Goal: Communication & Community: Share content

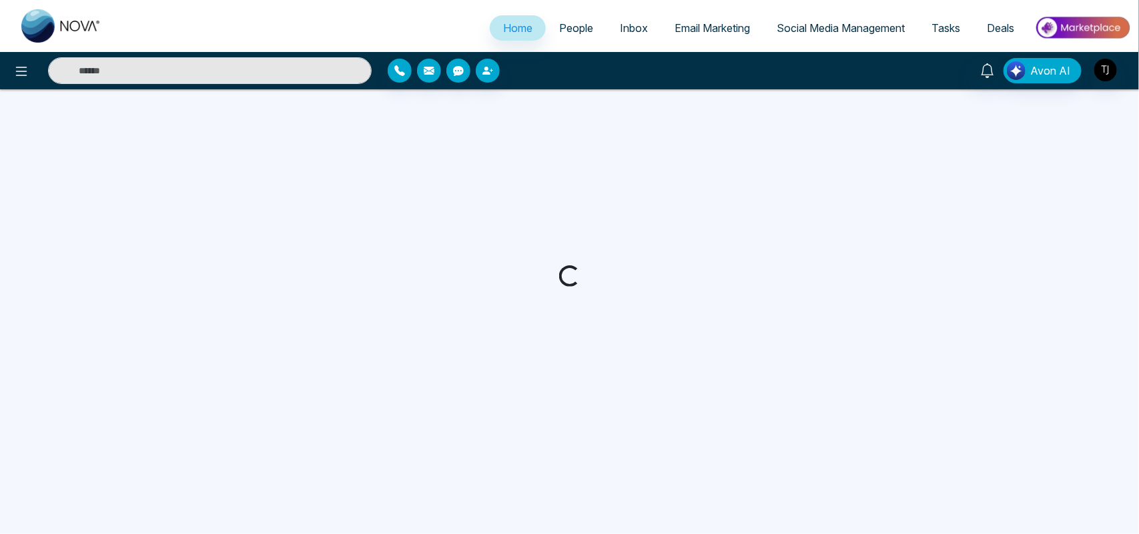
select select "*"
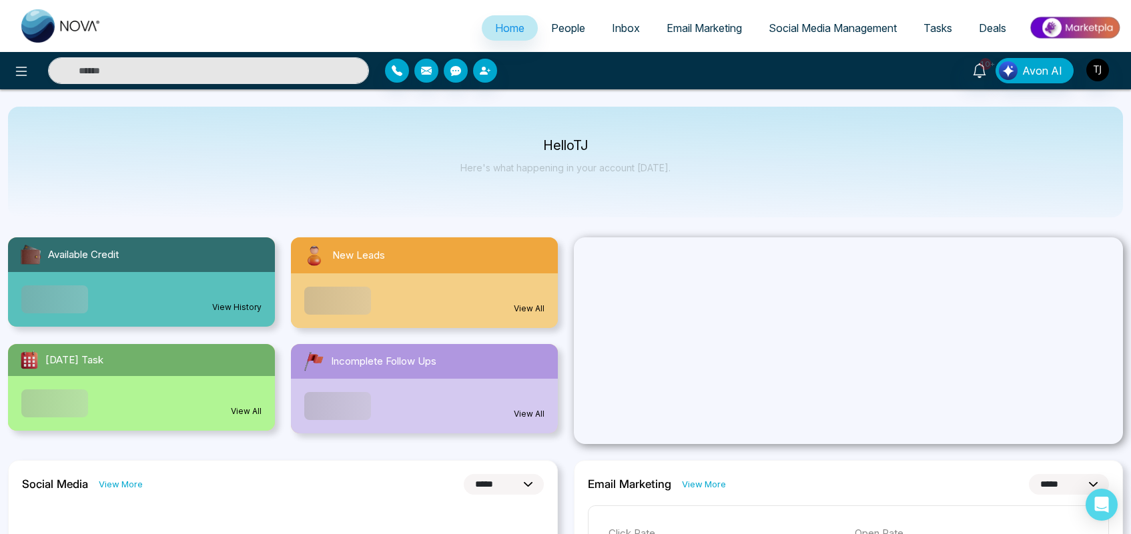
click at [715, 49] on div "Home People Inbox Email Marketing Social Media Management Tasks Deals" at bounding box center [565, 26] width 1131 height 52
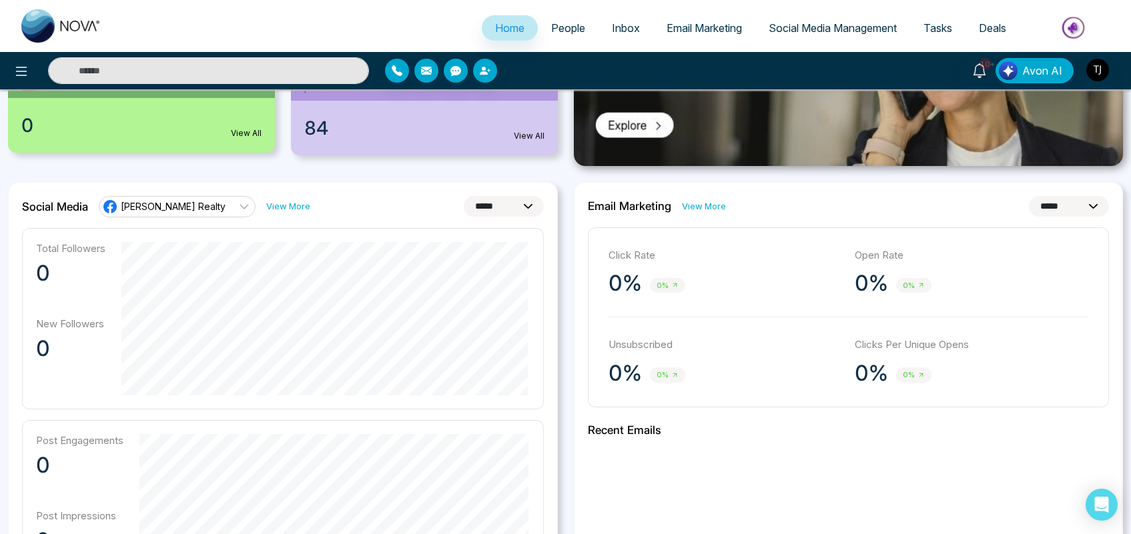
scroll to position [308, 0]
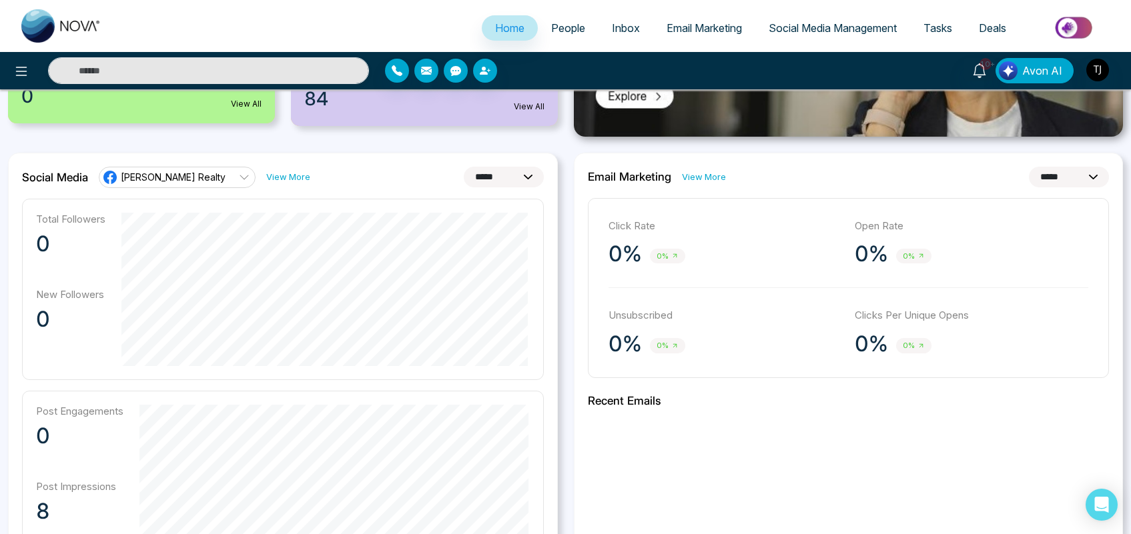
click at [212, 181] on span "[PERSON_NAME] Realty" at bounding box center [173, 177] width 105 height 13
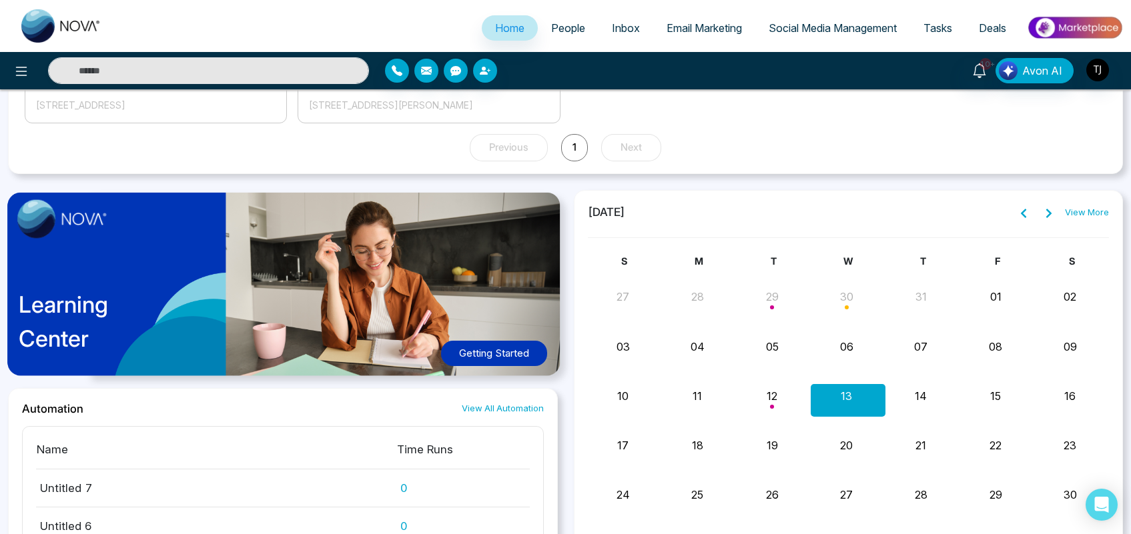
scroll to position [1332, 0]
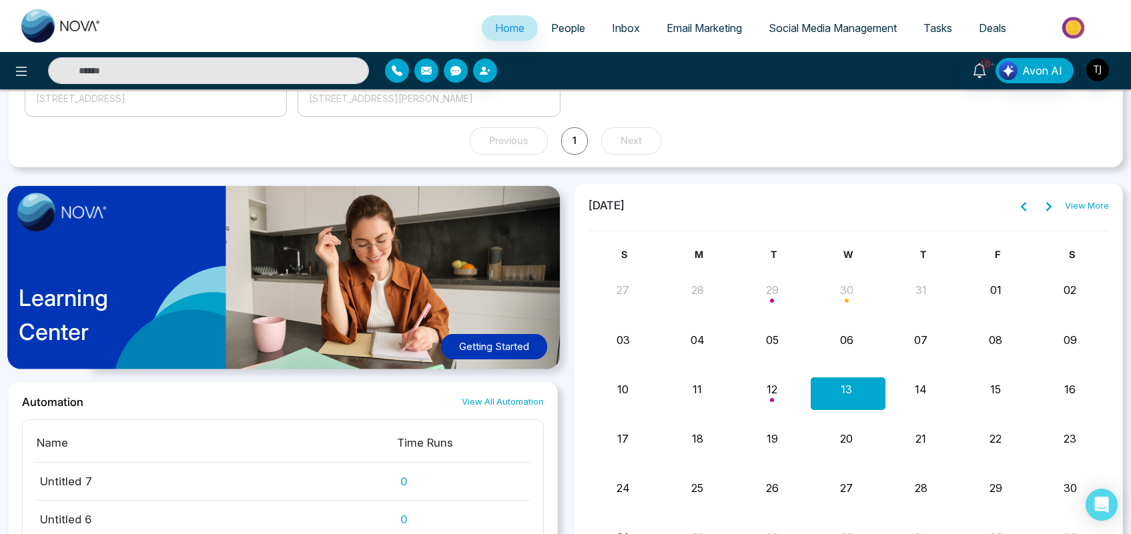
click at [472, 338] on button "Getting Started" at bounding box center [494, 347] width 106 height 26
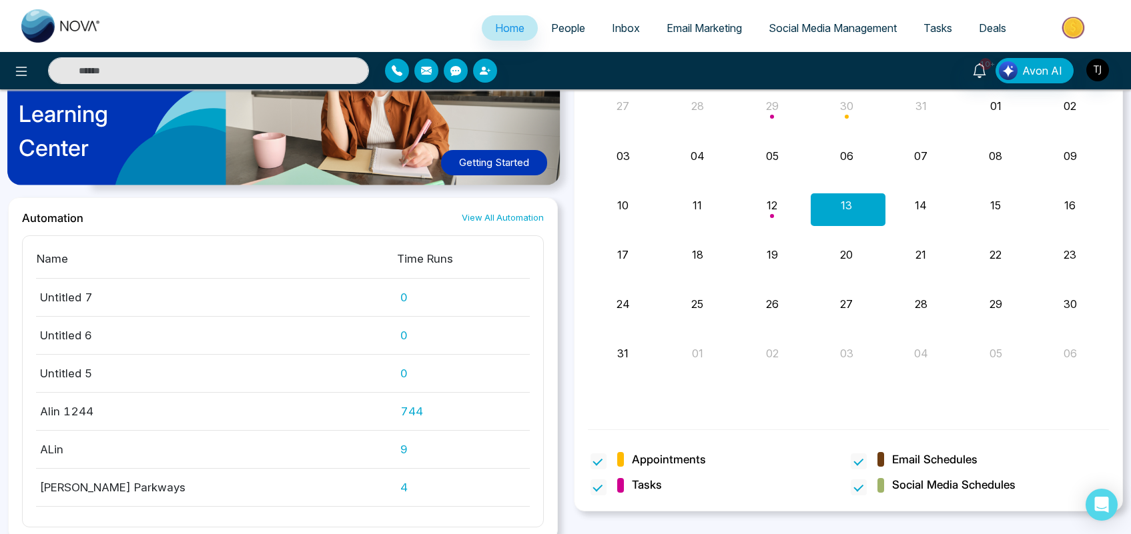
scroll to position [1526, 0]
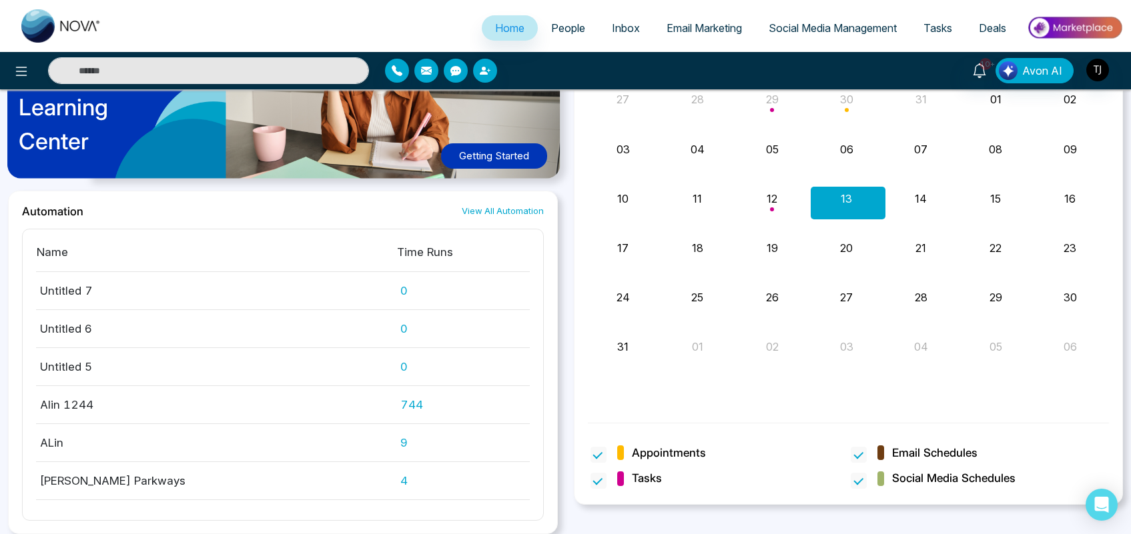
click at [554, 28] on span "People" at bounding box center [568, 27] width 34 height 13
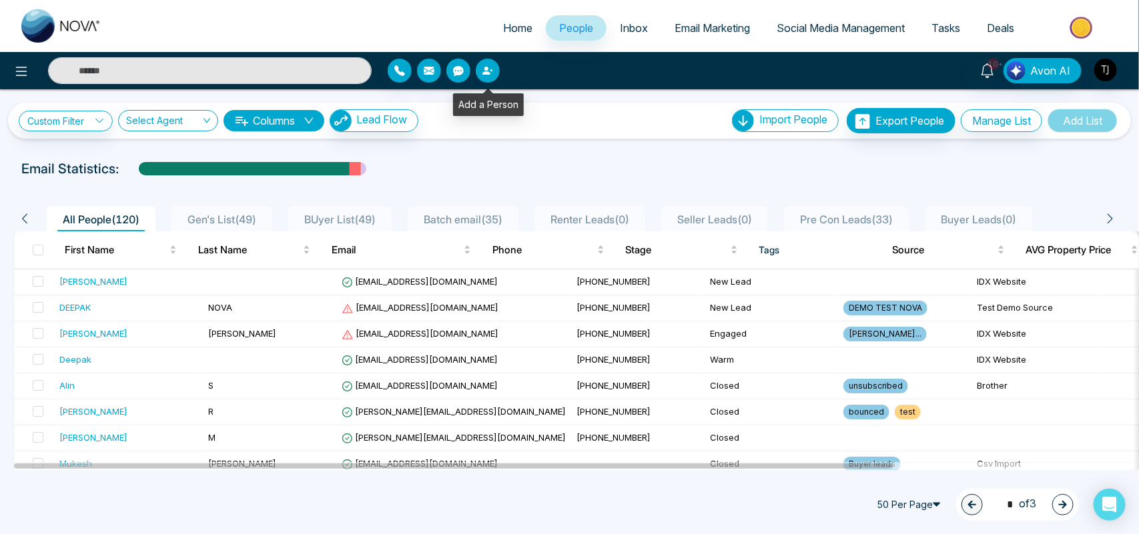
click at [486, 69] on icon "button" at bounding box center [486, 71] width 8 height 8
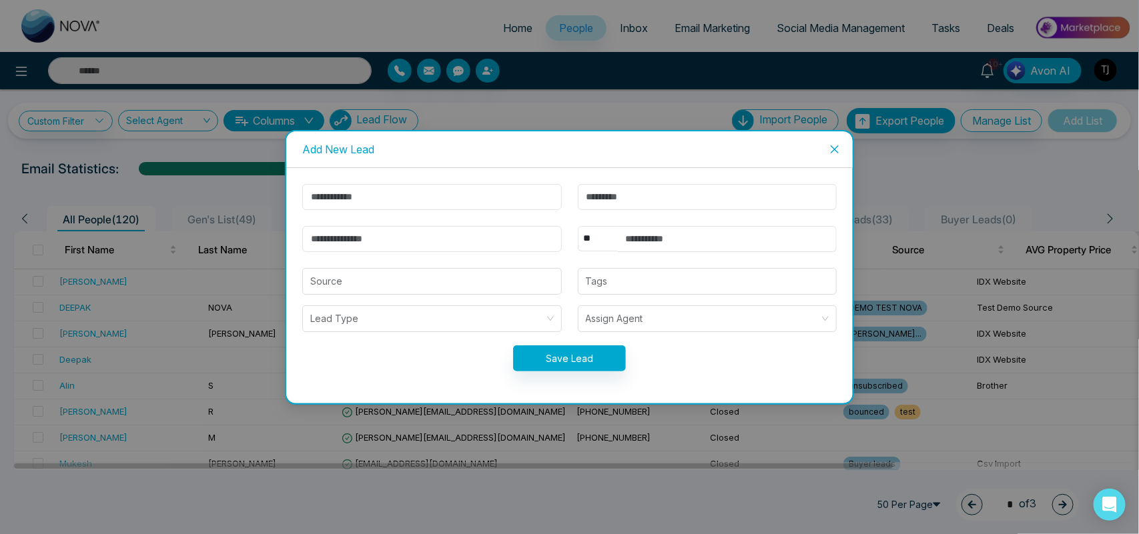
click at [836, 153] on icon "close" at bounding box center [834, 149] width 11 height 11
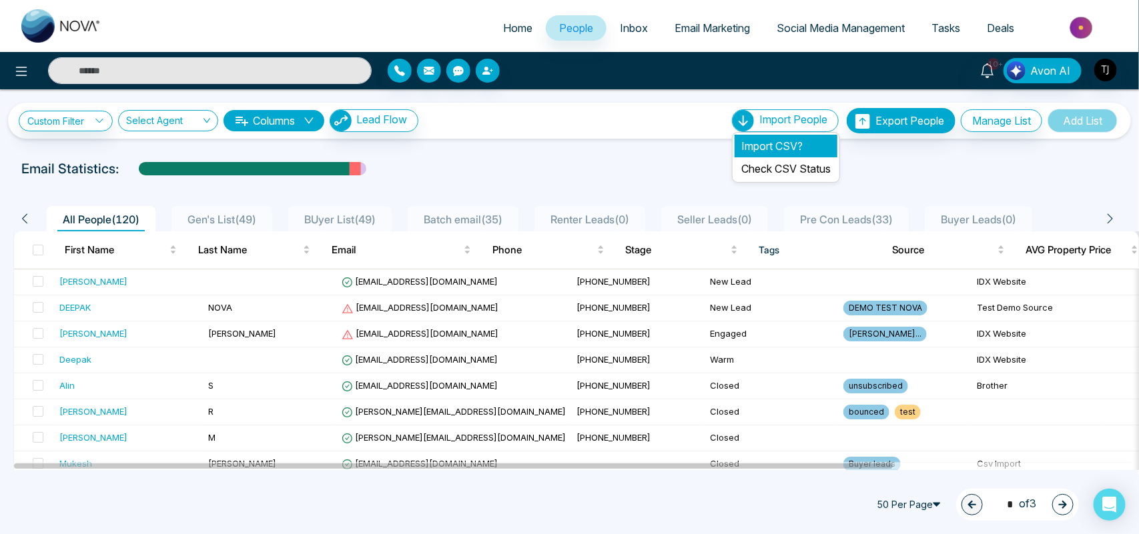
click at [765, 145] on li "Import CSV?" at bounding box center [786, 146] width 103 height 23
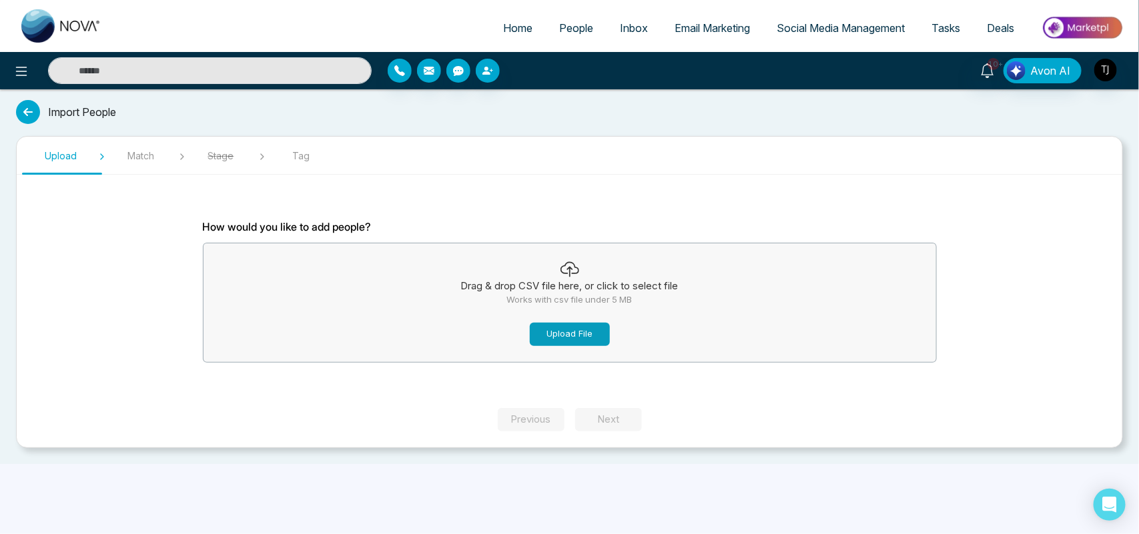
click at [584, 334] on button "Upload File" at bounding box center [570, 334] width 80 height 23
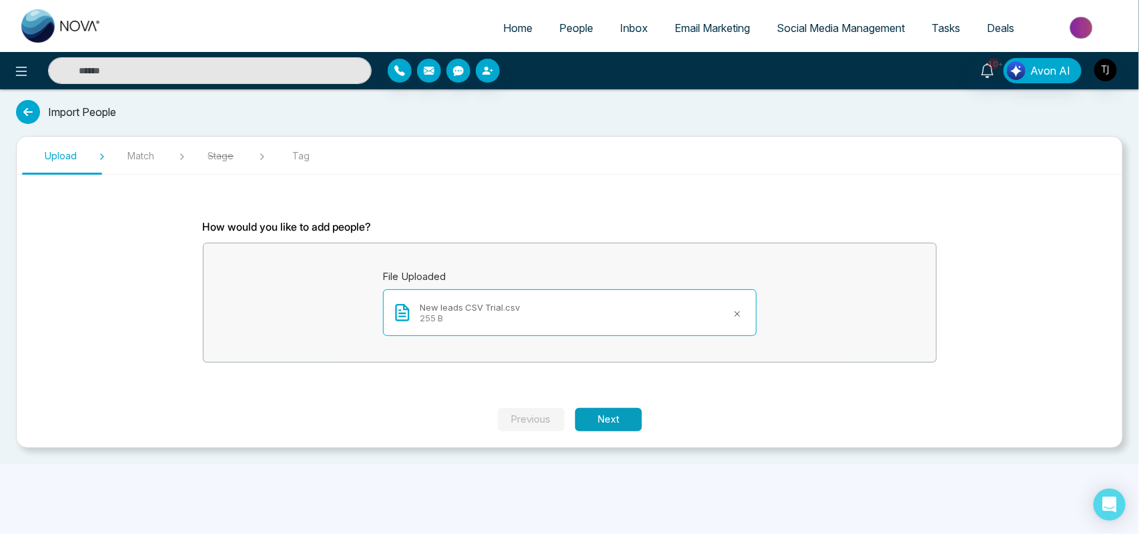
click at [586, 417] on button "Next" at bounding box center [608, 419] width 67 height 23
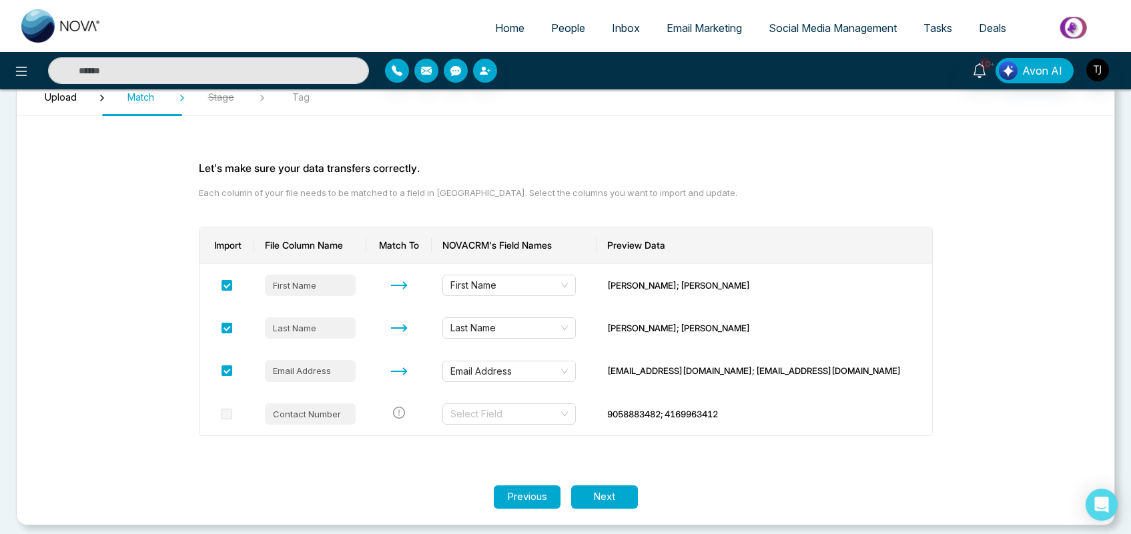
scroll to position [67, 0]
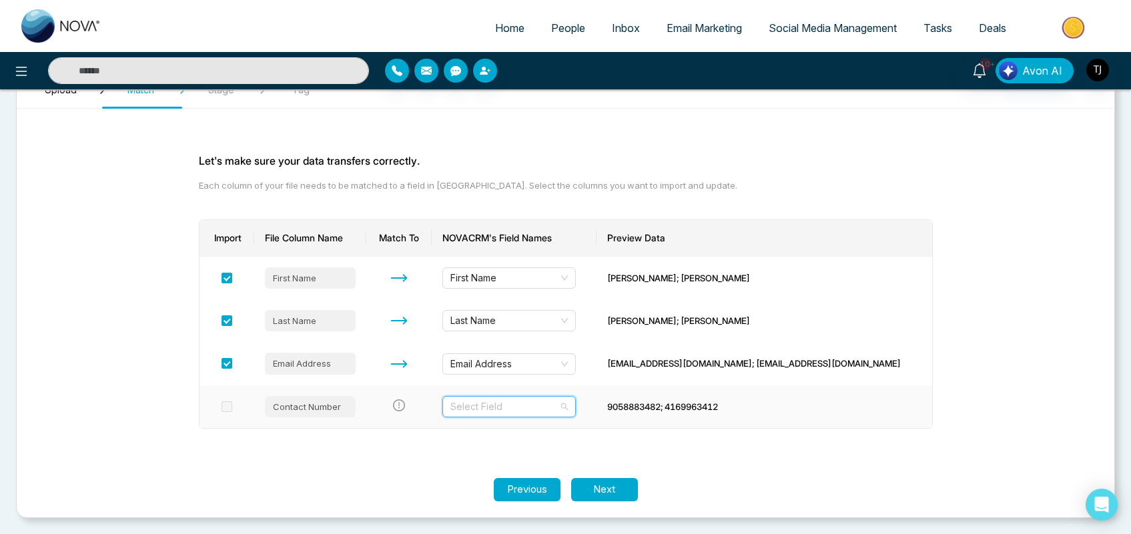
click at [558, 407] on input "search" at bounding box center [504, 407] width 108 height 20
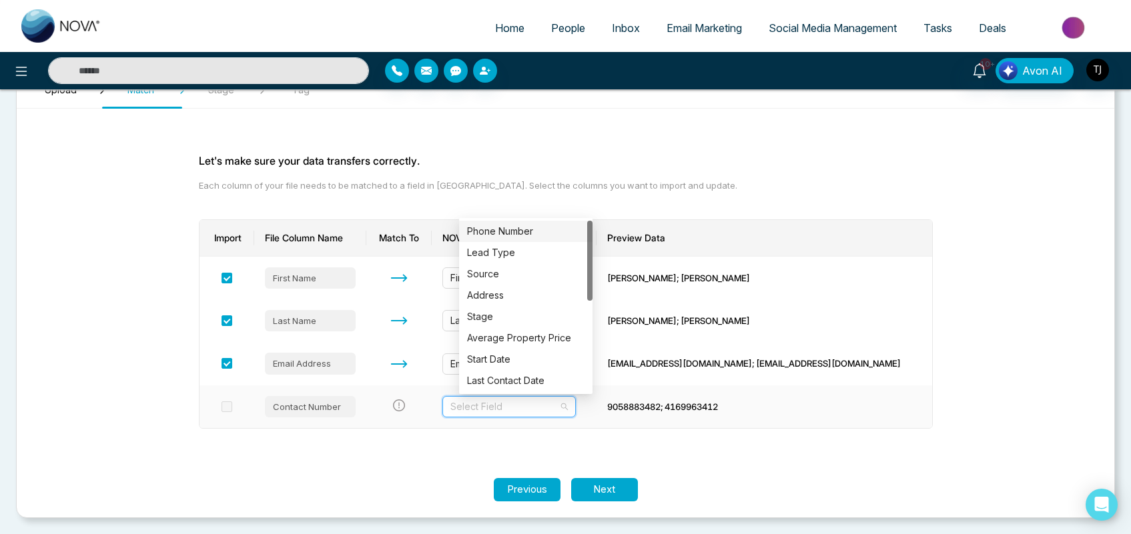
click at [534, 231] on div "Phone Number" at bounding box center [525, 231] width 117 height 15
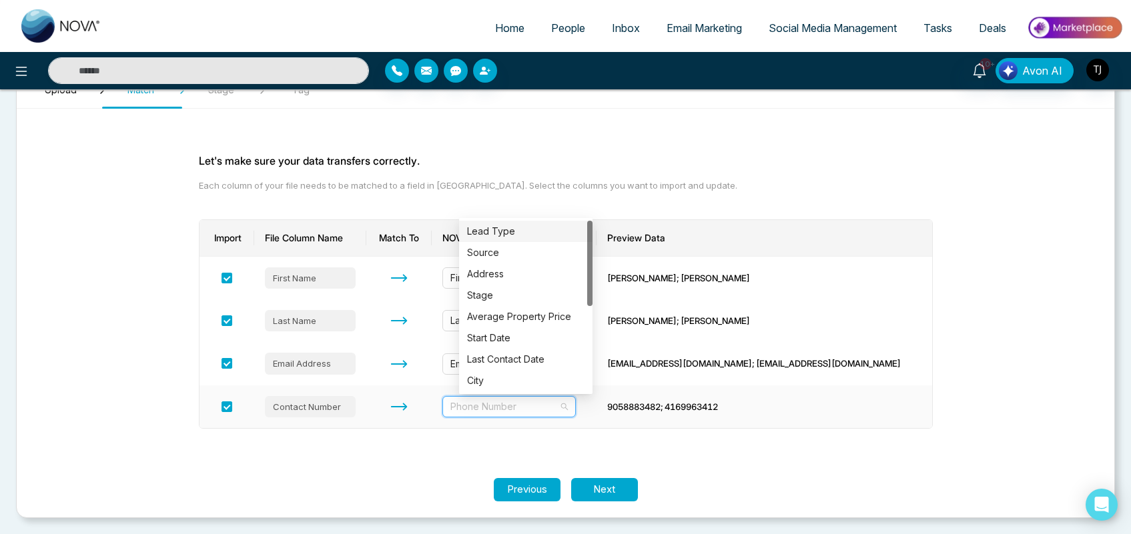
click at [568, 404] on span "Phone Number" at bounding box center [508, 407] width 117 height 20
drag, startPoint x: 590, startPoint y: 239, endPoint x: 578, endPoint y: 214, distance: 28.1
click at [578, 214] on body "Home People Inbox Email Marketing Social Media Management Tasks Deals 10+ Avon …" at bounding box center [565, 201] width 1131 height 534
click at [738, 200] on section "Let's make sure your data transfers correctly. Each column of your file needs t…" at bounding box center [565, 298] width 801 height 359
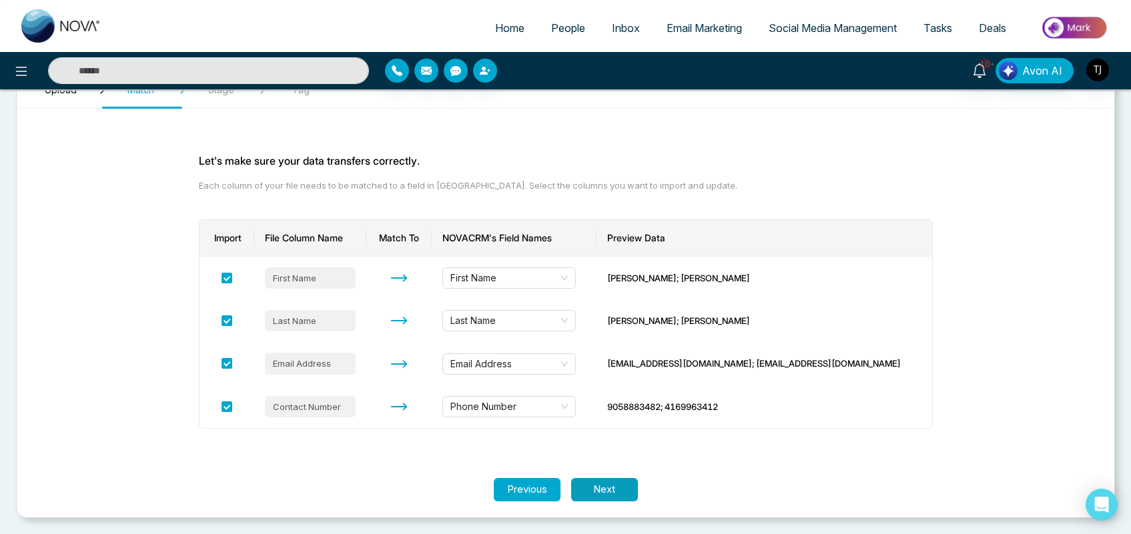
click at [613, 488] on button "Next" at bounding box center [604, 489] width 67 height 23
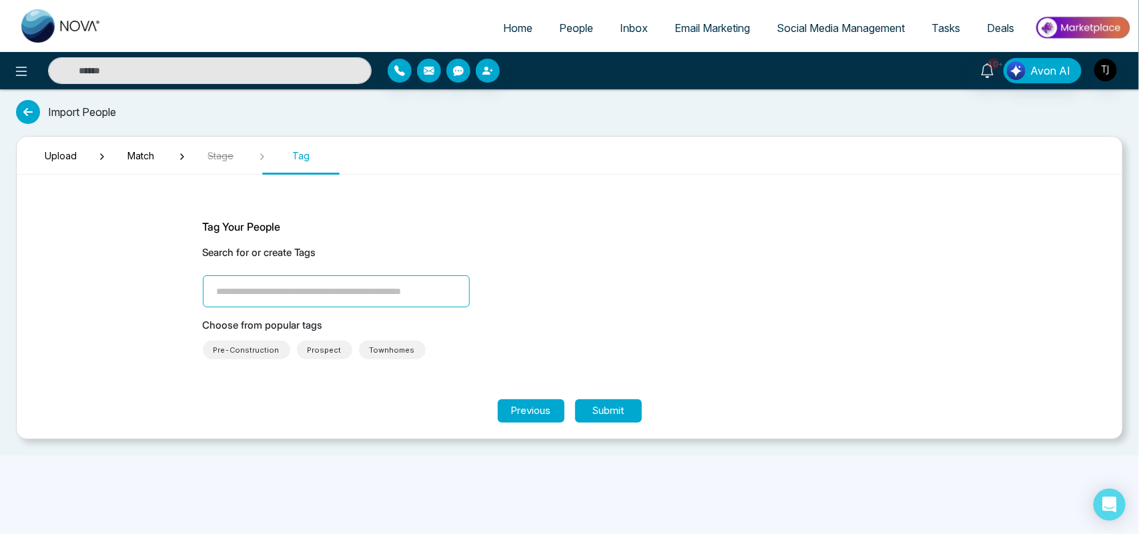
click at [280, 294] on input "search" at bounding box center [336, 292] width 267 height 32
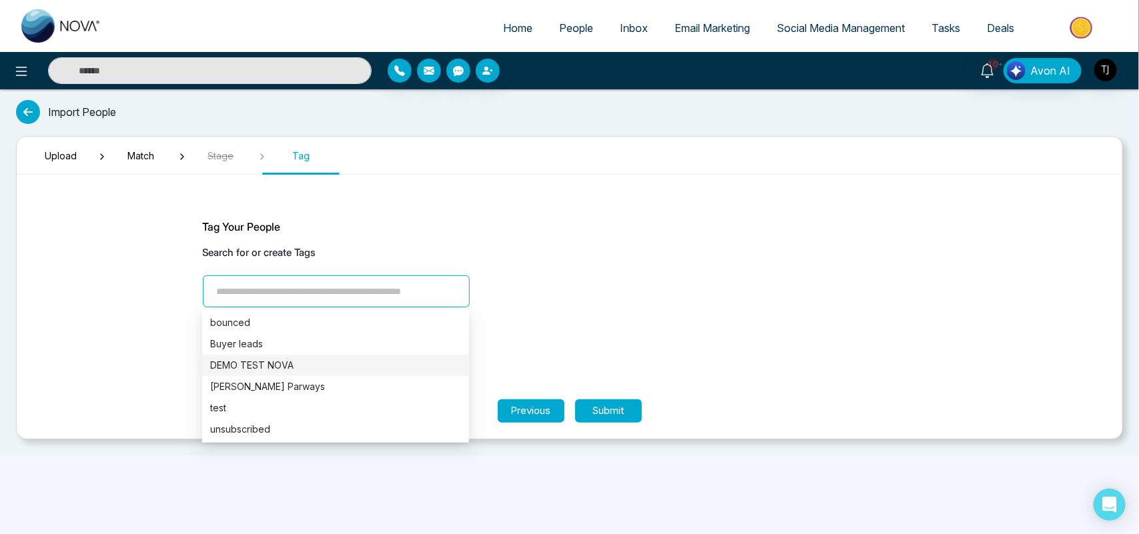
click at [276, 364] on div "DEMO TEST NOVA" at bounding box center [335, 365] width 251 height 15
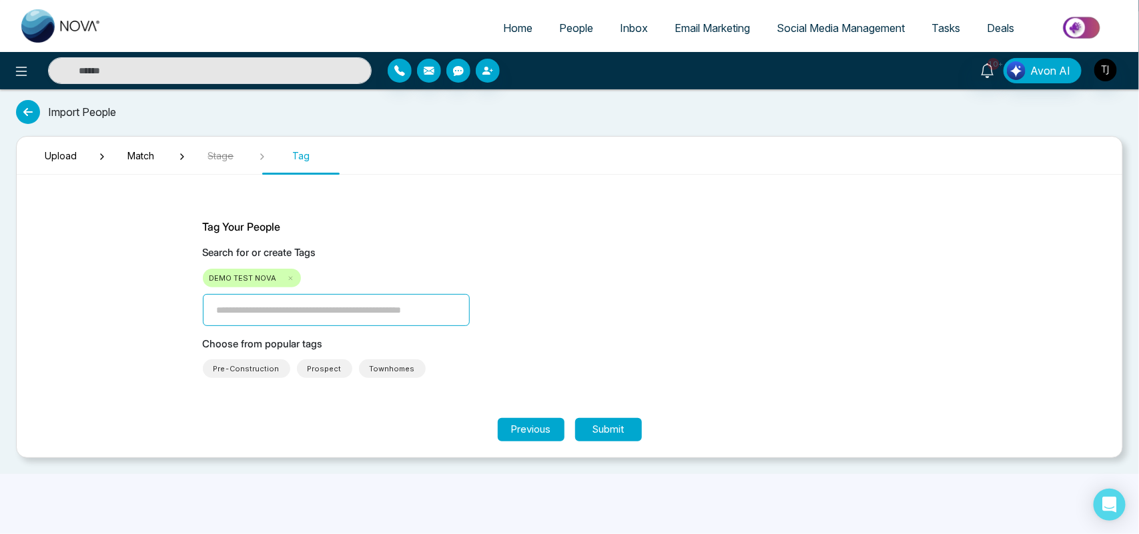
click at [569, 31] on span "People" at bounding box center [576, 27] width 34 height 13
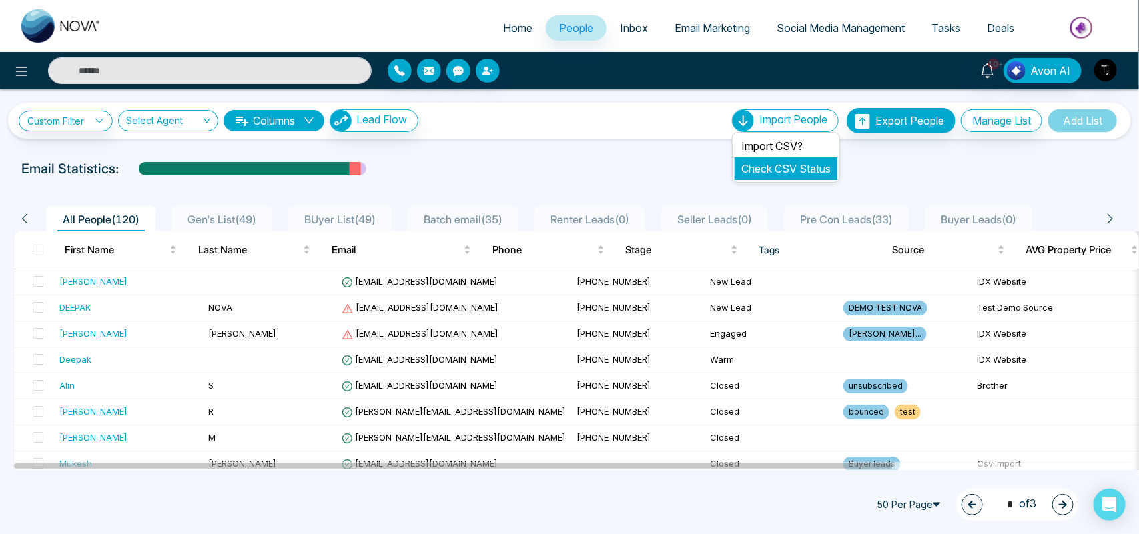
click at [775, 163] on link "Check CSV Status" at bounding box center [785, 168] width 89 height 13
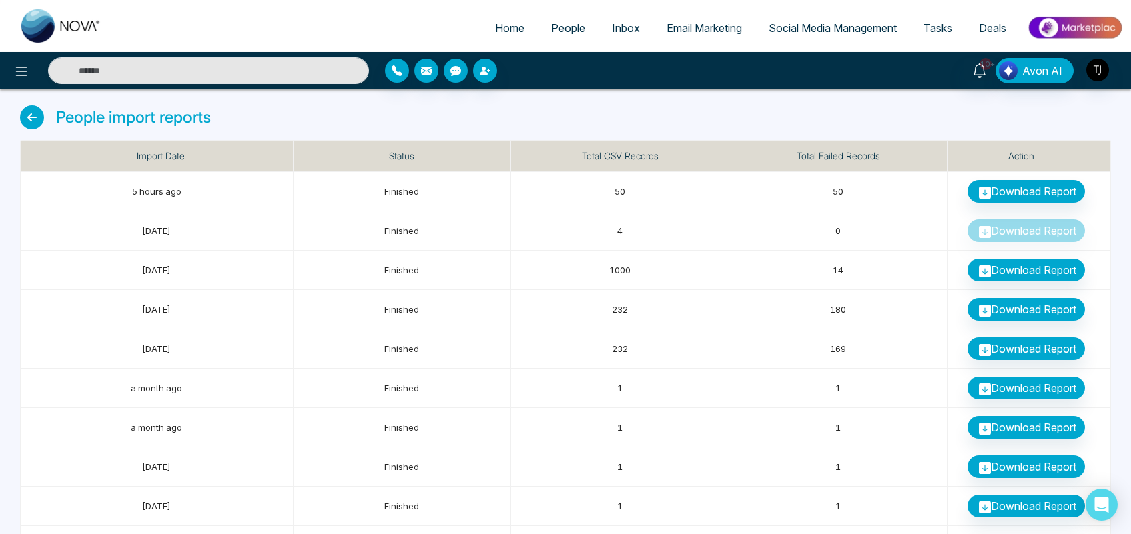
click at [551, 28] on span "People" at bounding box center [568, 27] width 34 height 13
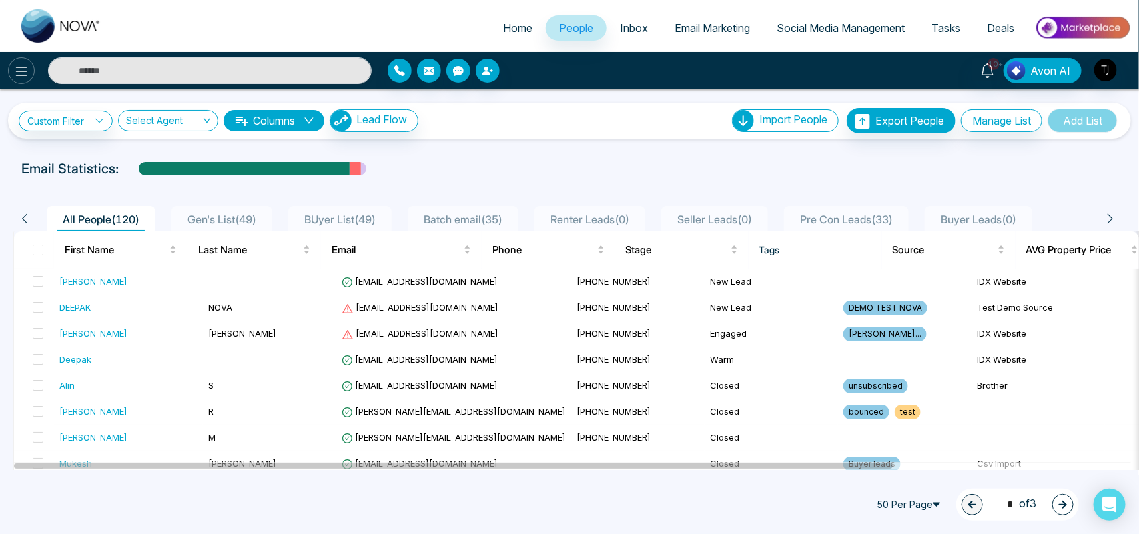
click at [25, 65] on icon at bounding box center [21, 71] width 16 height 16
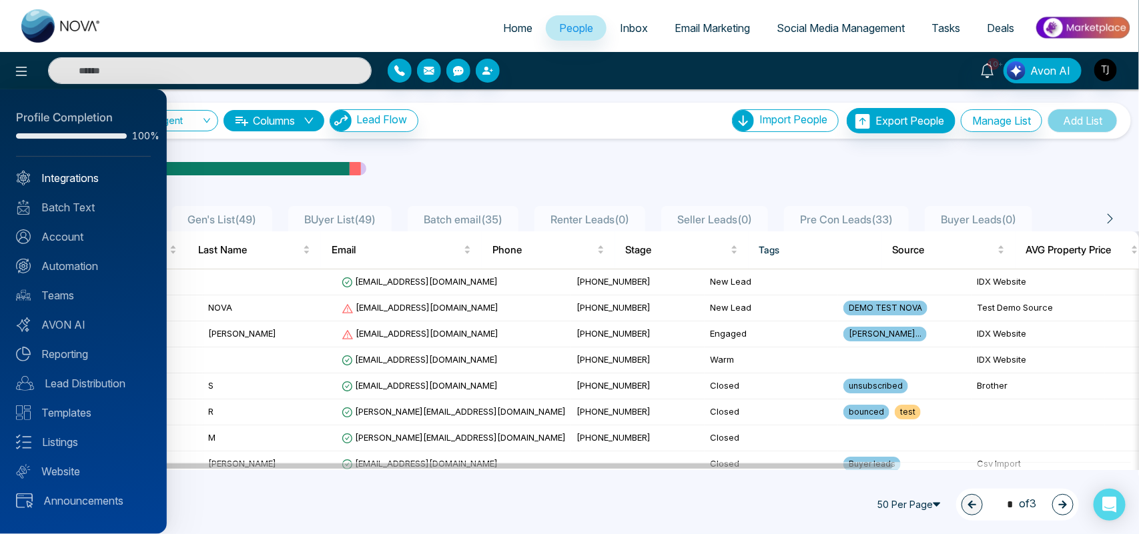
click at [59, 173] on link "Integrations" at bounding box center [83, 178] width 135 height 16
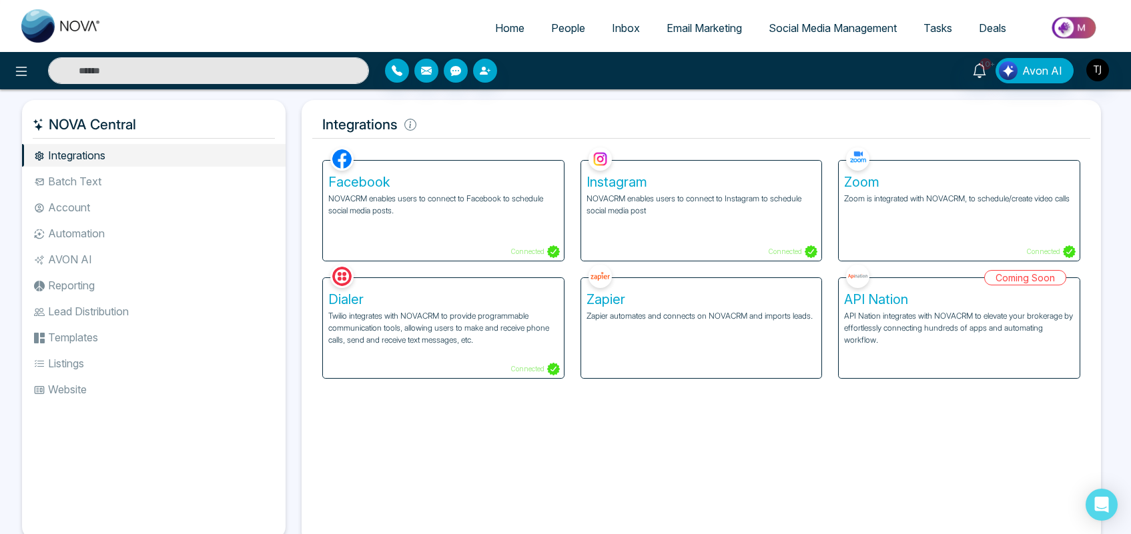
click at [558, 37] on link "People" at bounding box center [568, 27] width 61 height 25
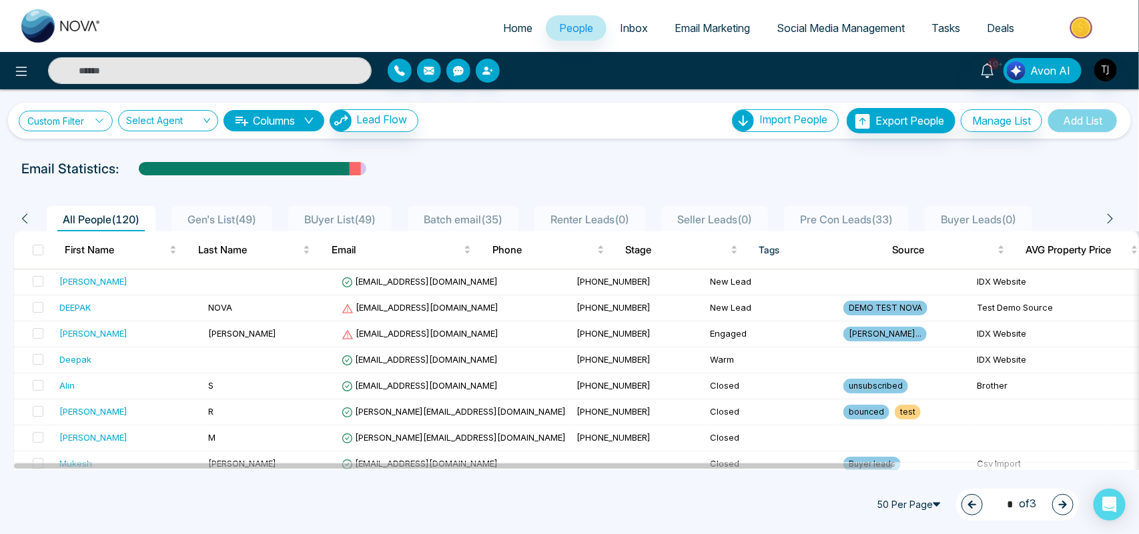
click at [71, 121] on link "Custom Filter" at bounding box center [66, 121] width 94 height 21
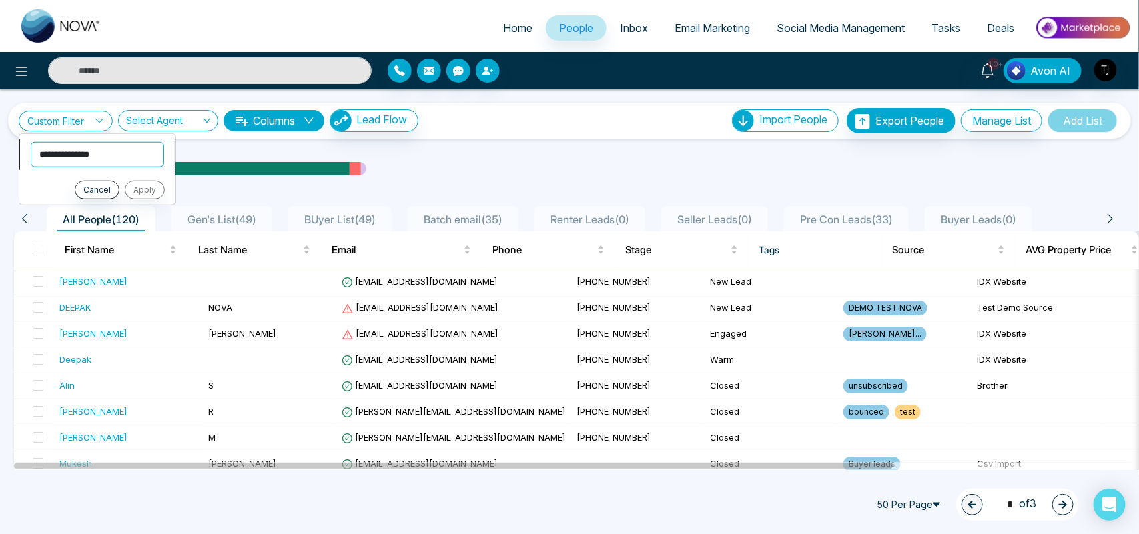
click at [81, 160] on select "**********" at bounding box center [97, 153] width 133 height 25
select select "****"
click at [31, 141] on select "**********" at bounding box center [97, 153] width 133 height 25
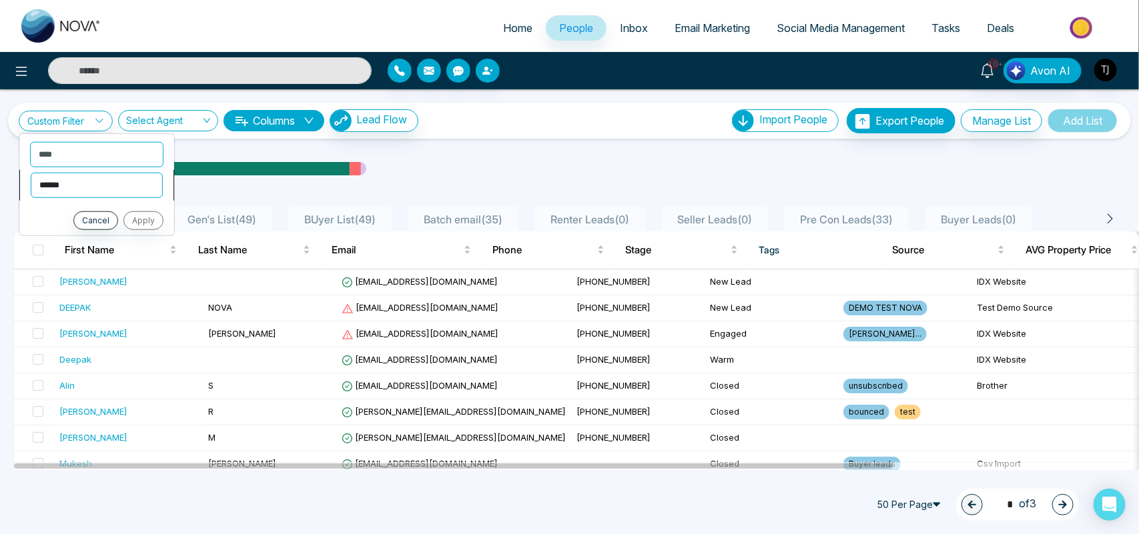
click at [90, 188] on select "**********" at bounding box center [97, 184] width 132 height 25
select select "*******"
click at [31, 172] on select "**********" at bounding box center [97, 184] width 132 height 25
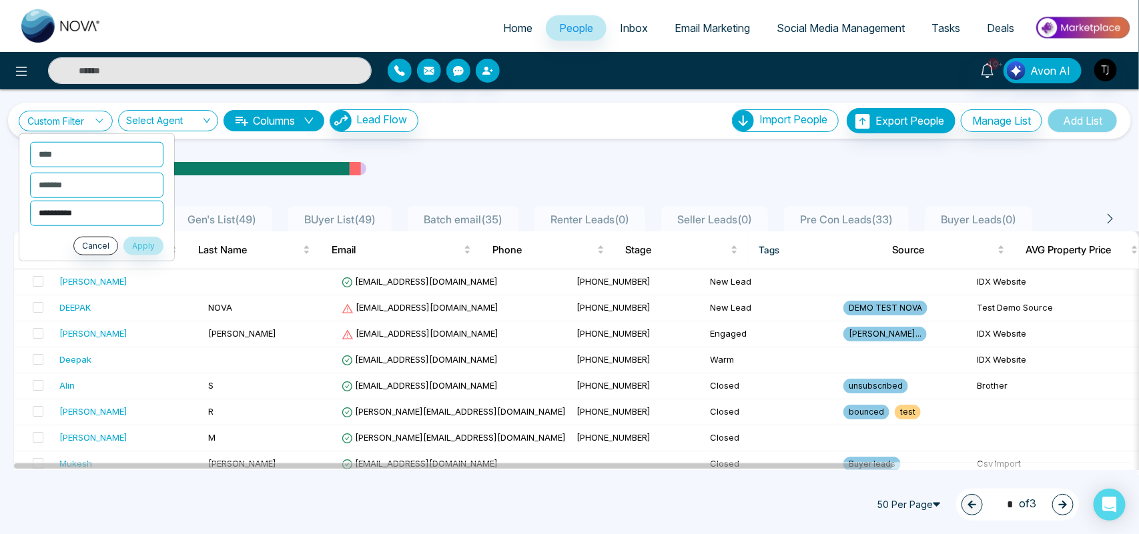
click at [82, 210] on select "**********" at bounding box center [96, 212] width 133 height 25
select select "**********"
click at [30, 200] on select "**********" at bounding box center [96, 212] width 133 height 25
click at [139, 242] on button "Apply" at bounding box center [143, 245] width 40 height 19
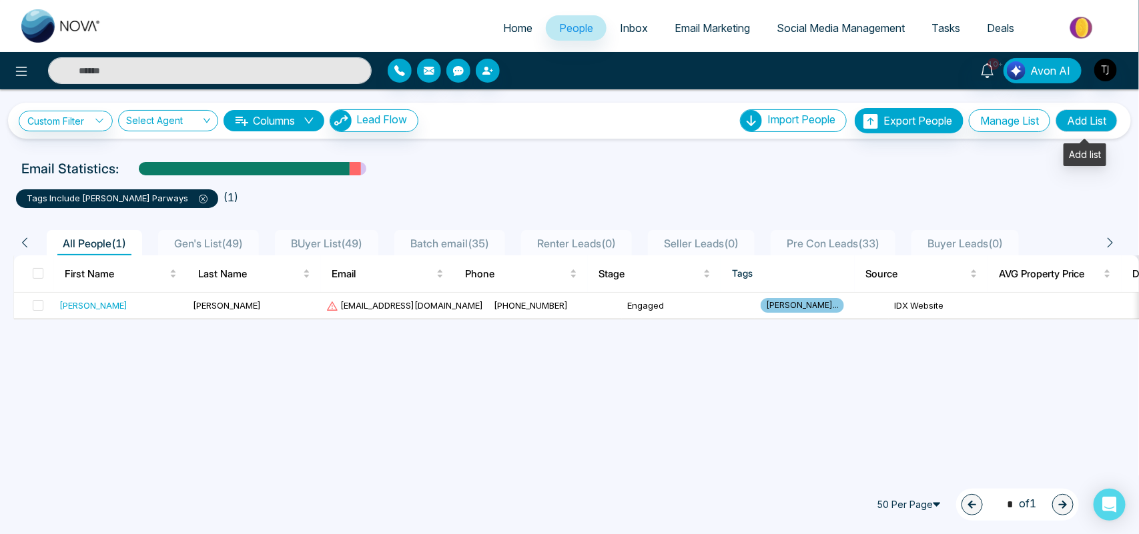
click at [1086, 127] on button "Add List" at bounding box center [1087, 120] width 62 height 23
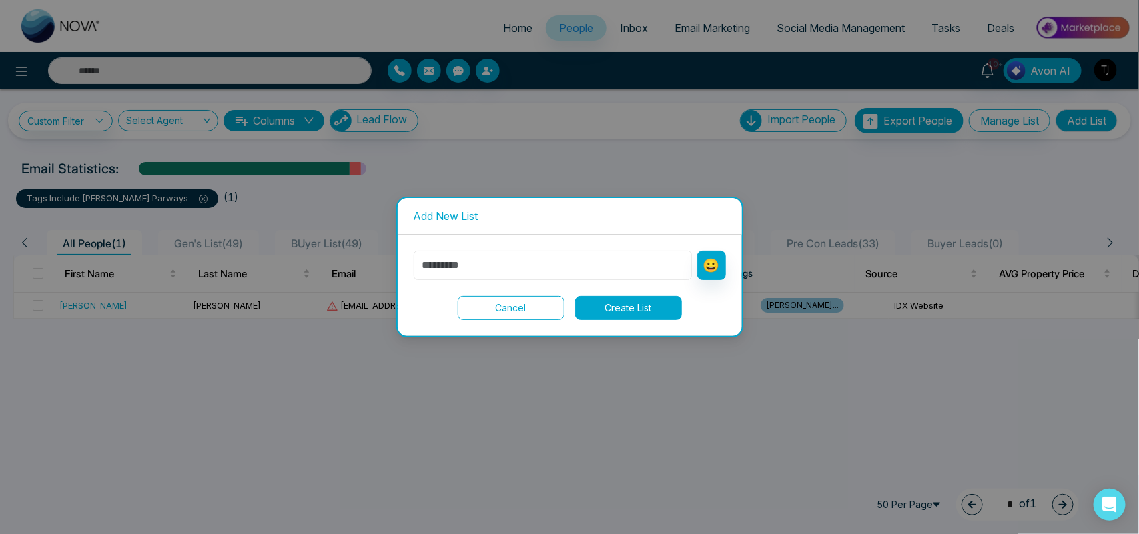
click at [613, 262] on input "text" at bounding box center [553, 265] width 278 height 29
type input "**********"
click at [651, 311] on button "Create List" at bounding box center [628, 308] width 107 height 24
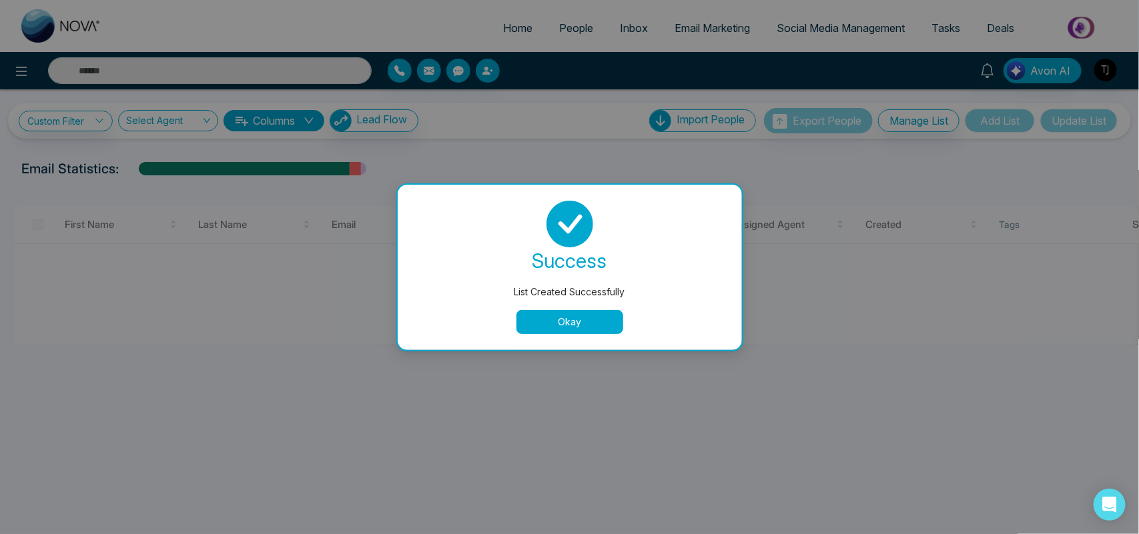
click at [595, 310] on button "Okay" at bounding box center [569, 322] width 107 height 24
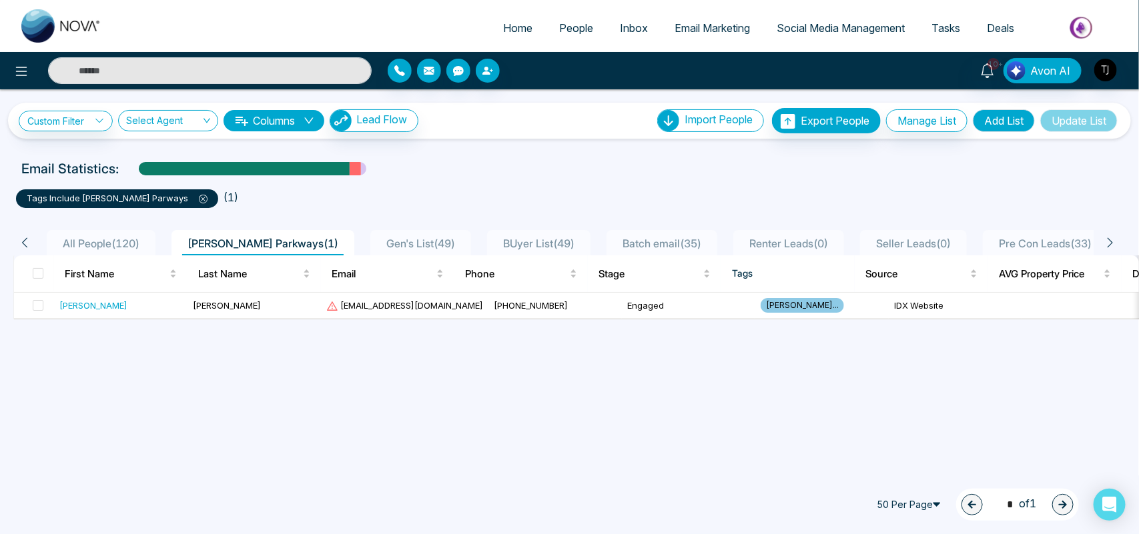
click at [121, 240] on span "All People ( 120 )" at bounding box center [100, 243] width 87 height 13
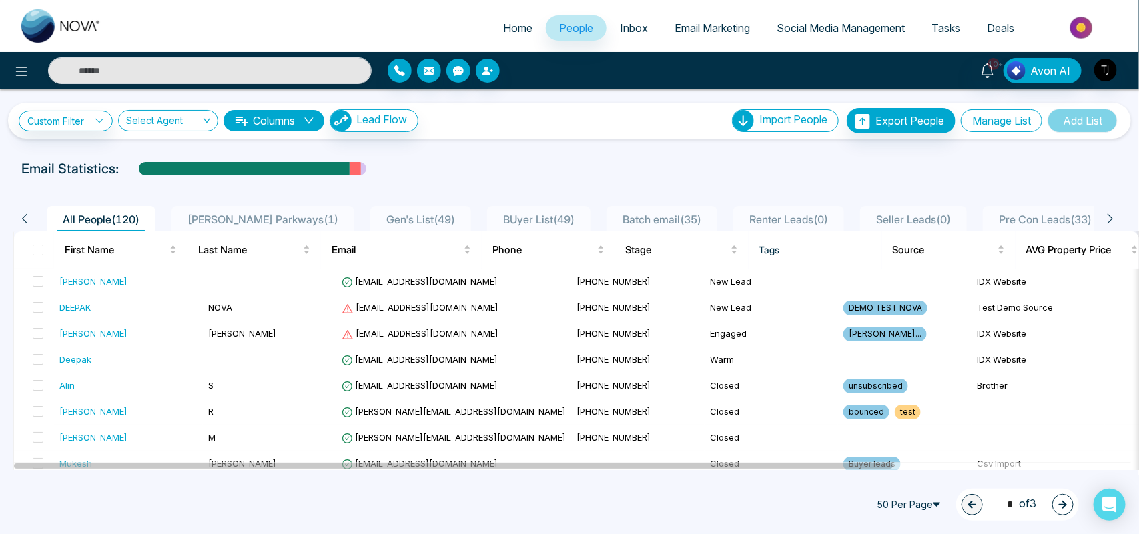
click at [965, 122] on button "Manage List" at bounding box center [1001, 120] width 81 height 23
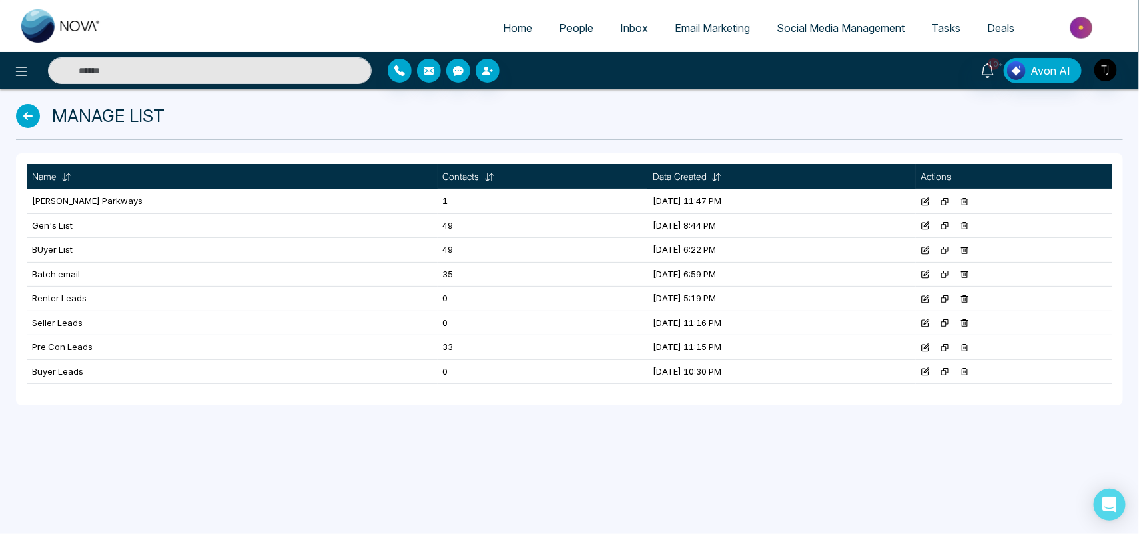
click at [969, 197] on icon at bounding box center [964, 201] width 9 height 9
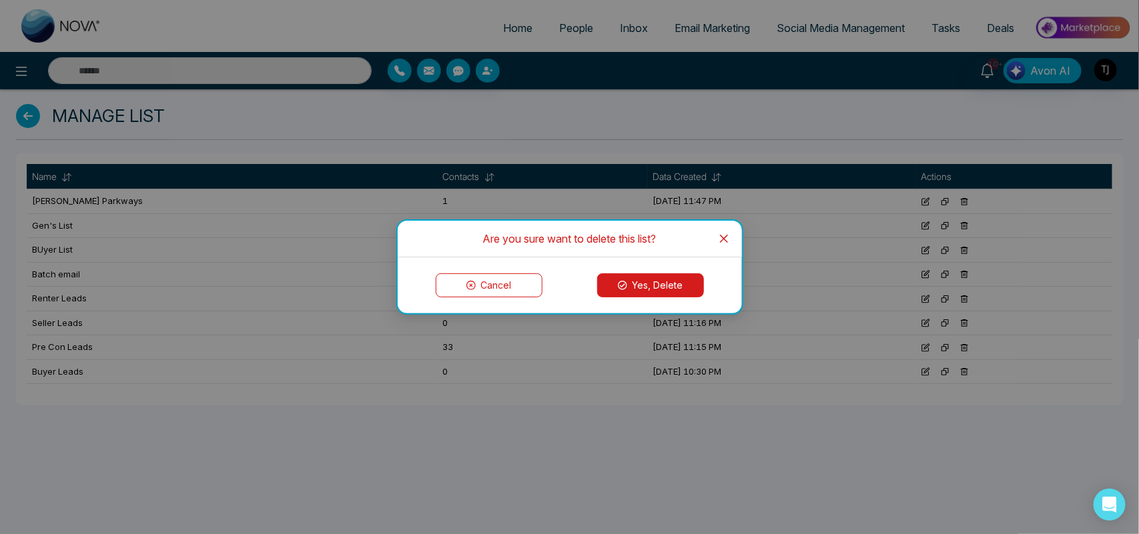
click at [635, 288] on button "Yes, Delete" at bounding box center [650, 286] width 107 height 24
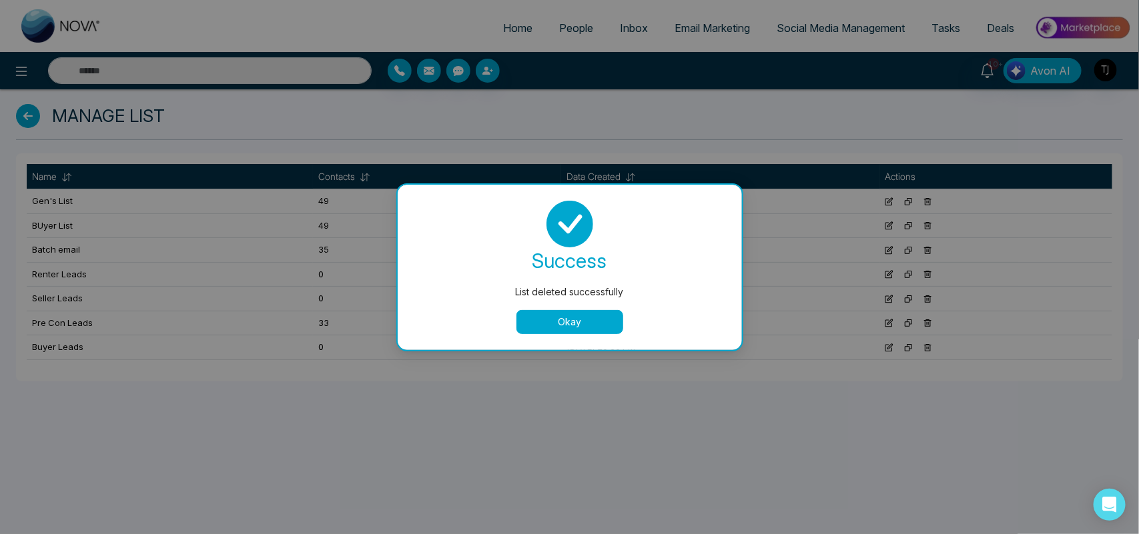
click at [601, 319] on button "Okay" at bounding box center [569, 322] width 107 height 24
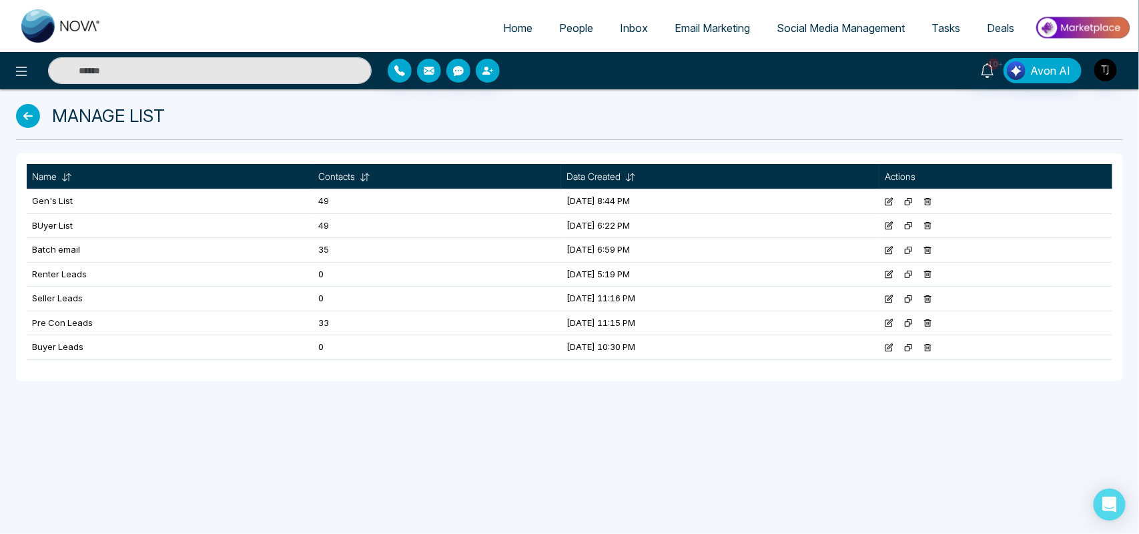
click at [568, 24] on span "People" at bounding box center [576, 27] width 34 height 13
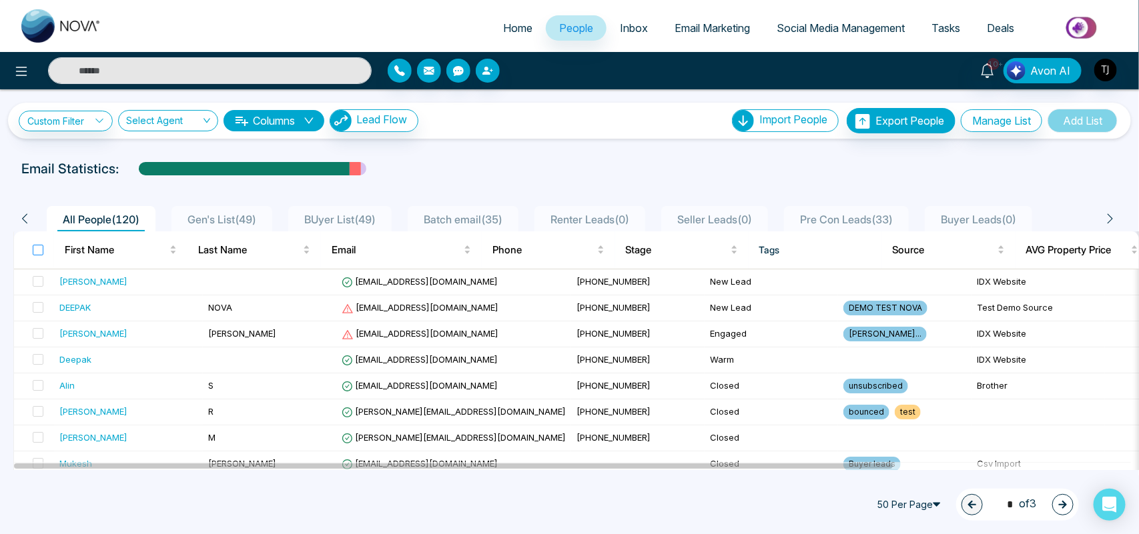
click at [35, 243] on label at bounding box center [38, 250] width 11 height 15
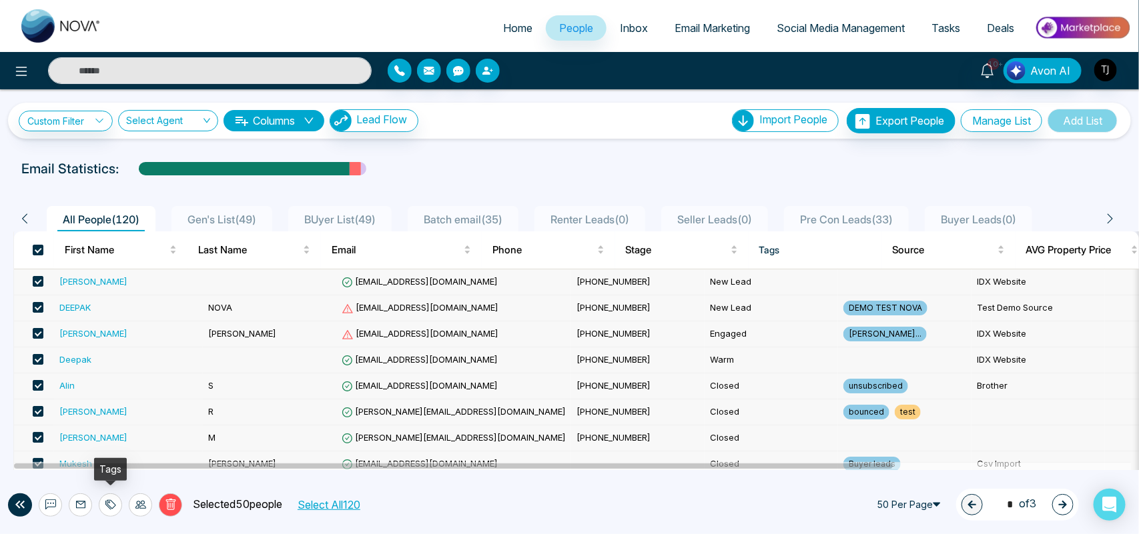
click at [107, 504] on icon at bounding box center [110, 505] width 11 height 11
click at [94, 449] on link "Add Tags" at bounding box center [76, 454] width 43 height 11
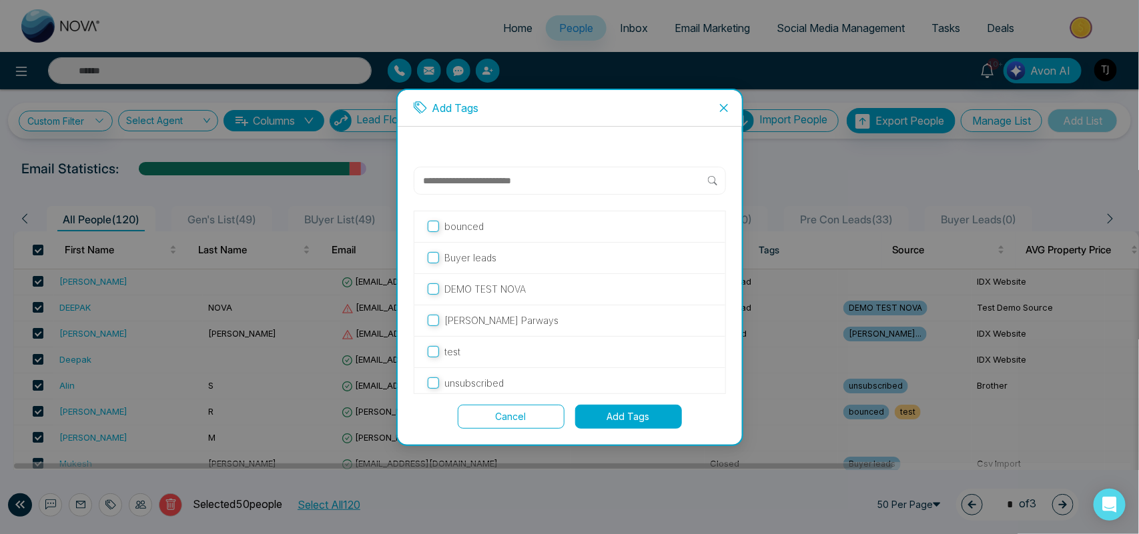
click at [498, 174] on input "text" at bounding box center [565, 181] width 286 height 16
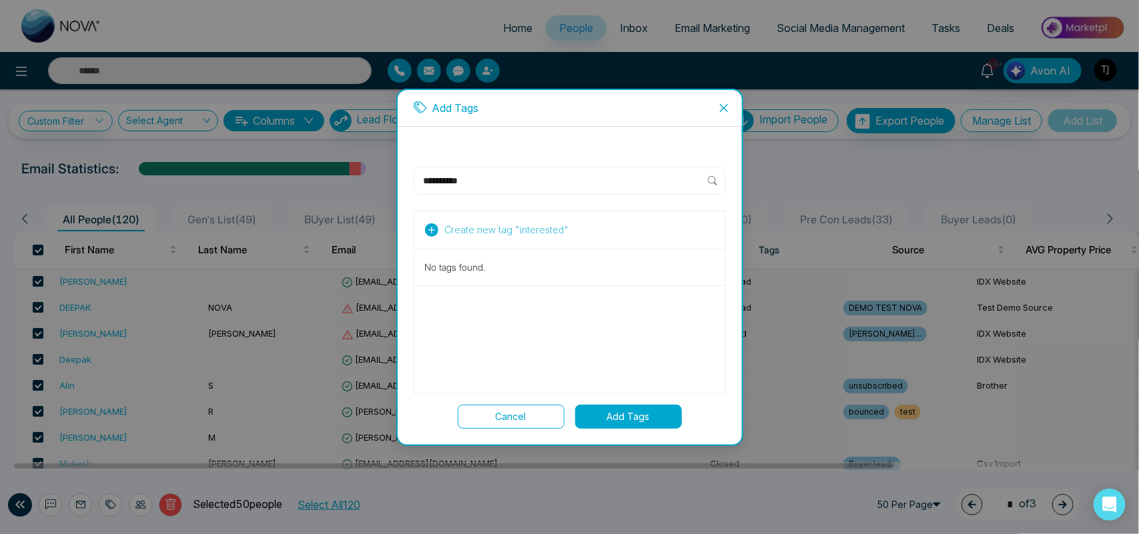
type input "**********"
click at [479, 225] on span "Create new tag " interested "" at bounding box center [507, 230] width 124 height 15
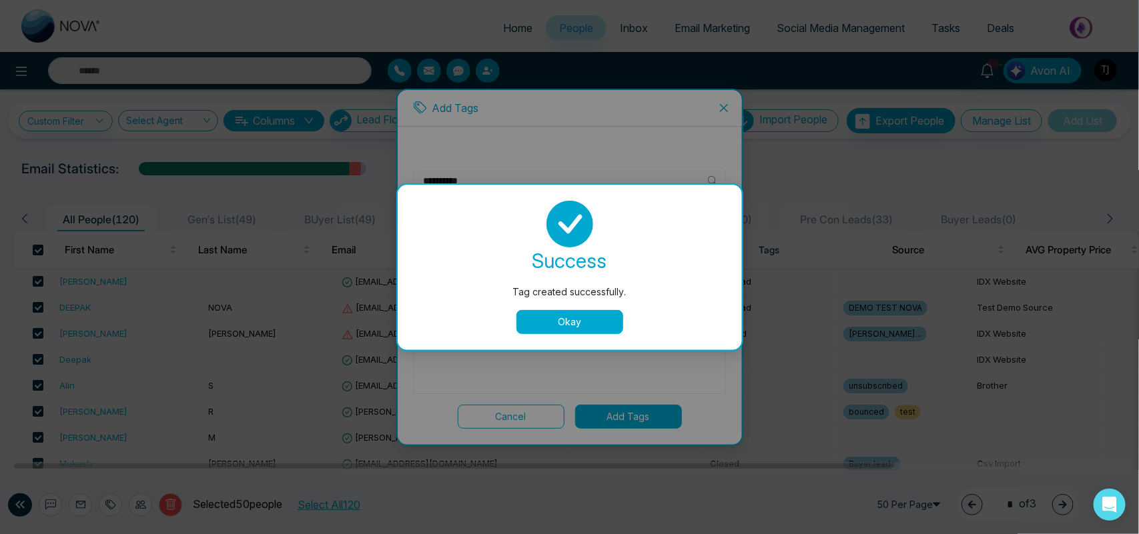
click at [579, 318] on button "Okay" at bounding box center [569, 322] width 107 height 24
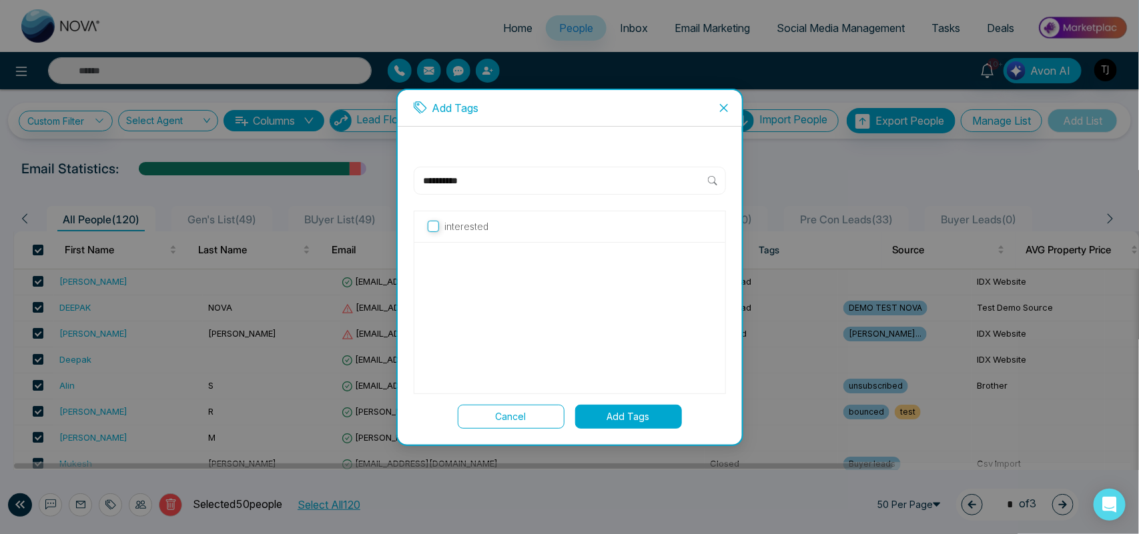
click at [488, 228] on label "interested" at bounding box center [570, 227] width 284 height 15
click at [729, 105] on icon "close" at bounding box center [724, 108] width 11 height 11
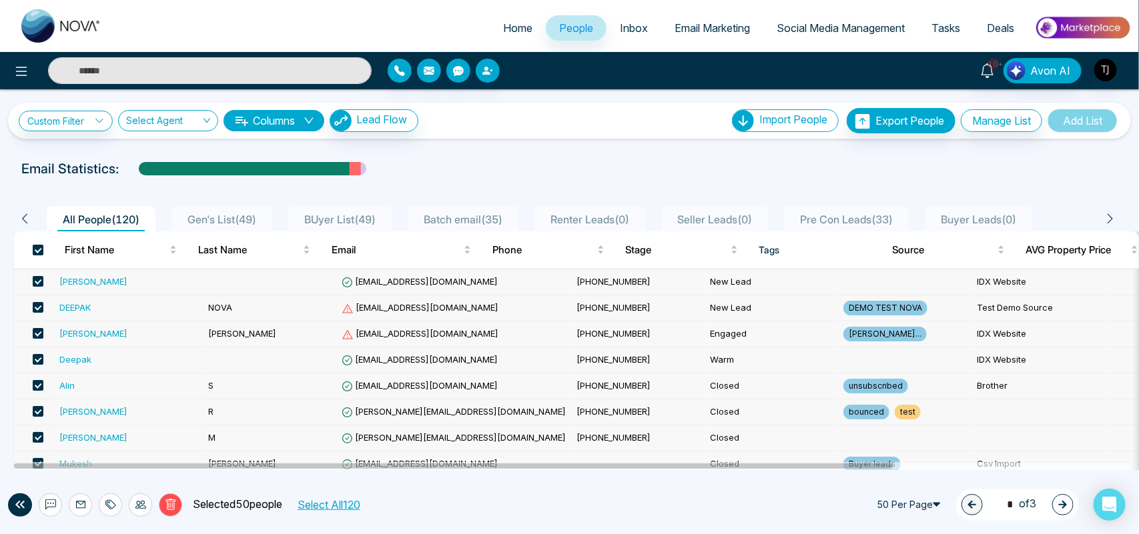
click at [34, 252] on span at bounding box center [38, 250] width 11 height 11
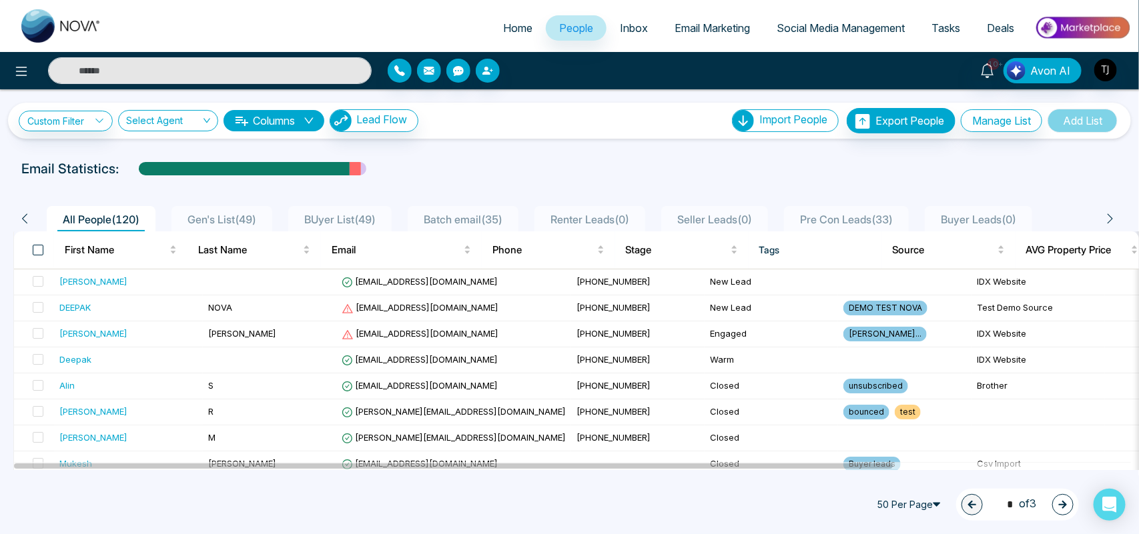
click at [37, 251] on span at bounding box center [38, 250] width 11 height 11
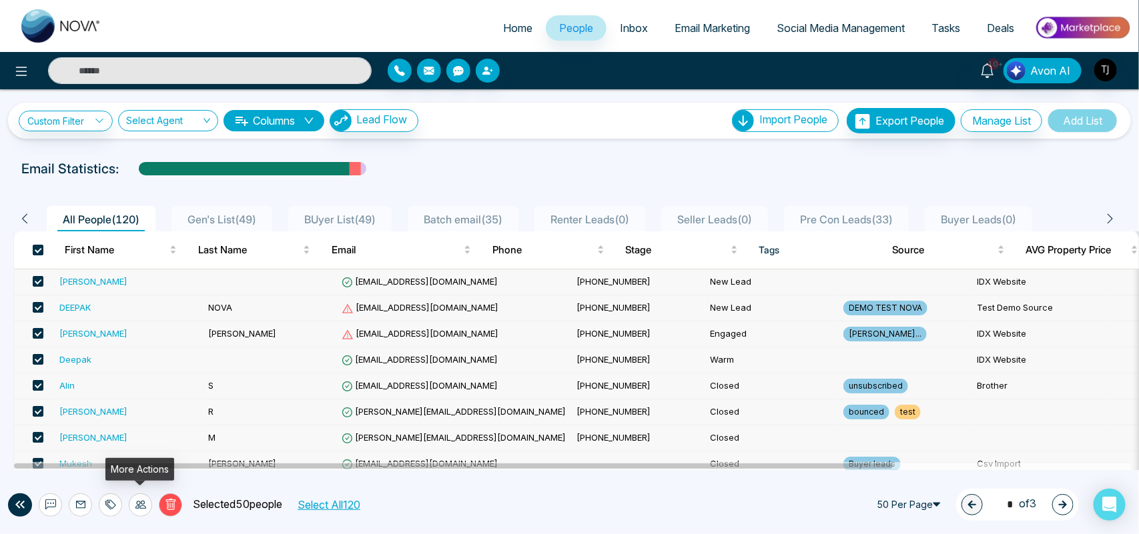
click at [140, 504] on icon at bounding box center [140, 505] width 11 height 11
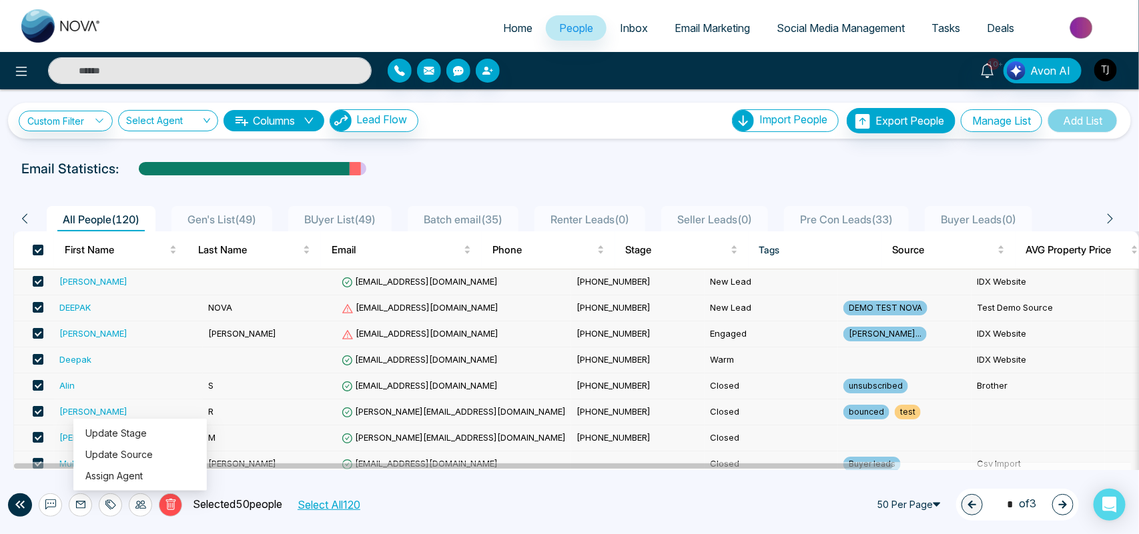
click at [425, 149] on div "**********" at bounding box center [569, 279] width 1139 height 381
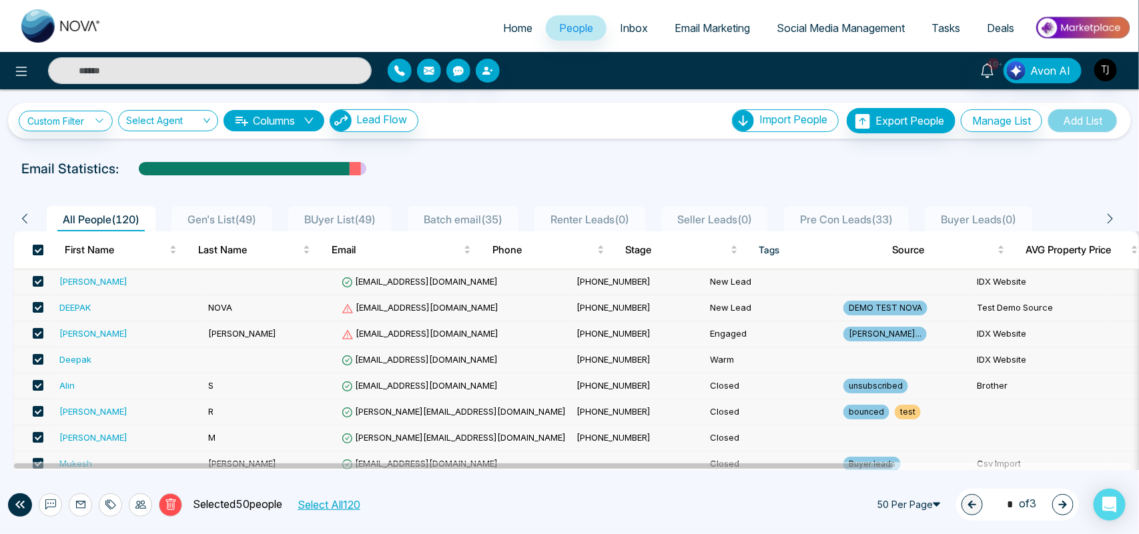
click at [42, 252] on span at bounding box center [38, 250] width 11 height 11
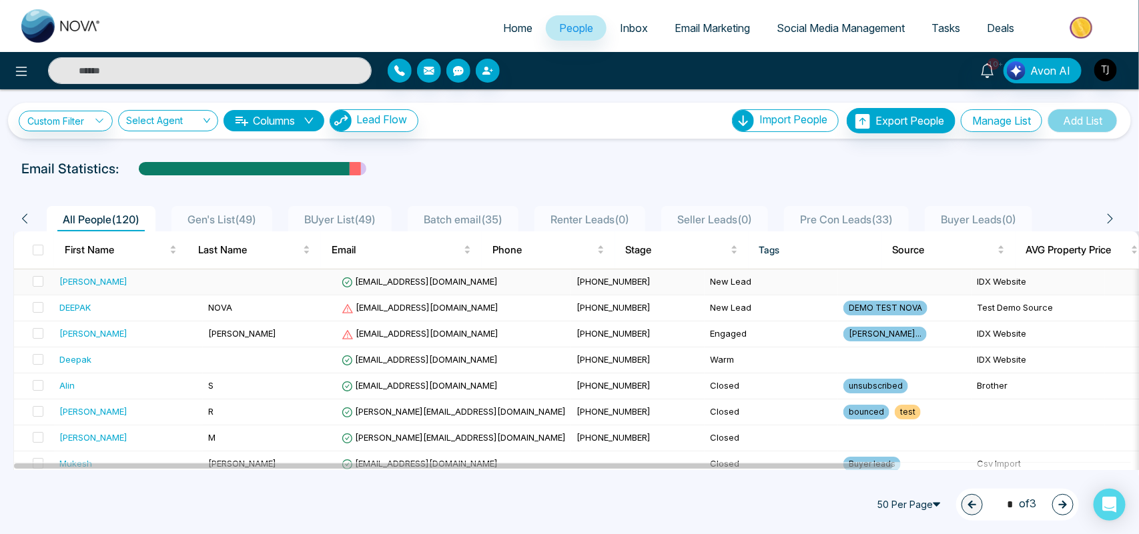
click at [144, 276] on div "[PERSON_NAME]" at bounding box center [128, 281] width 138 height 13
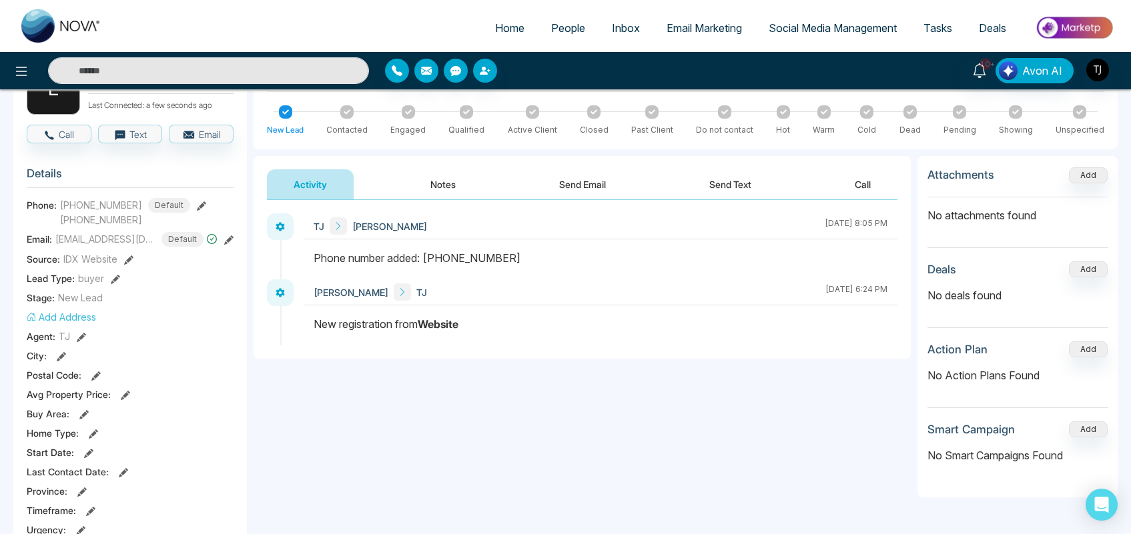
scroll to position [34, 0]
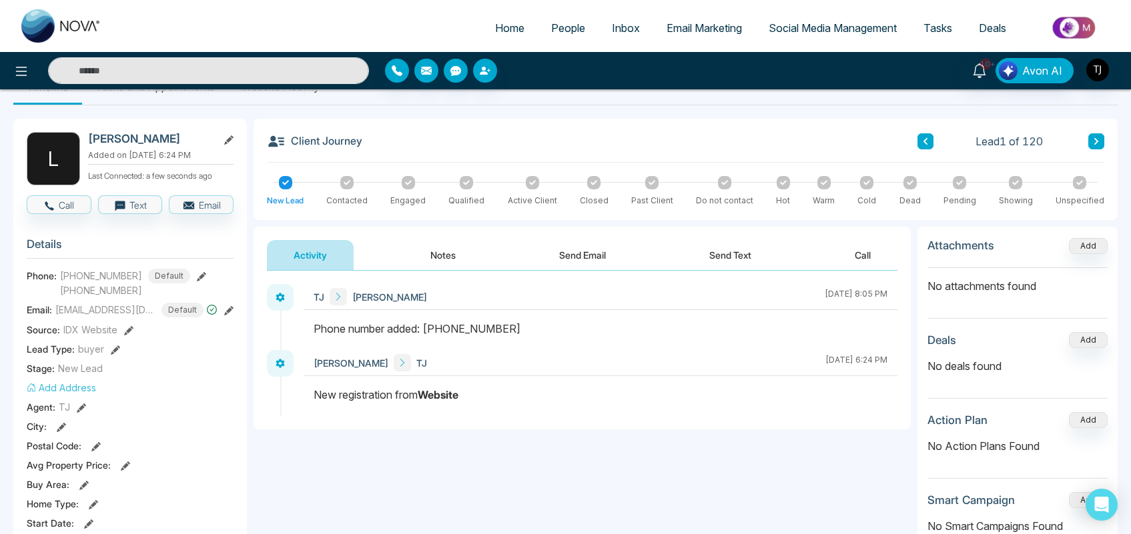
click at [341, 181] on div at bounding box center [346, 182] width 13 height 13
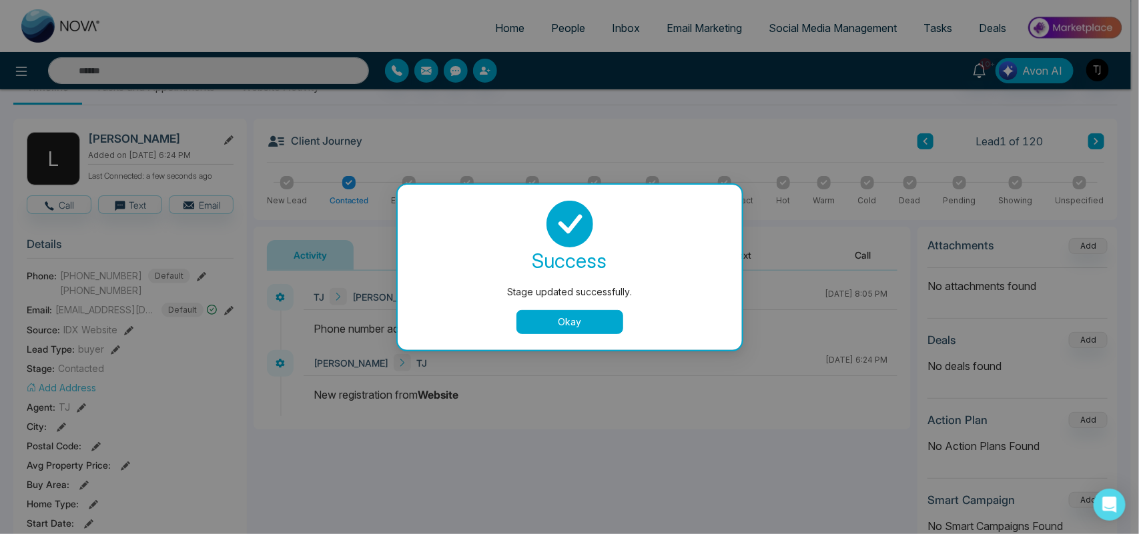
click at [588, 324] on button "Okay" at bounding box center [569, 322] width 107 height 24
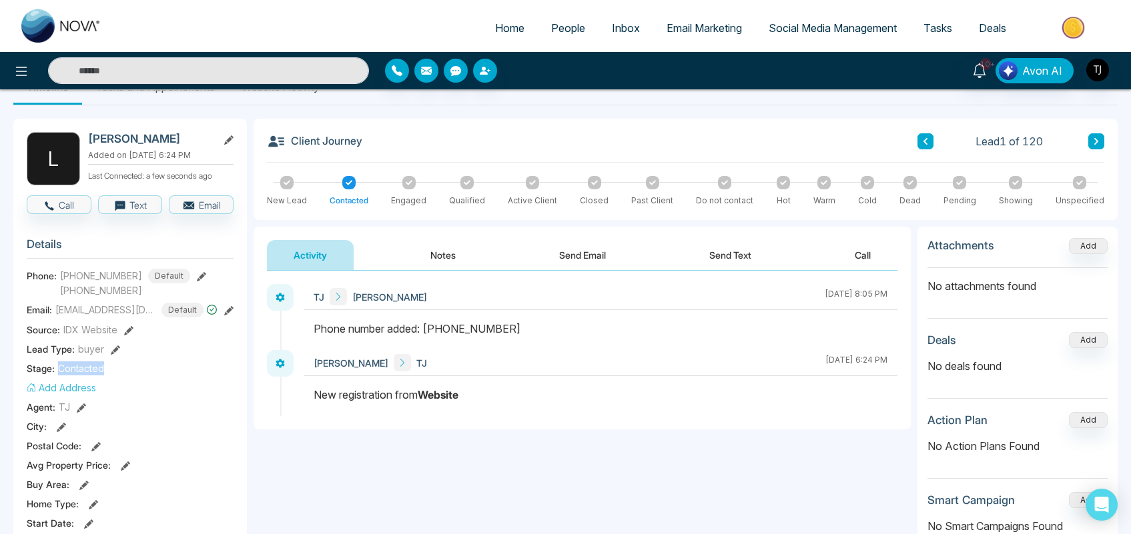
drag, startPoint x: 109, startPoint y: 370, endPoint x: 55, endPoint y: 372, distance: 54.1
click at [55, 372] on div "Stage: Contacted" at bounding box center [130, 369] width 207 height 14
click at [133, 371] on div "Stage: Contacted" at bounding box center [130, 369] width 207 height 14
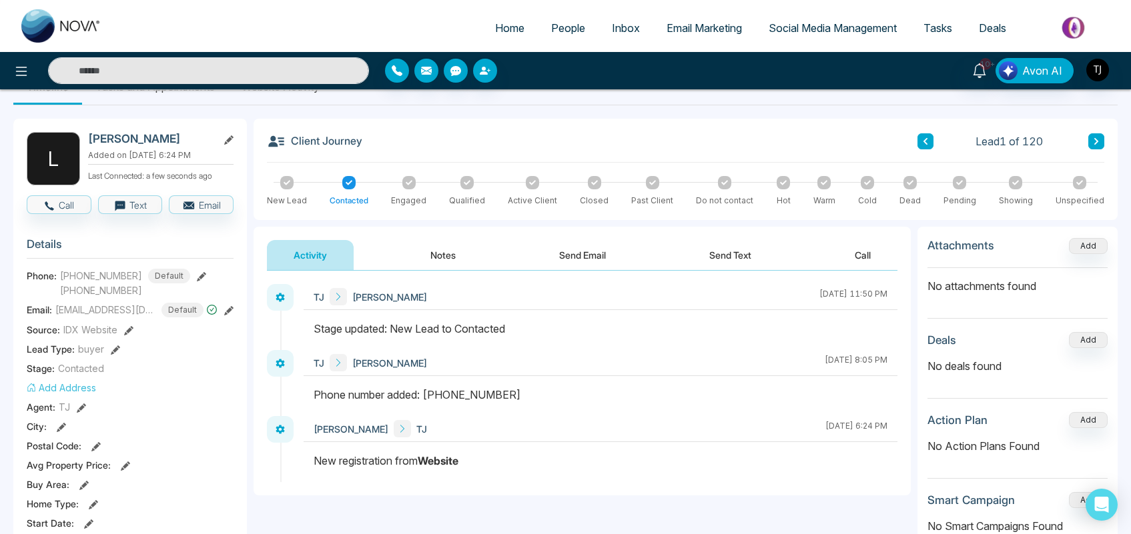
drag, startPoint x: 510, startPoint y: 331, endPoint x: 304, endPoint y: 340, distance: 206.4
click at [304, 340] on div at bounding box center [601, 335] width 594 height 29
click at [595, 248] on button "Send Email" at bounding box center [582, 255] width 100 height 30
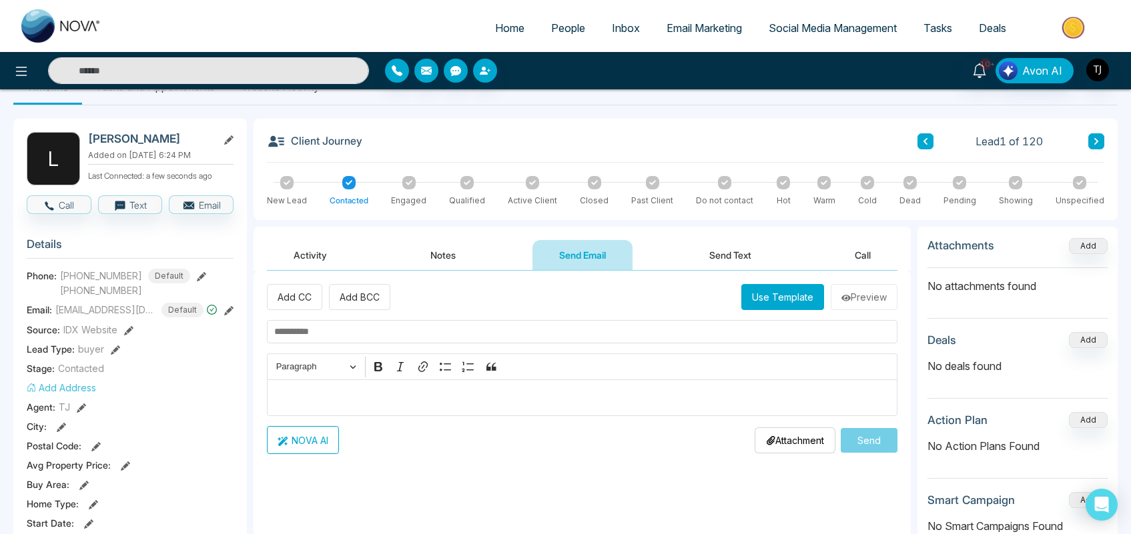
click at [749, 262] on button "Send Text" at bounding box center [730, 255] width 95 height 30
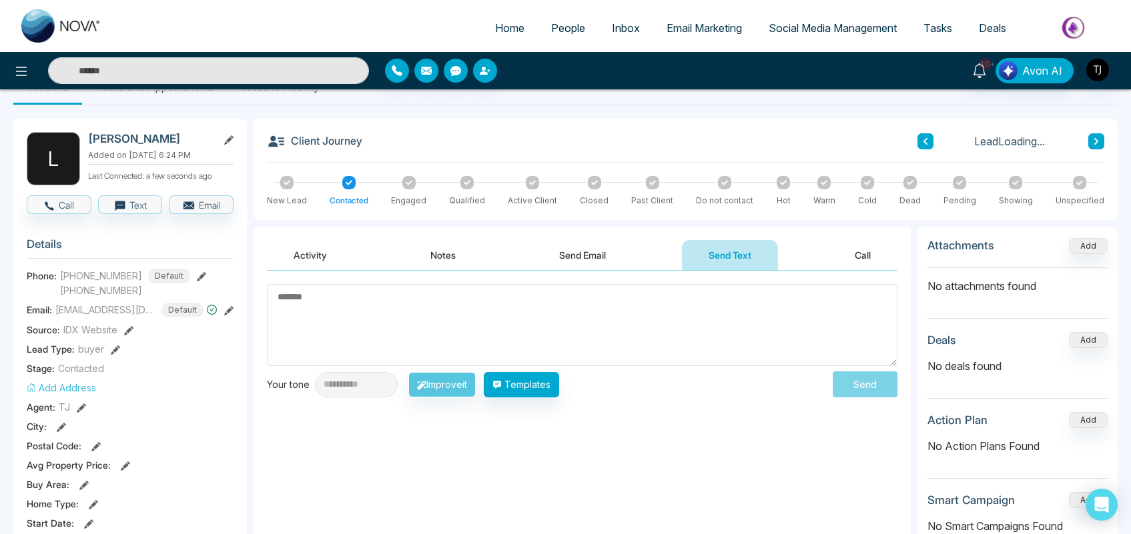
click at [869, 251] on button "Call" at bounding box center [862, 255] width 69 height 30
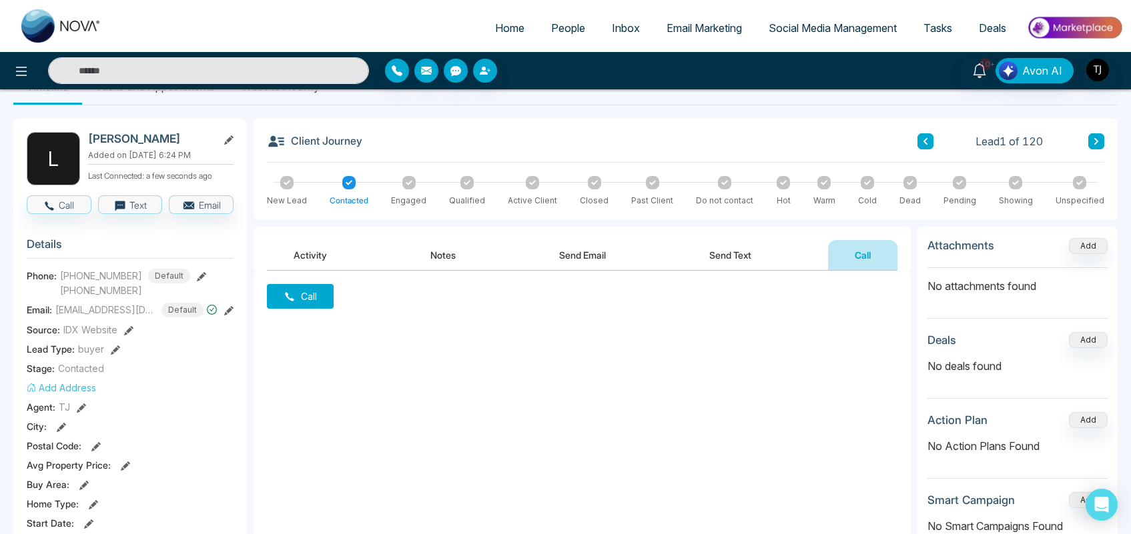
click at [326, 248] on button "Activity" at bounding box center [310, 255] width 87 height 30
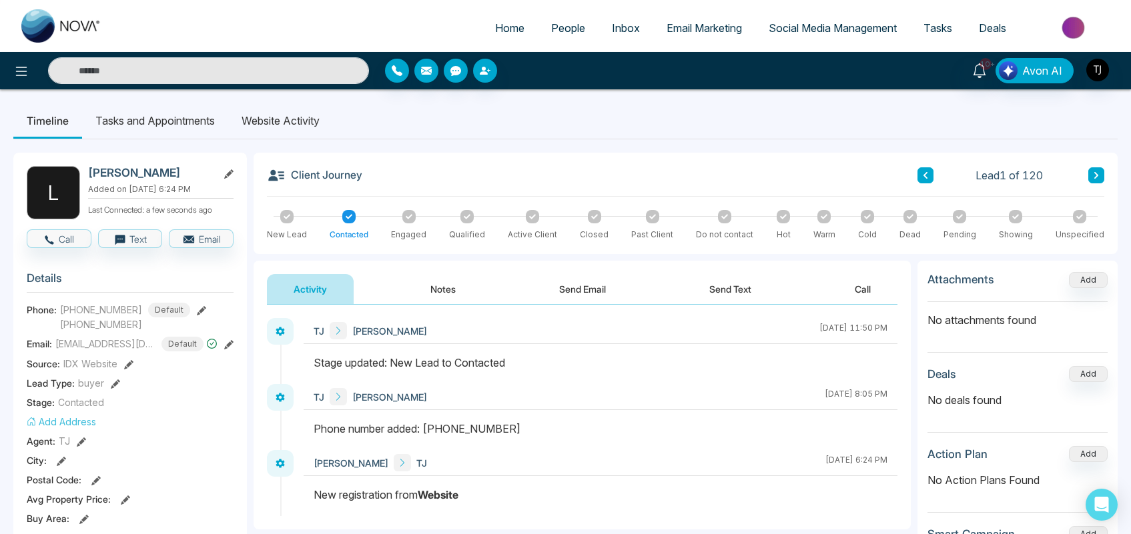
click at [165, 112] on li "Tasks and Appointments" at bounding box center [155, 121] width 146 height 36
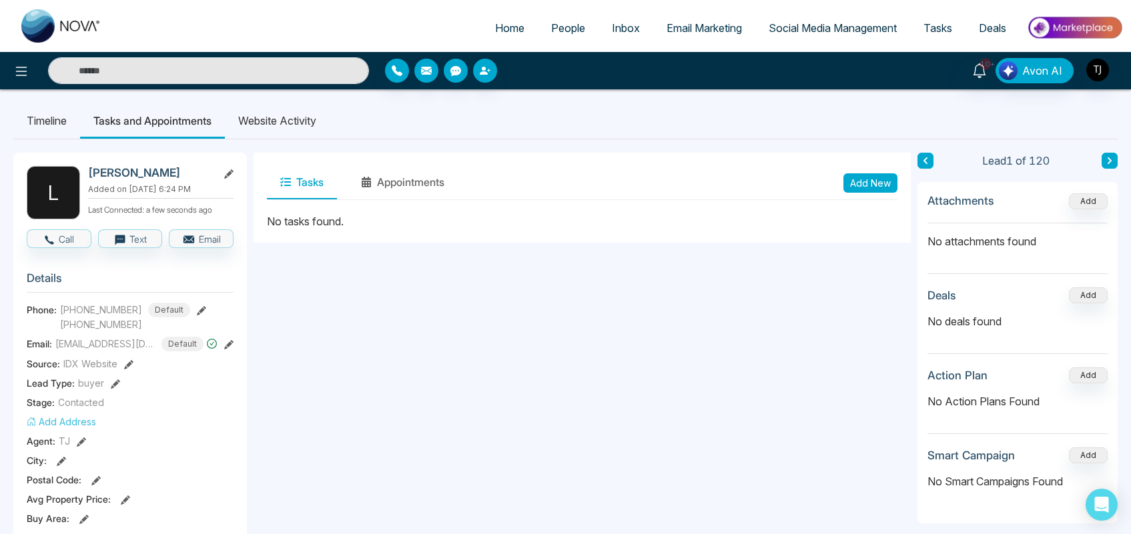
click at [295, 125] on li "Website Activity" at bounding box center [277, 121] width 105 height 36
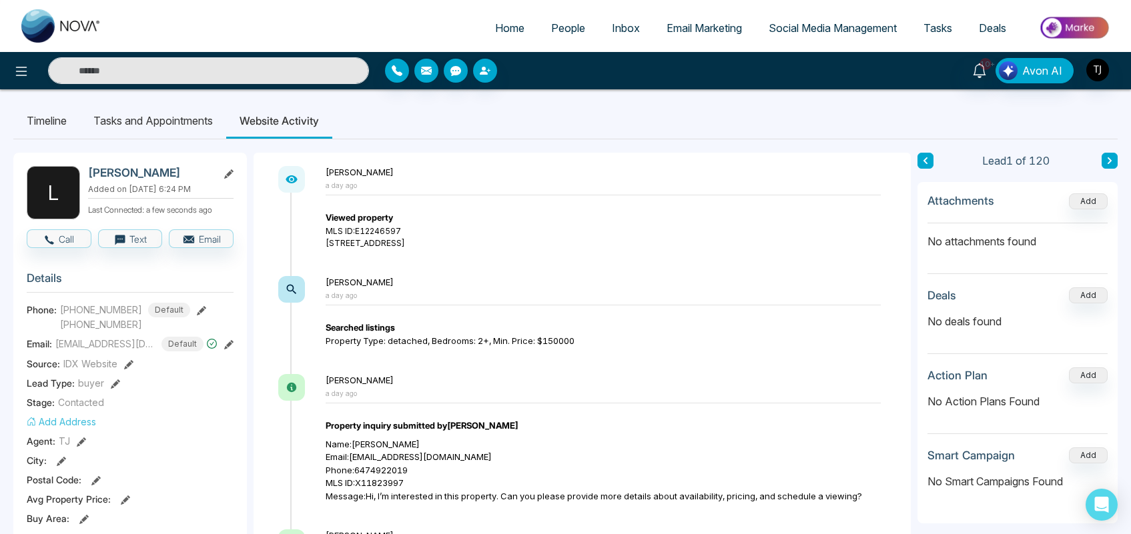
click at [625, 30] on span "Inbox" at bounding box center [626, 27] width 28 height 13
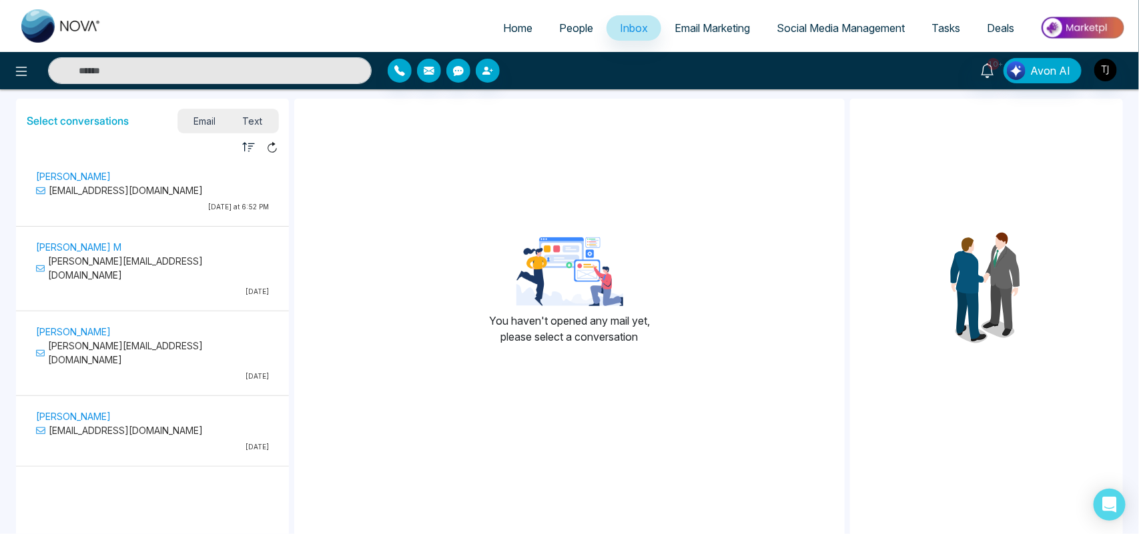
click at [705, 19] on link "Email Marketing" at bounding box center [712, 27] width 102 height 25
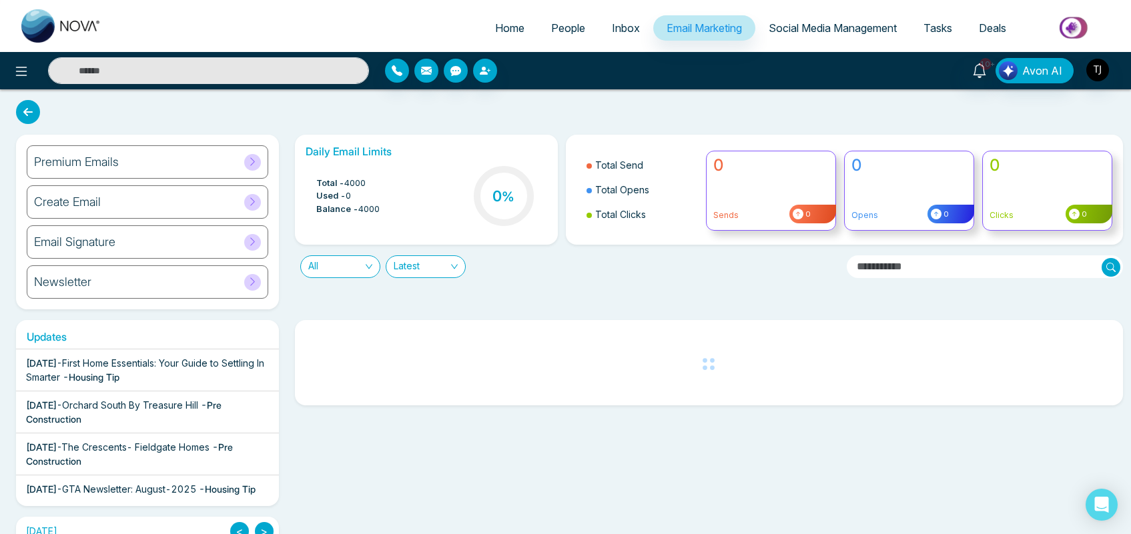
click at [119, 167] on div "Premium Emails" at bounding box center [148, 161] width 242 height 33
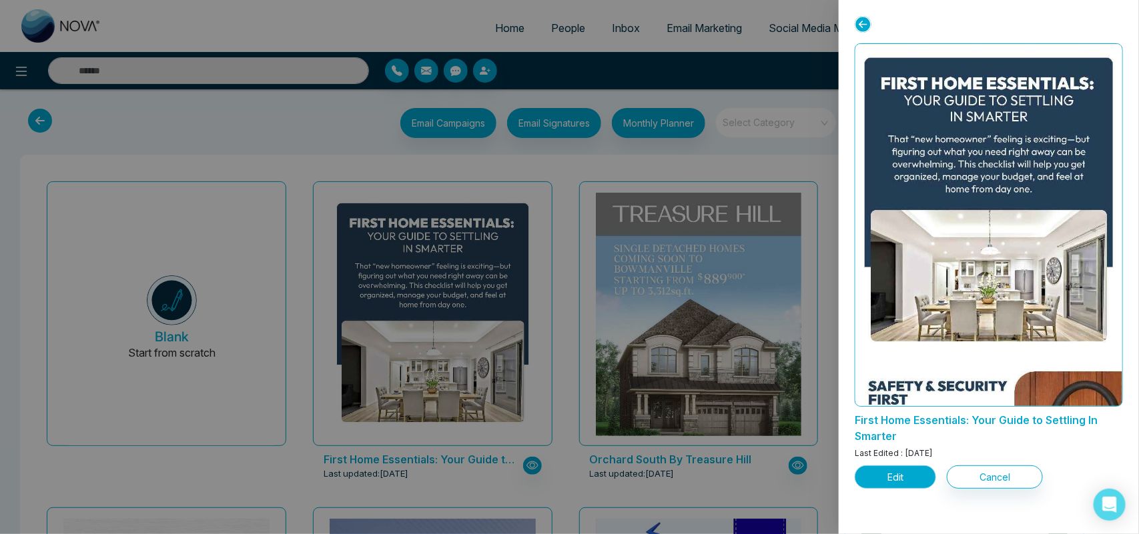
click at [904, 477] on button "Edit" at bounding box center [895, 477] width 81 height 23
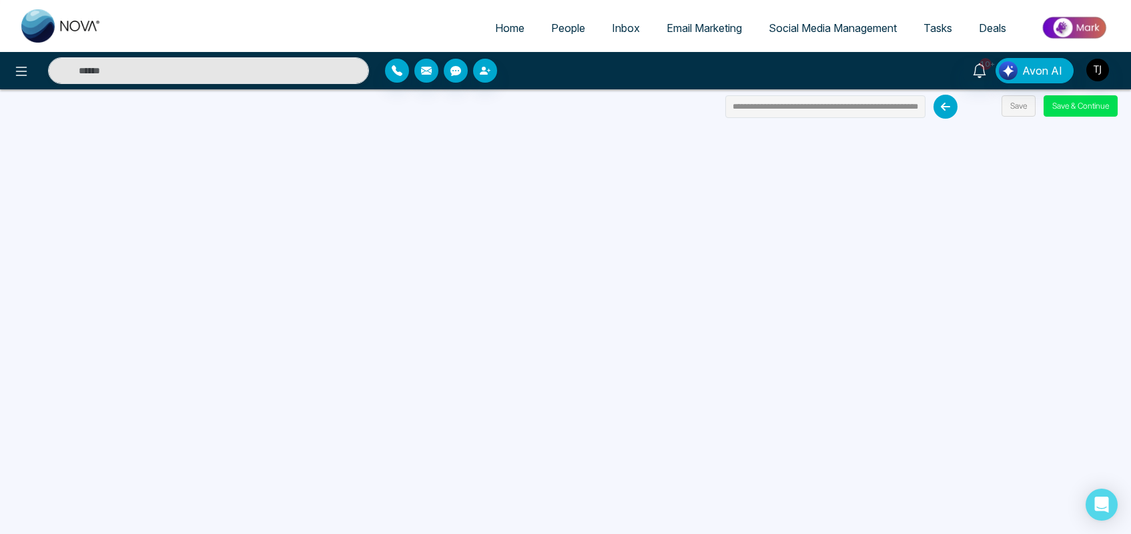
click at [165, 100] on div "**********" at bounding box center [565, 267] width 1131 height 534
click at [1109, 104] on button "Save & Continue" at bounding box center [1081, 105] width 74 height 21
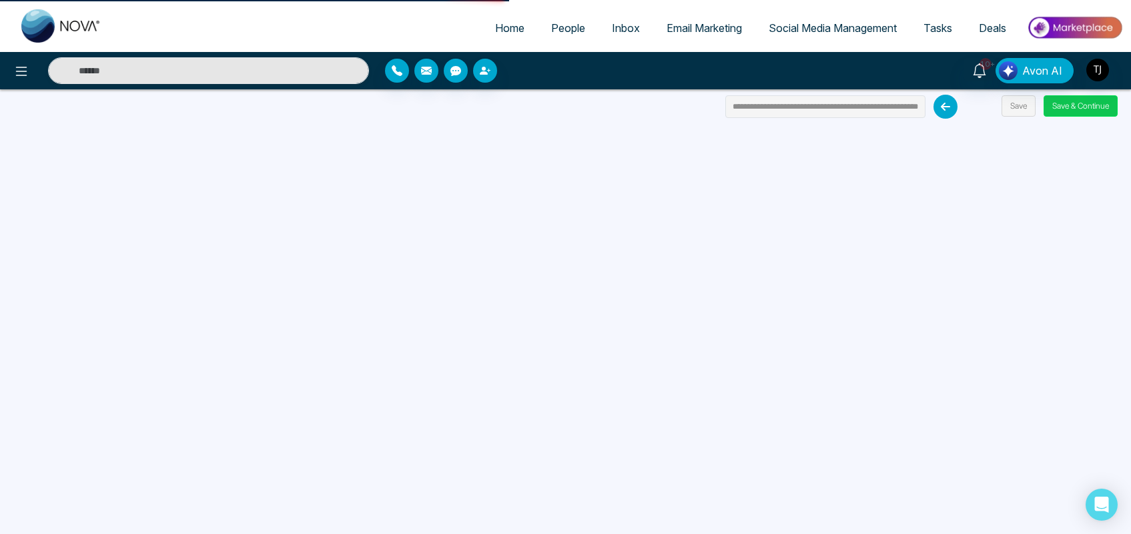
click at [1109, 104] on button "Save & Continue" at bounding box center [1081, 105] width 74 height 21
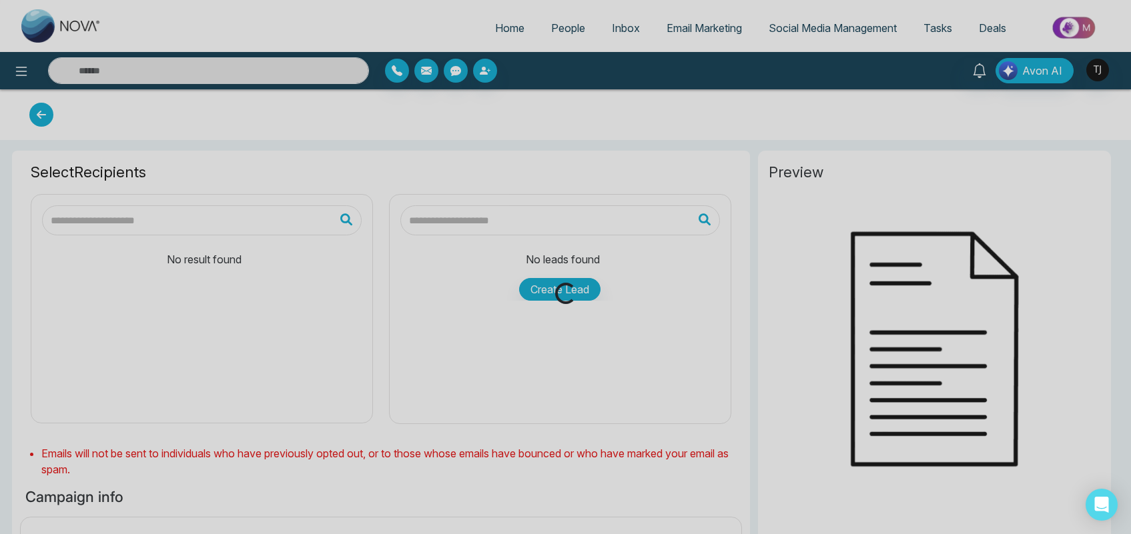
type input "**********"
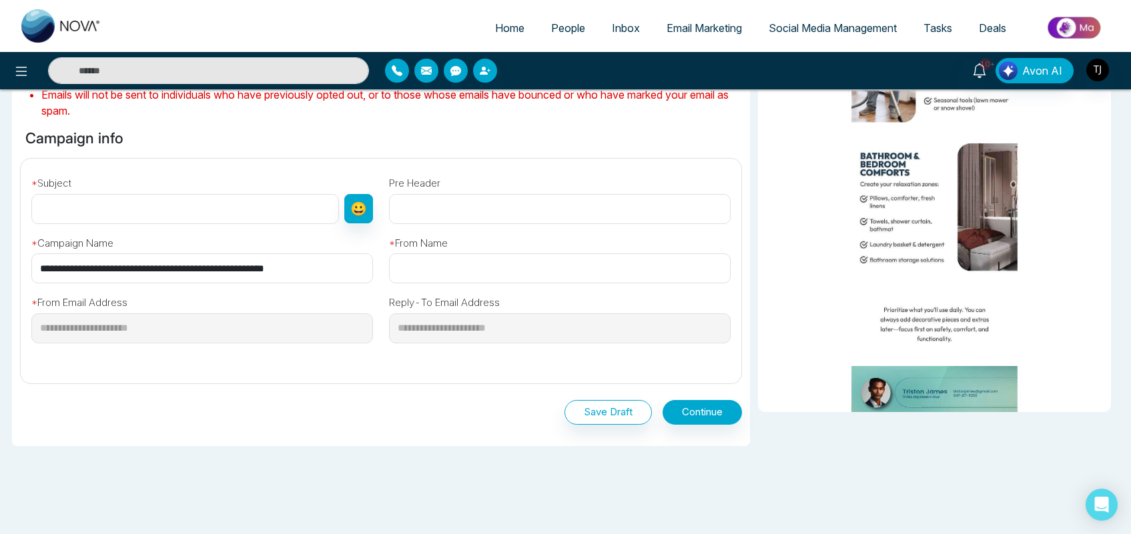
scroll to position [370, 0]
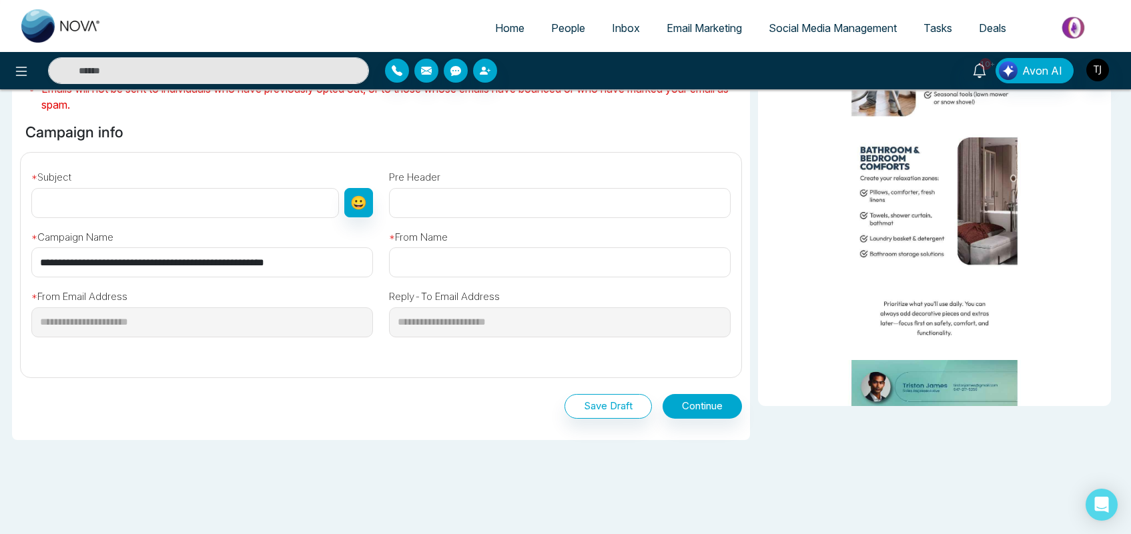
click at [150, 189] on input "text" at bounding box center [185, 203] width 308 height 30
type input "*******"
click at [414, 262] on input "text" at bounding box center [560, 263] width 342 height 30
type input "*****"
click at [727, 396] on button "Continue" at bounding box center [702, 406] width 79 height 25
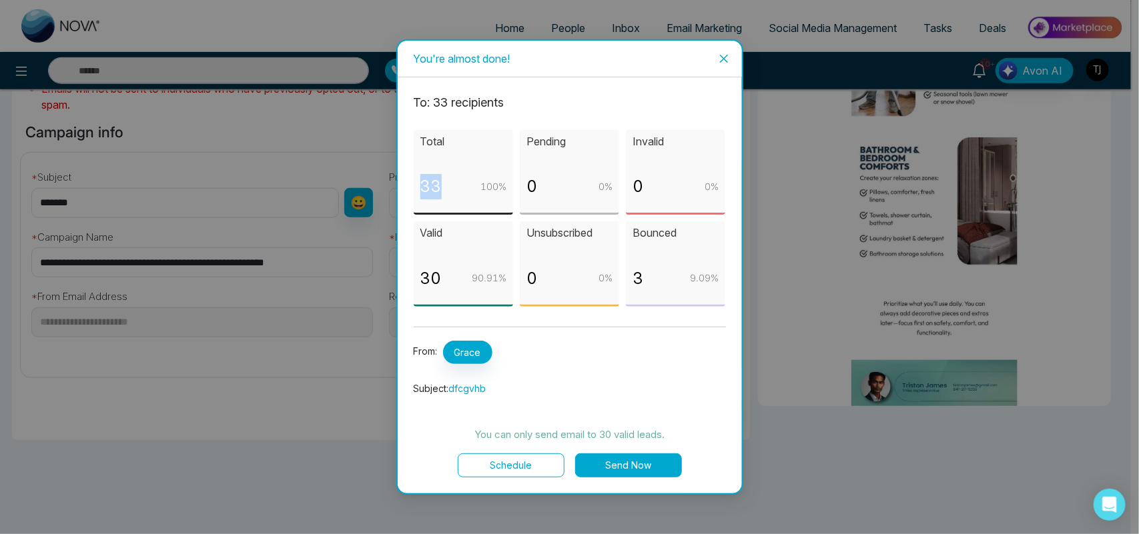
drag, startPoint x: 439, startPoint y: 185, endPoint x: 418, endPoint y: 185, distance: 20.7
click at [418, 185] on div "Total 33 100 %" at bounding box center [463, 172] width 99 height 85
click at [645, 284] on div "3 9.09 %" at bounding box center [676, 284] width 86 height 36
drag, startPoint x: 442, startPoint y: 277, endPoint x: 422, endPoint y: 277, distance: 20.0
click at [422, 277] on div "30 90.91 %" at bounding box center [463, 284] width 86 height 36
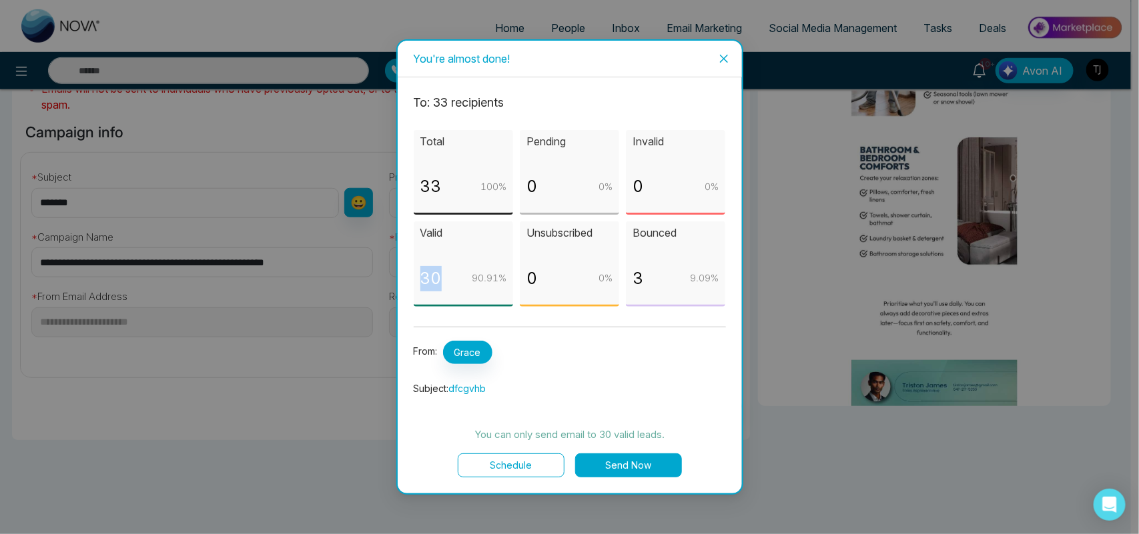
click at [434, 277] on p "30" at bounding box center [430, 278] width 21 height 25
click at [732, 60] on span "Close" at bounding box center [724, 59] width 36 height 36
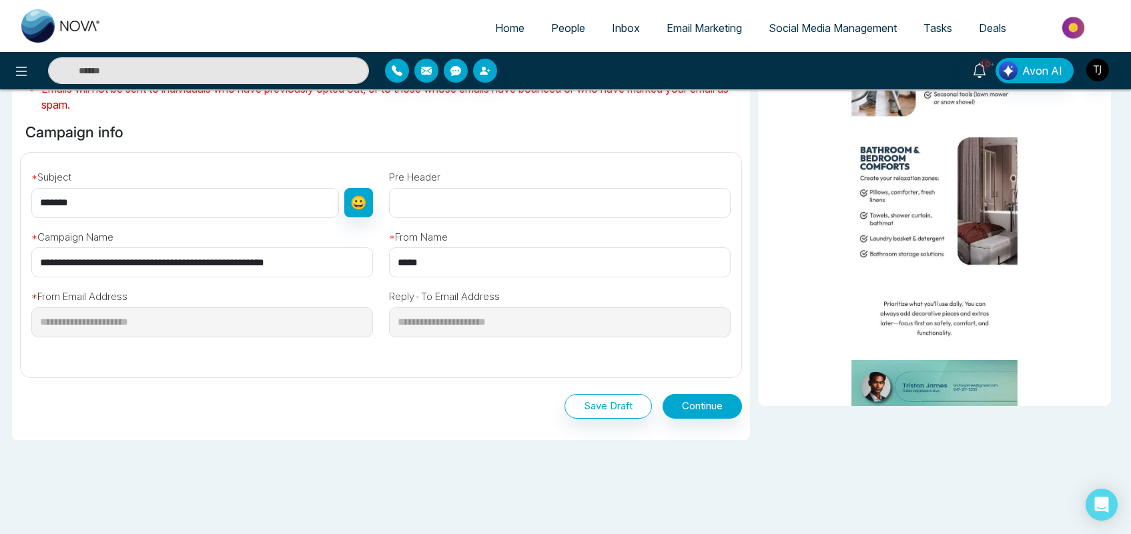
click at [703, 28] on span "Email Marketing" at bounding box center [704, 27] width 75 height 13
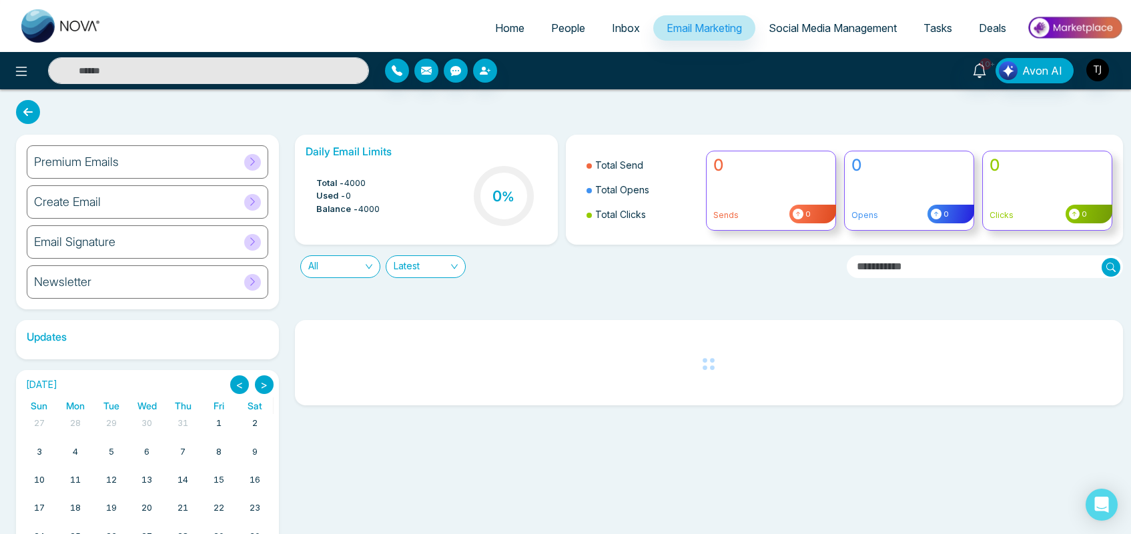
click at [204, 198] on div "Create Email" at bounding box center [148, 201] width 242 height 33
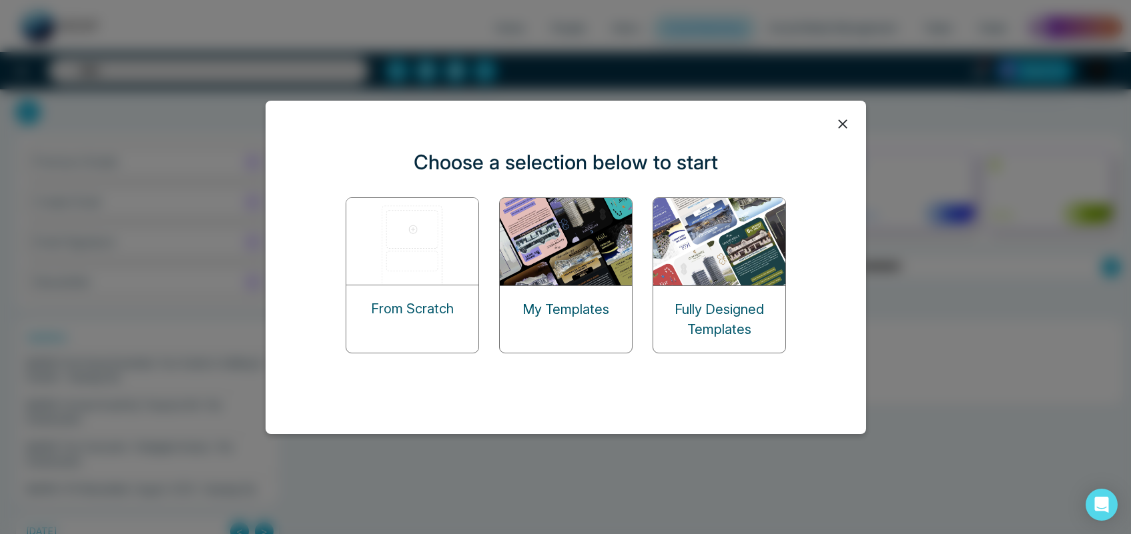
click at [418, 278] on img at bounding box center [412, 241] width 133 height 87
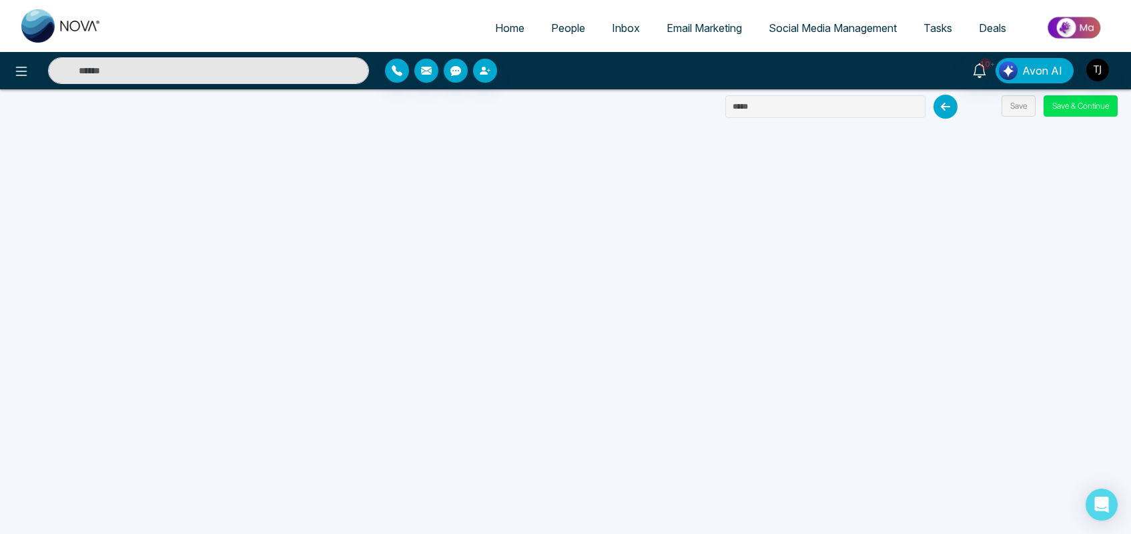
click at [701, 35] on link "Email Marketing" at bounding box center [704, 27] width 102 height 25
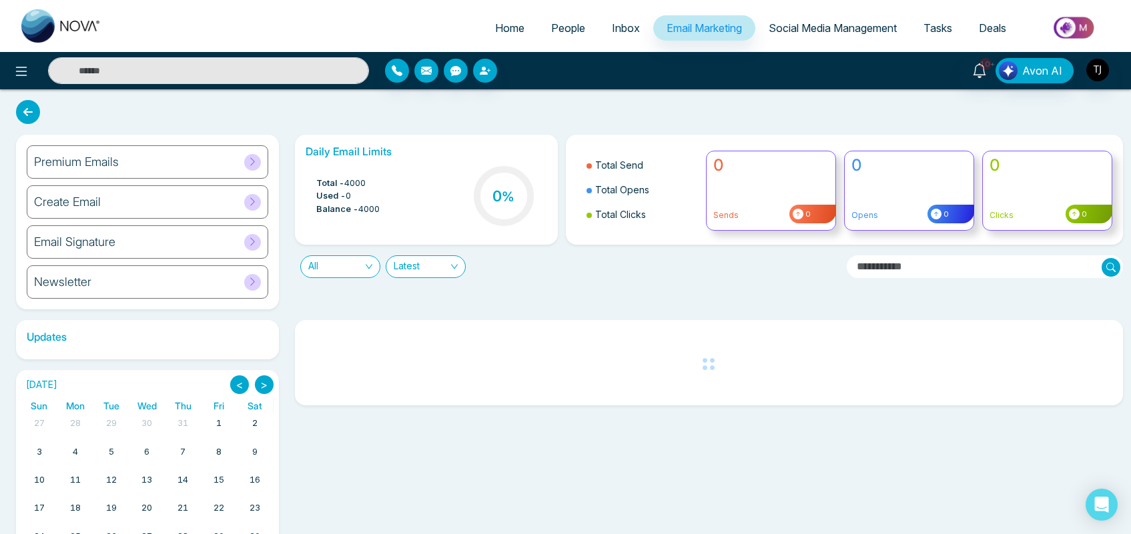
click at [105, 237] on h6 "Email Signature" at bounding box center [74, 242] width 81 height 15
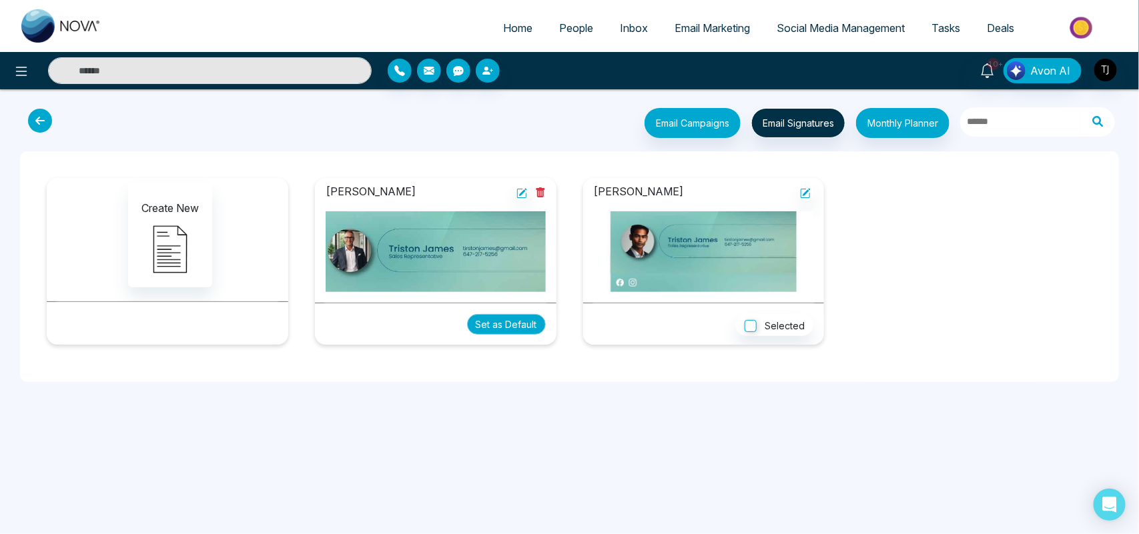
click at [510, 318] on button "Set as Default" at bounding box center [506, 324] width 79 height 21
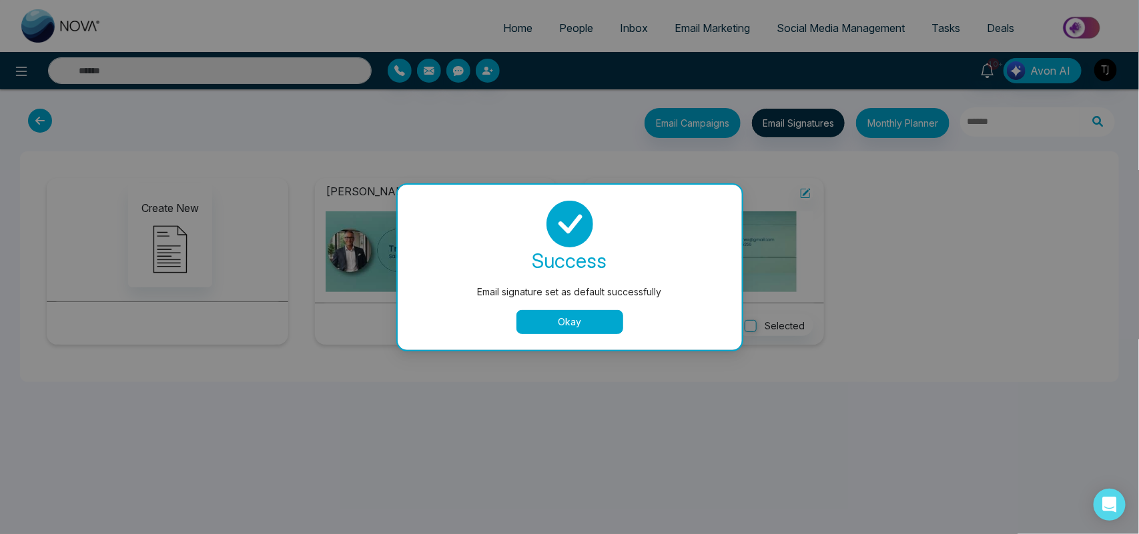
click at [579, 308] on div "success Email signature set as default successfully Okay" at bounding box center [570, 267] width 312 height 133
click at [582, 335] on div "success Email signature set as default successfully Okay" at bounding box center [570, 267] width 344 height 165
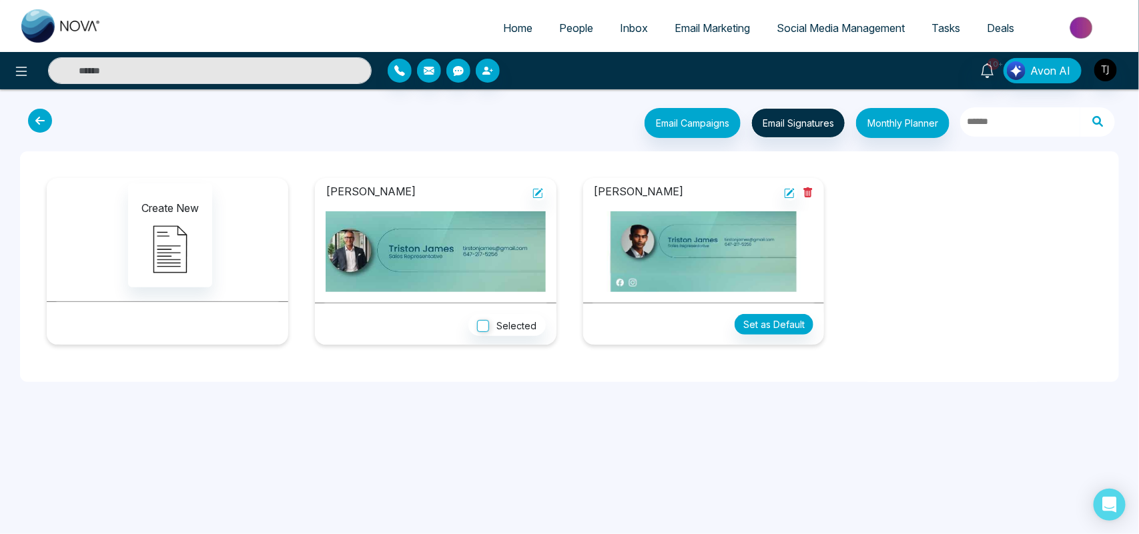
click at [578, 322] on div "[PERSON_NAME] Set as Default" at bounding box center [704, 267] width 268 height 188
click at [783, 331] on button "Set as Default" at bounding box center [774, 324] width 79 height 21
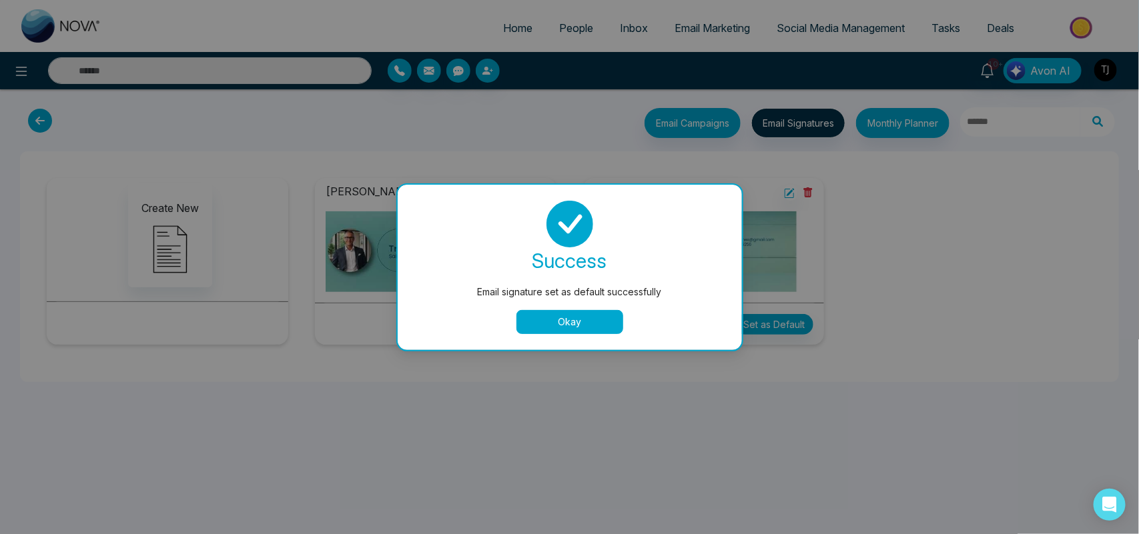
click at [681, 28] on div "Email signature set as default successfully success Email signature set as defa…" at bounding box center [569, 267] width 1139 height 534
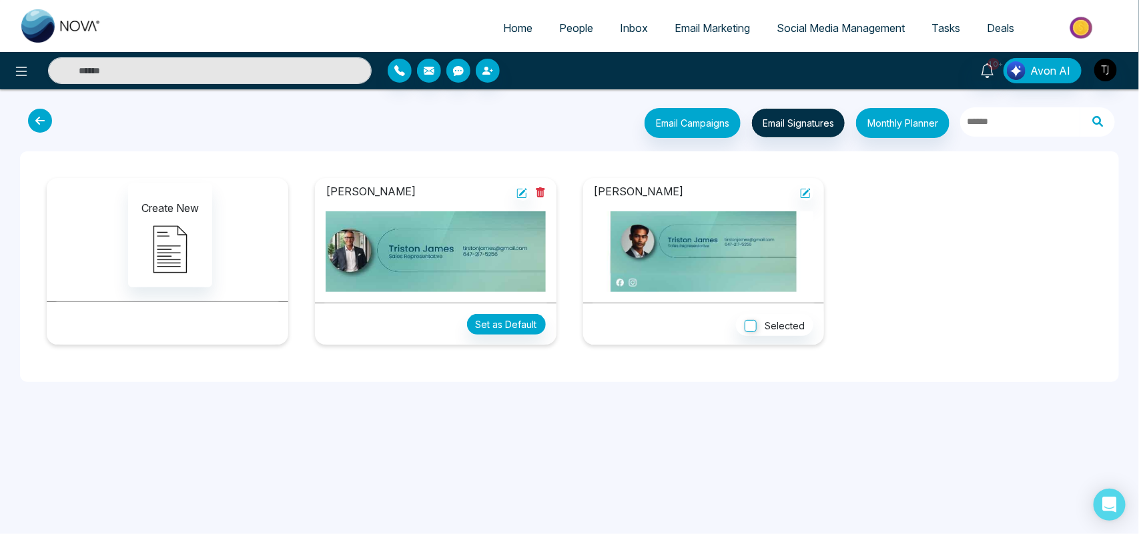
click at [694, 31] on span "Email Marketing" at bounding box center [712, 27] width 75 height 13
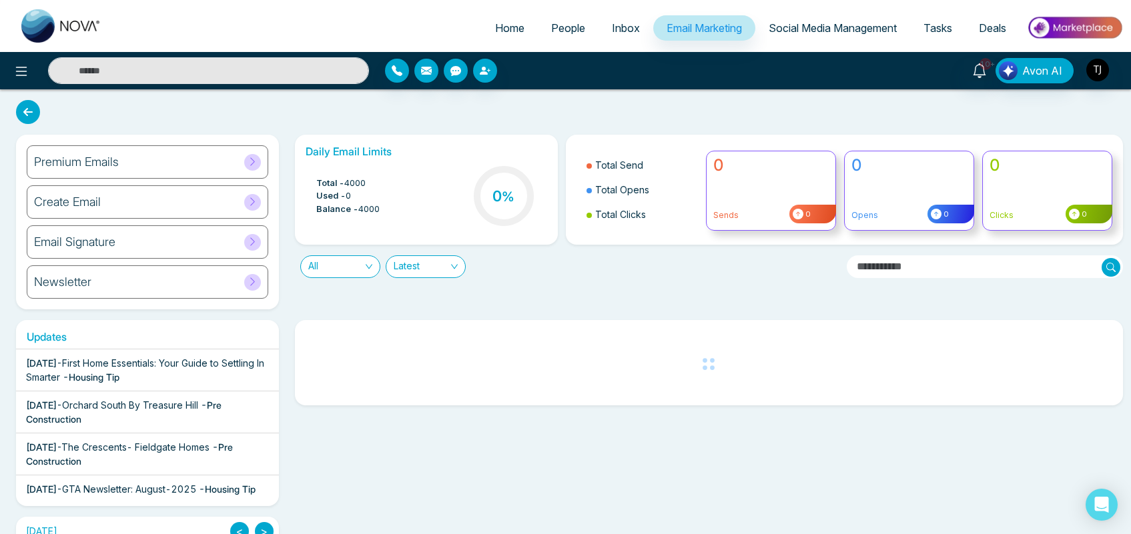
click at [157, 279] on div "Newsletter" at bounding box center [148, 282] width 242 height 33
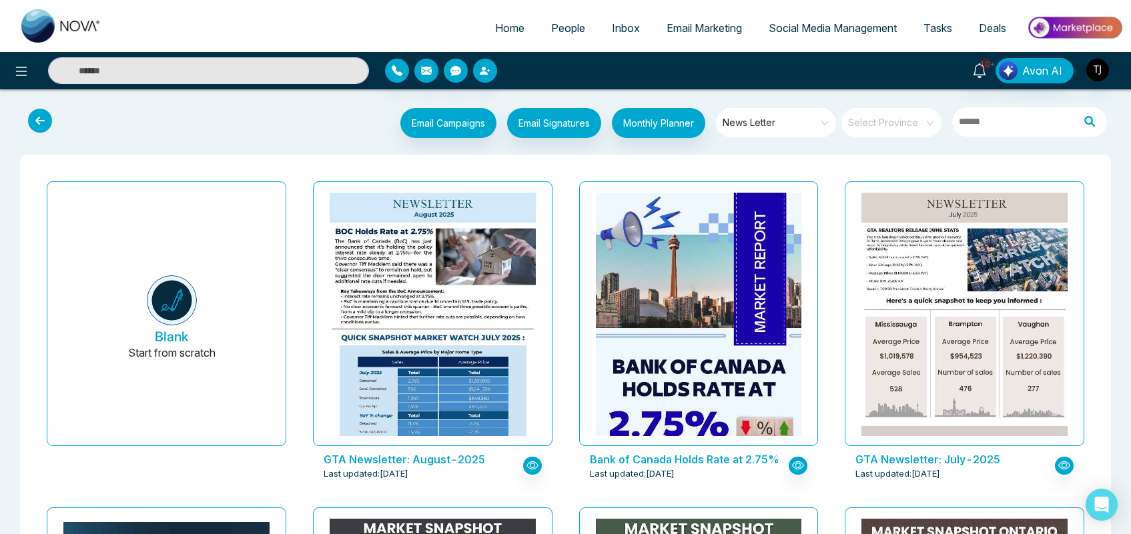
click at [721, 27] on span "Email Marketing" at bounding box center [704, 27] width 75 height 13
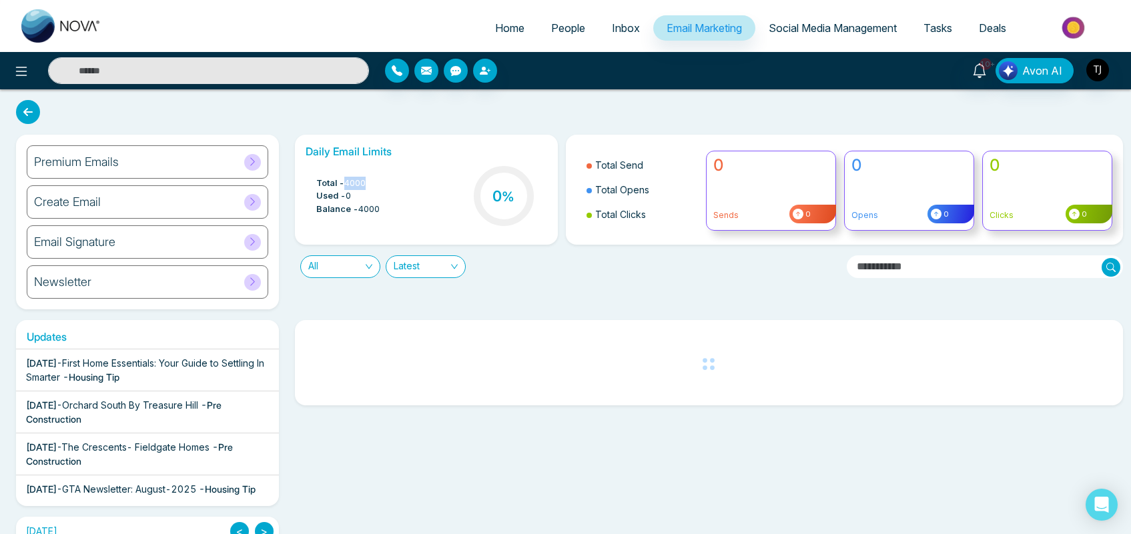
drag, startPoint x: 371, startPoint y: 181, endPoint x: 348, endPoint y: 181, distance: 23.4
click at [348, 181] on li "Total - 4000" at bounding box center [347, 183] width 63 height 13
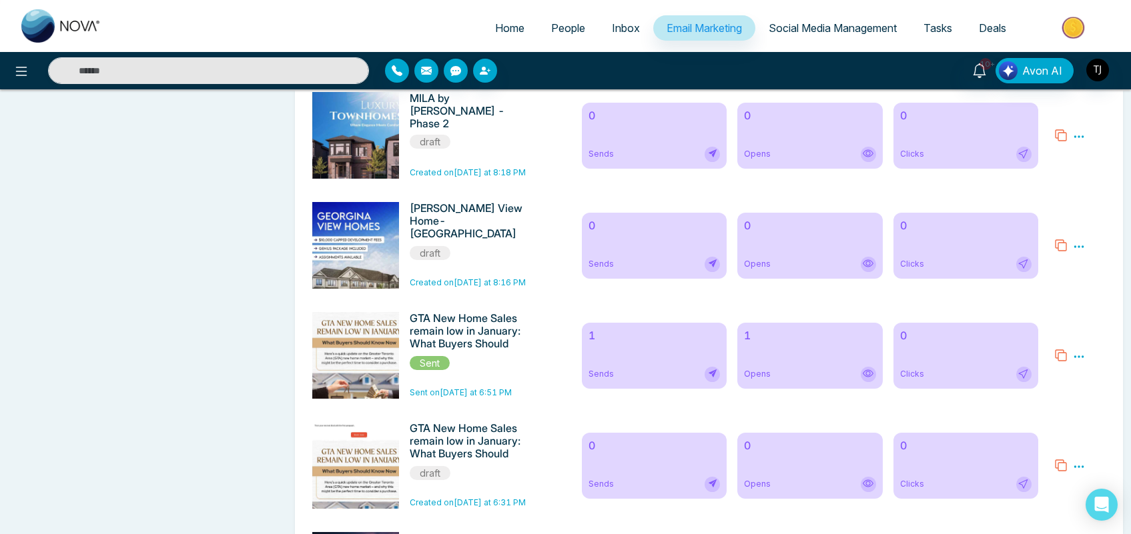
scroll to position [2523, 0]
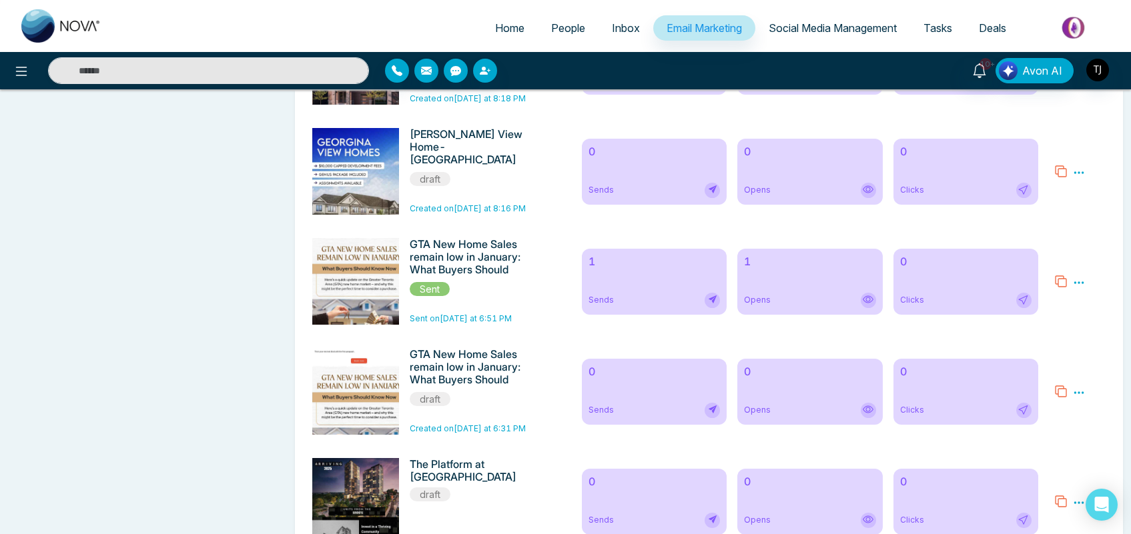
click at [1082, 289] on icon at bounding box center [1079, 283] width 12 height 12
click at [1046, 327] on link "Analytics" at bounding box center [1055, 321] width 39 height 11
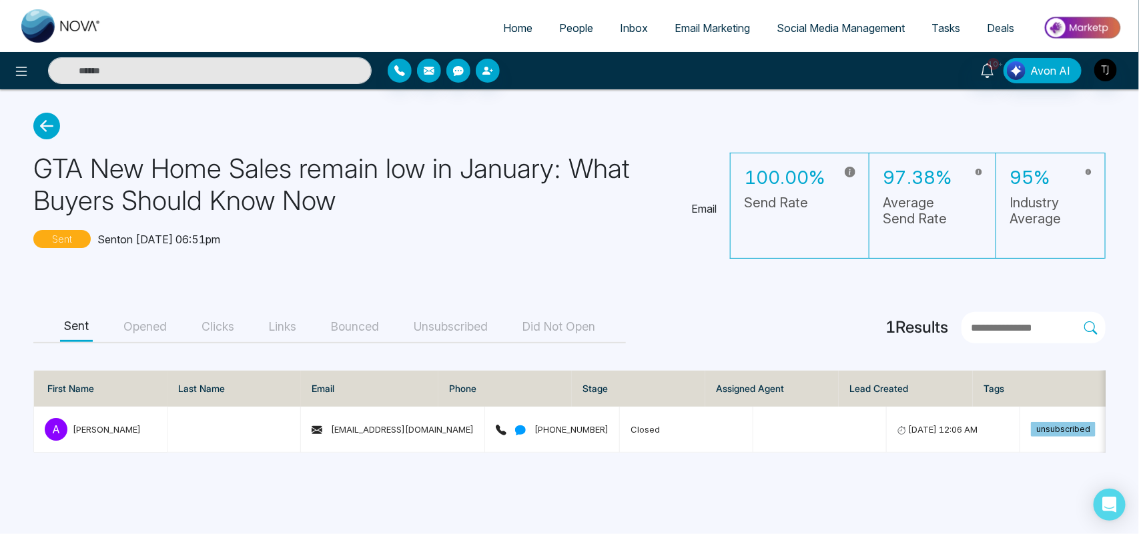
click at [149, 320] on button "Opened" at bounding box center [144, 327] width 51 height 30
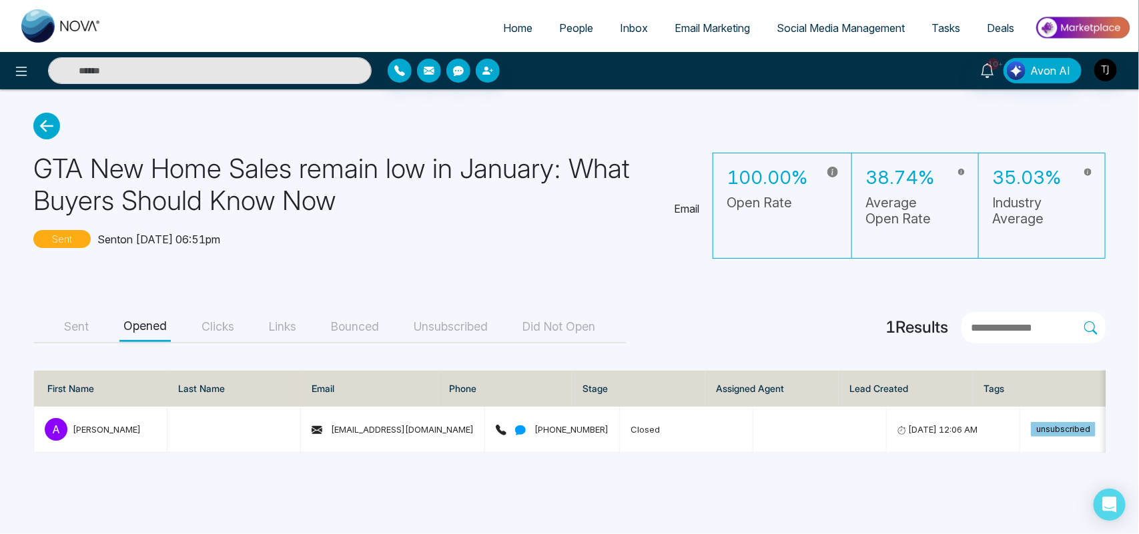
click at [217, 335] on button "Clicks" at bounding box center [217, 327] width 41 height 30
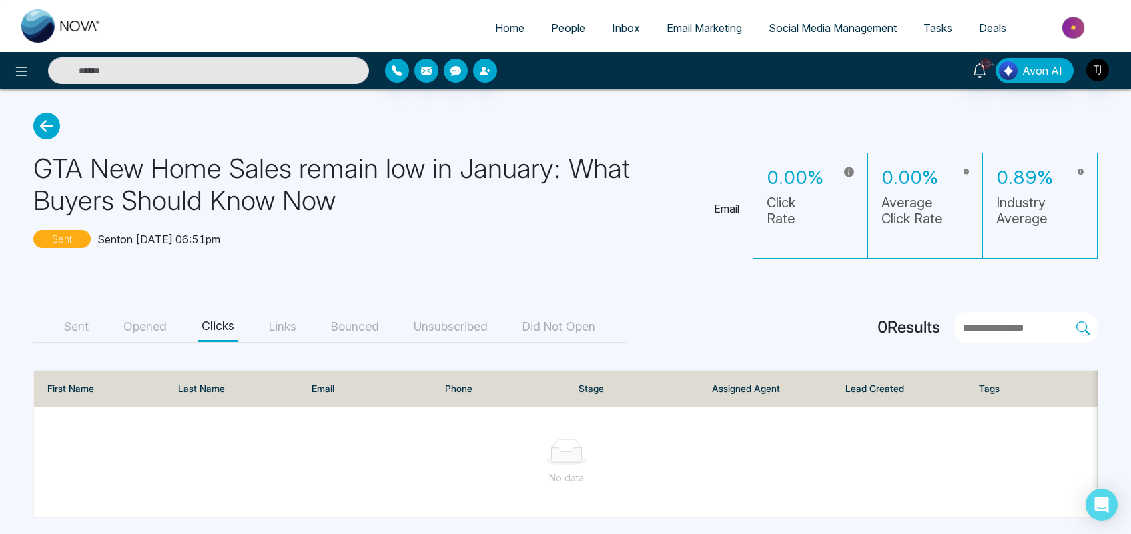
click at [278, 326] on button "Links" at bounding box center [282, 327] width 35 height 30
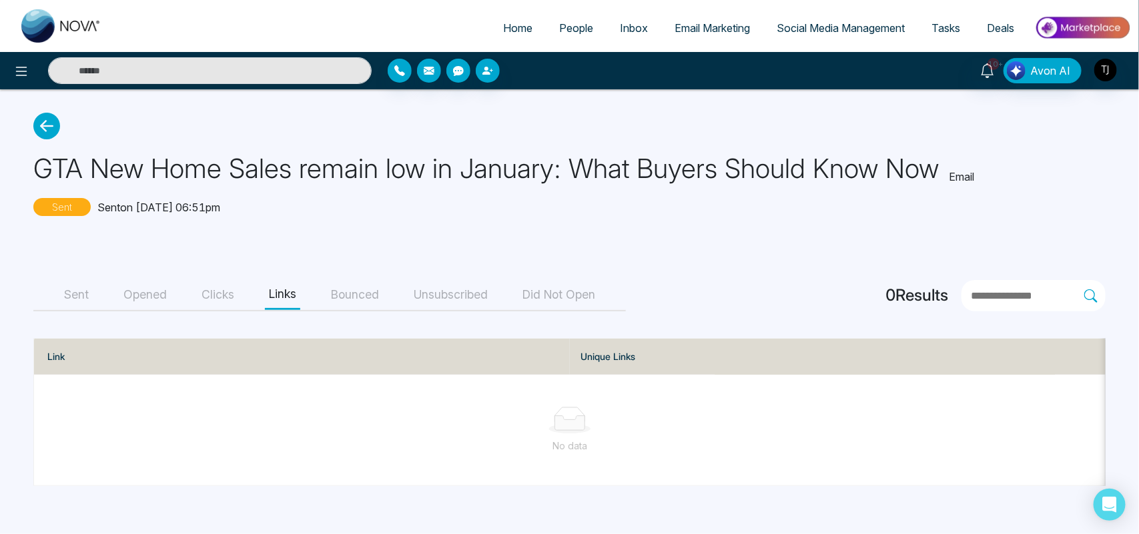
click at [365, 302] on button "Bounced" at bounding box center [355, 295] width 56 height 30
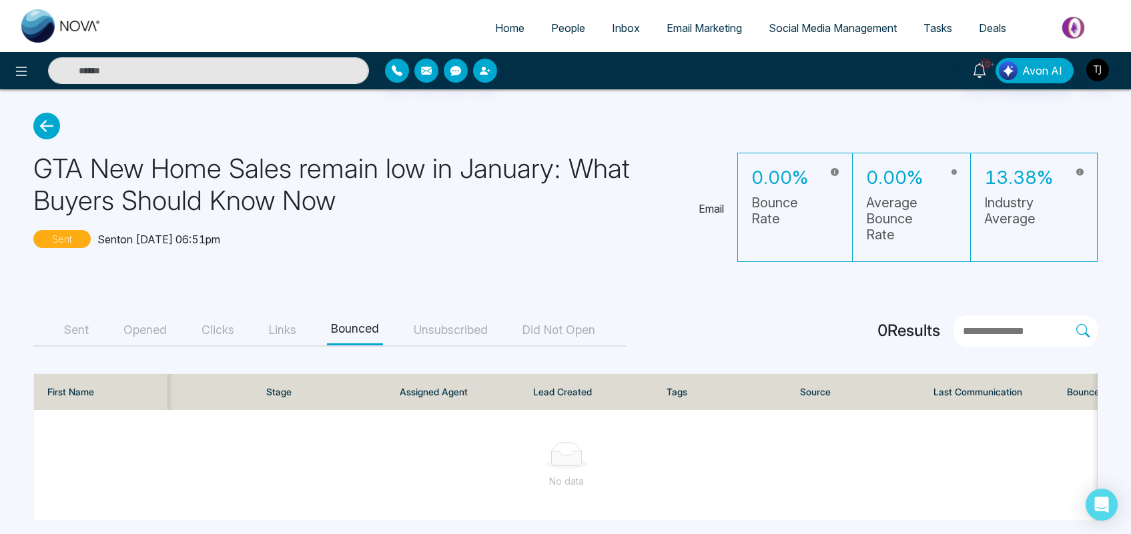
scroll to position [0, 404]
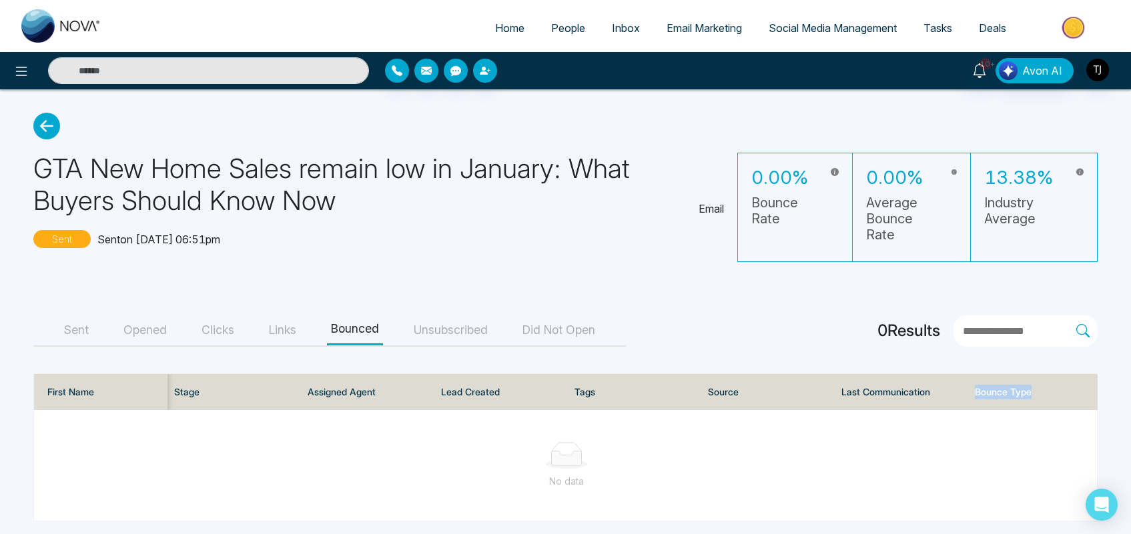
drag, startPoint x: 1035, startPoint y: 388, endPoint x: 975, endPoint y: 384, distance: 59.6
click at [975, 384] on th "Bounce Type" at bounding box center [1030, 392] width 133 height 36
click at [441, 334] on button "Unsubscribed" at bounding box center [451, 331] width 82 height 30
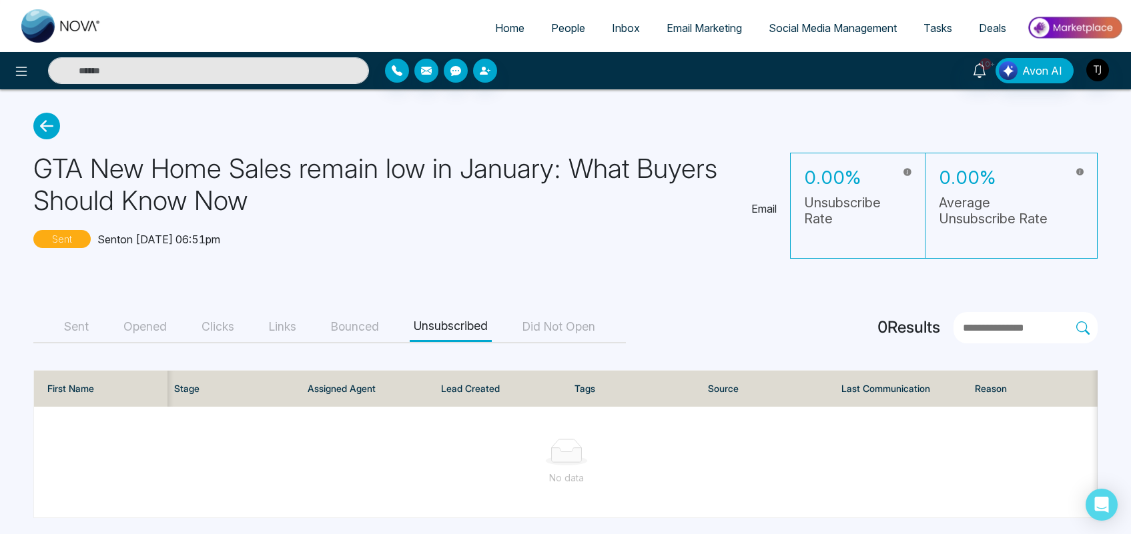
click at [557, 322] on button "Did Not Open" at bounding box center [558, 327] width 81 height 30
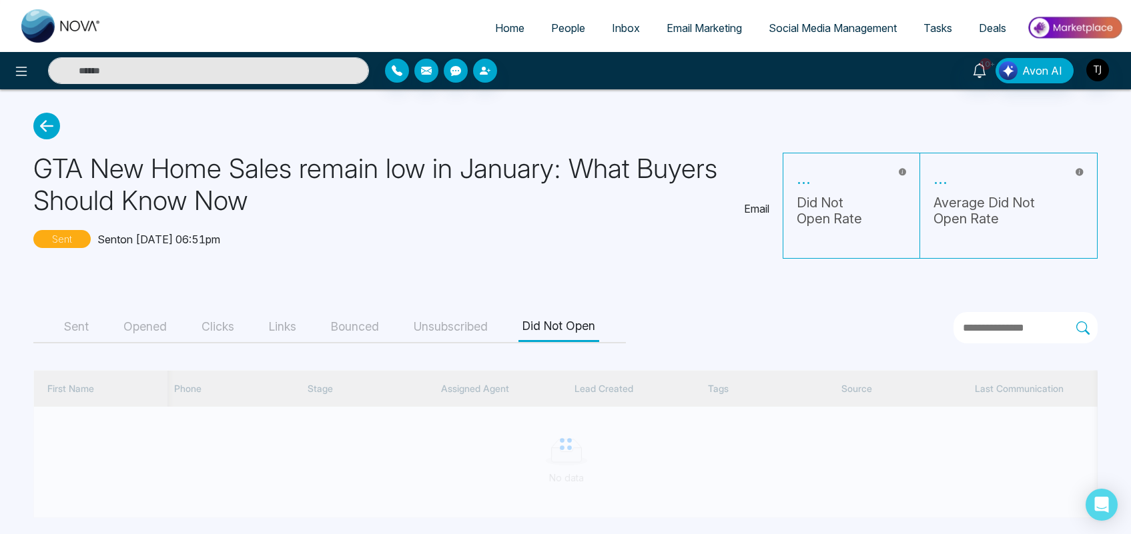
scroll to position [0, 271]
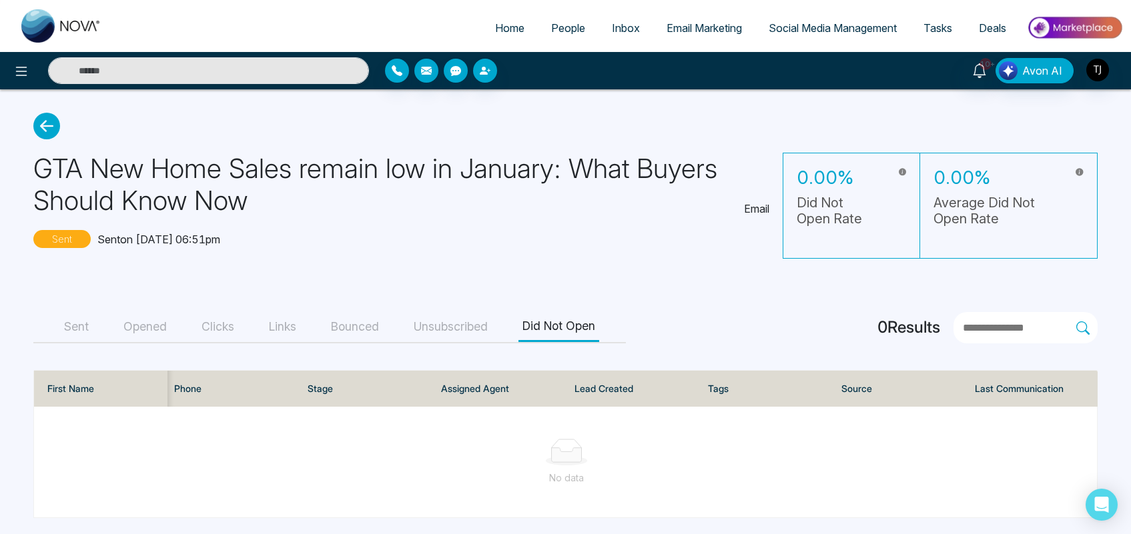
click at [709, 21] on span "Email Marketing" at bounding box center [704, 27] width 75 height 13
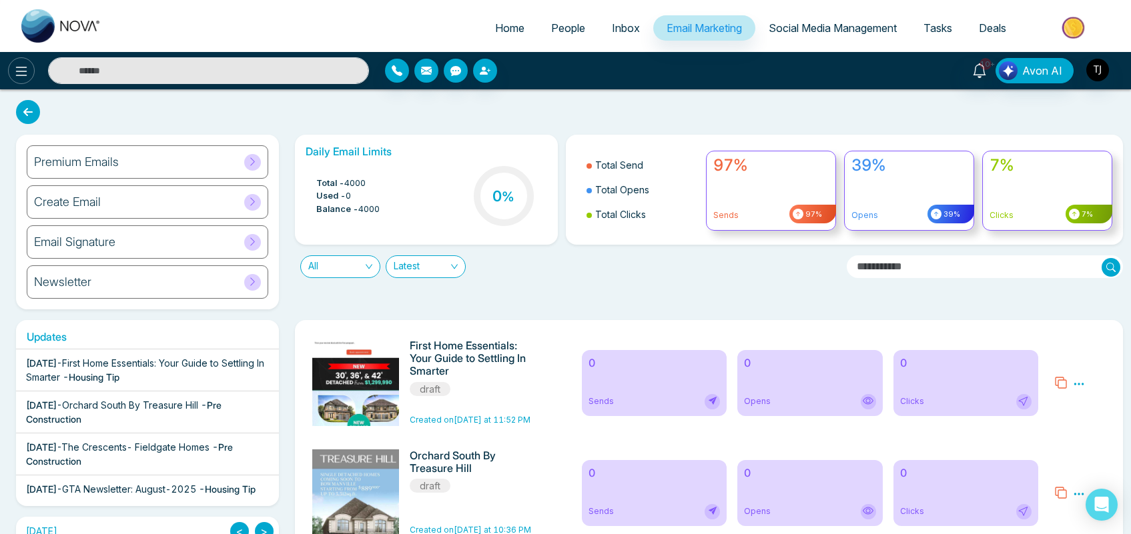
click at [24, 68] on icon at bounding box center [21, 71] width 16 height 16
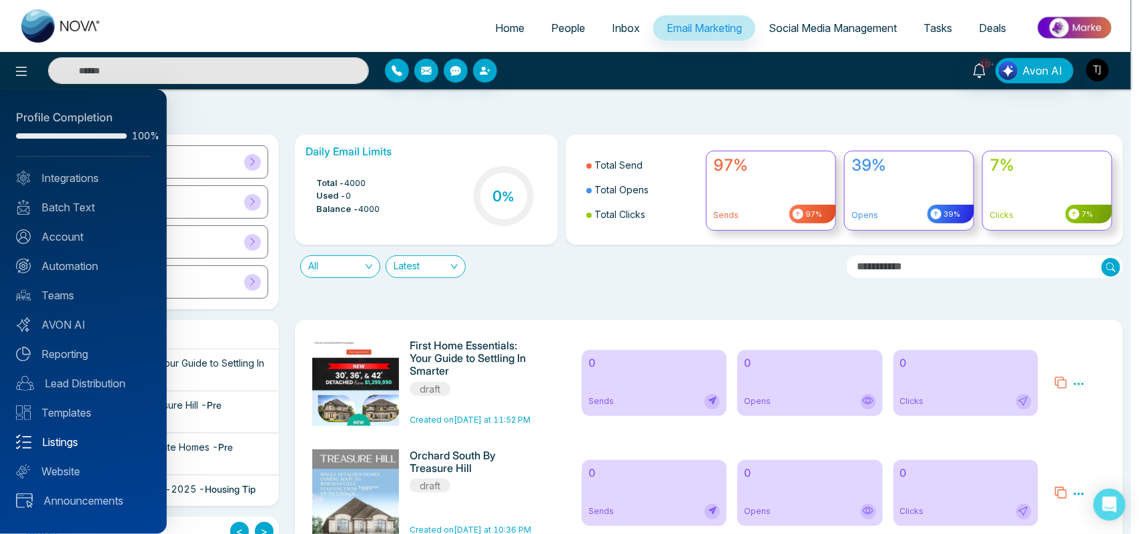
click at [67, 439] on link "Listings" at bounding box center [83, 442] width 135 height 16
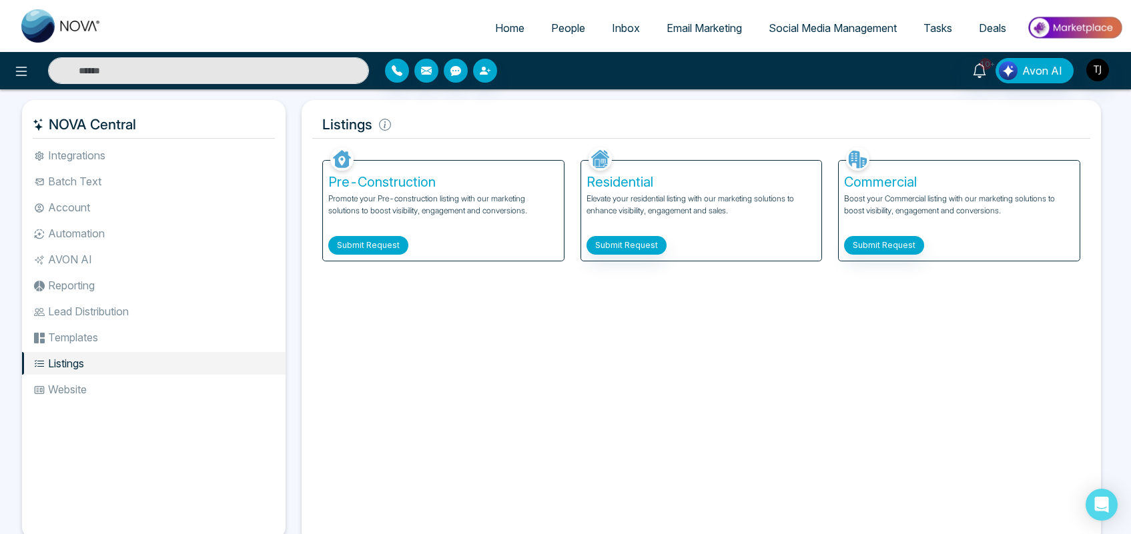
click at [358, 242] on button "Submit Request" at bounding box center [368, 245] width 80 height 19
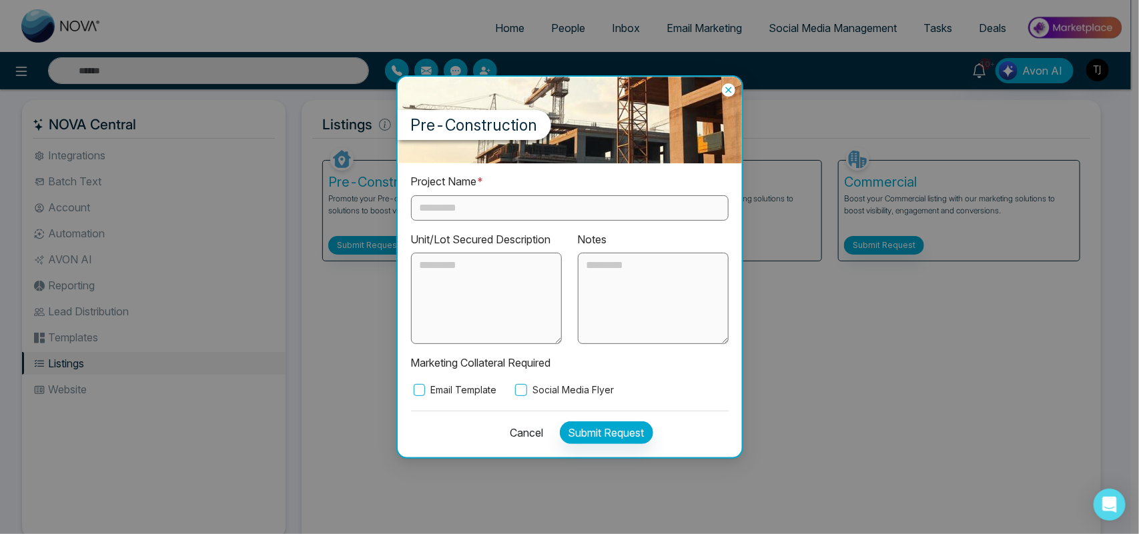
click at [727, 91] on icon at bounding box center [728, 89] width 13 height 13
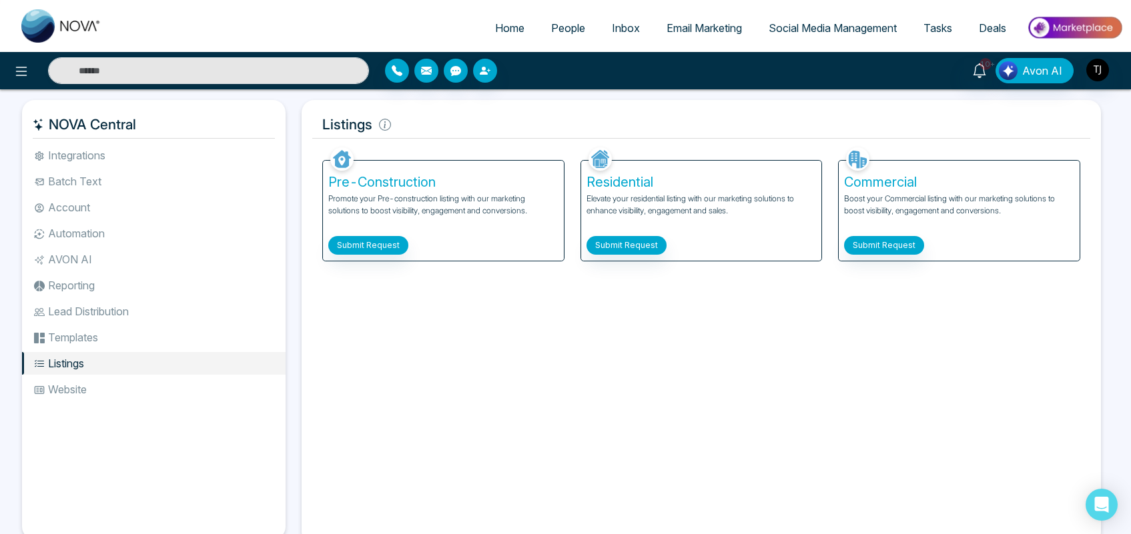
click at [711, 21] on span "Email Marketing" at bounding box center [704, 27] width 75 height 13
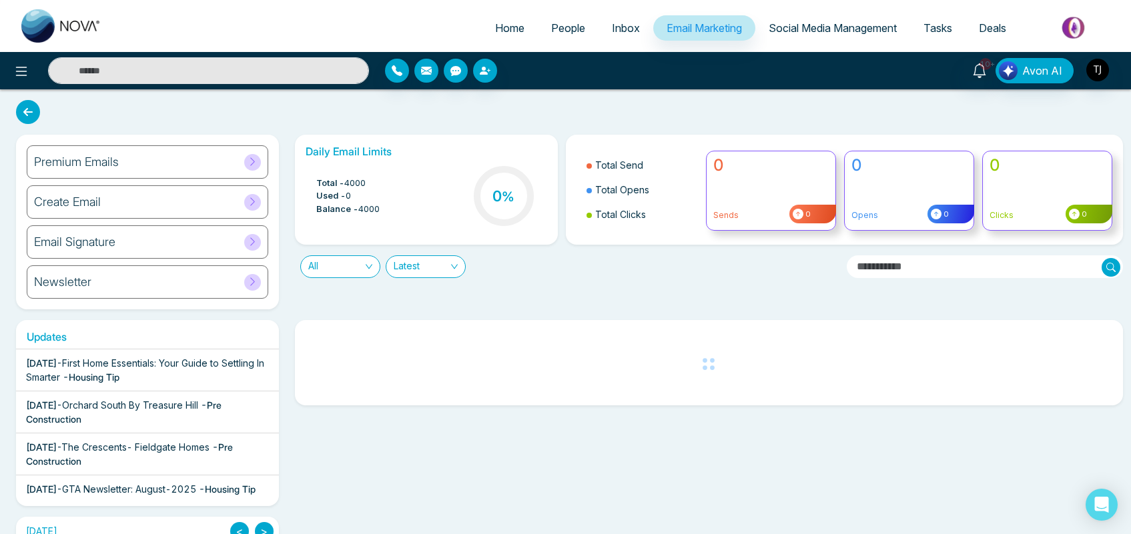
click at [562, 33] on span "People" at bounding box center [568, 27] width 34 height 13
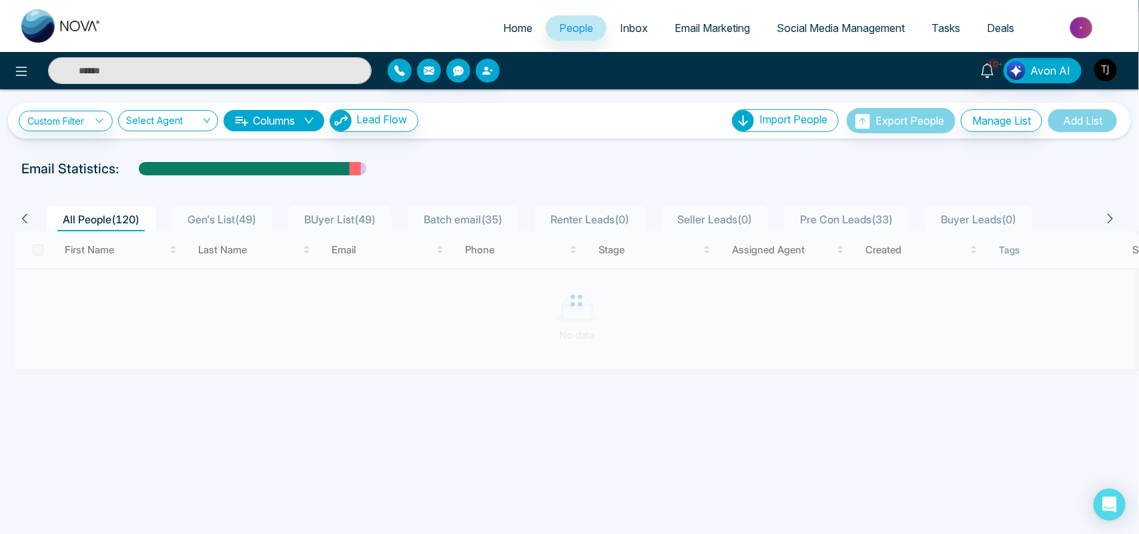
click at [35, 242] on div at bounding box center [576, 301] width 1126 height 139
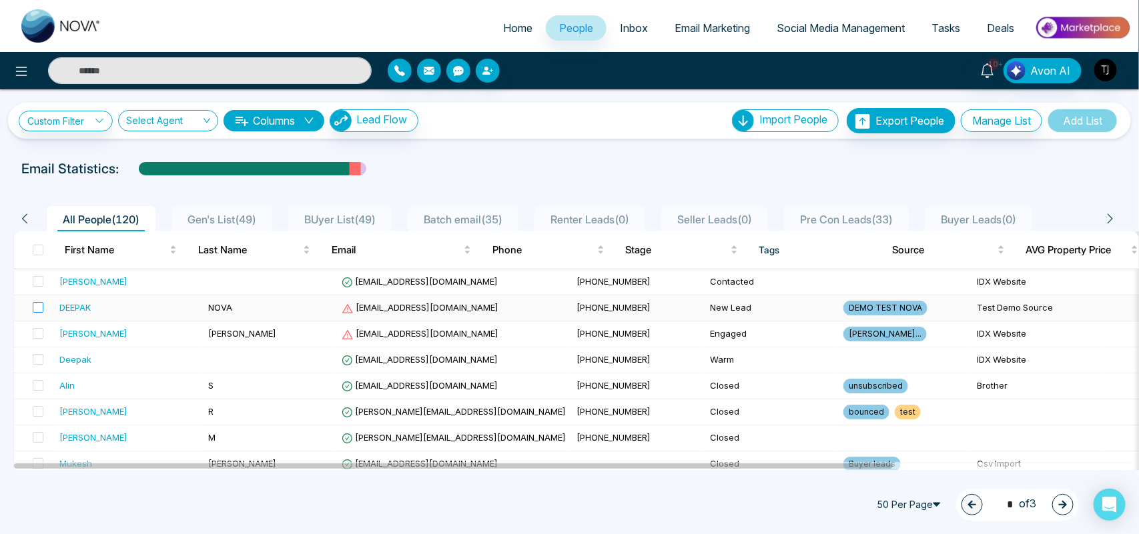
click at [40, 301] on label at bounding box center [34, 308] width 19 height 15
click at [39, 332] on span at bounding box center [38, 333] width 11 height 11
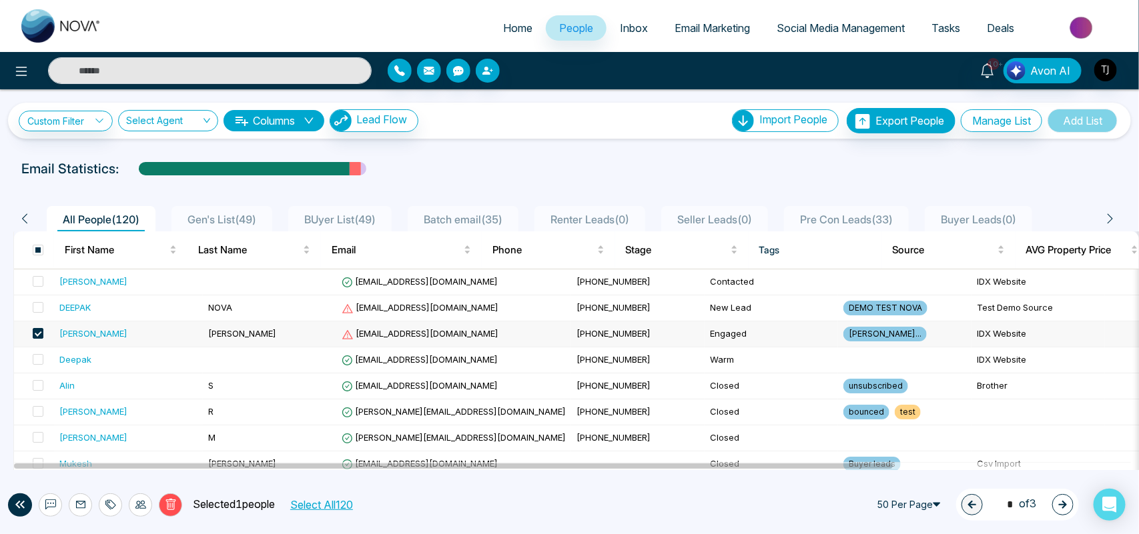
click at [246, 335] on td "[PERSON_NAME]" at bounding box center [269, 335] width 133 height 26
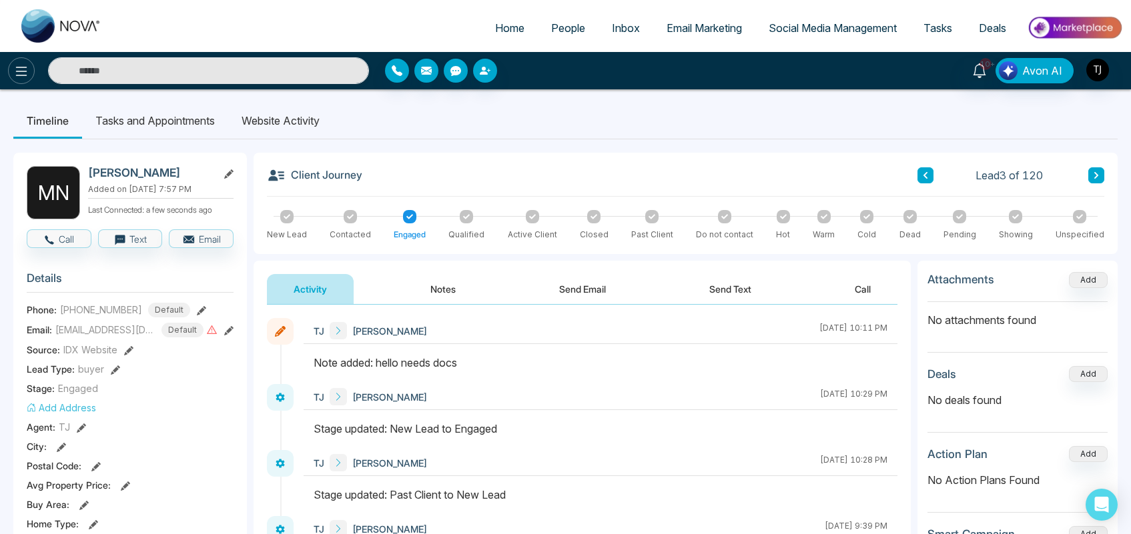
click at [18, 70] on icon at bounding box center [21, 71] width 16 height 16
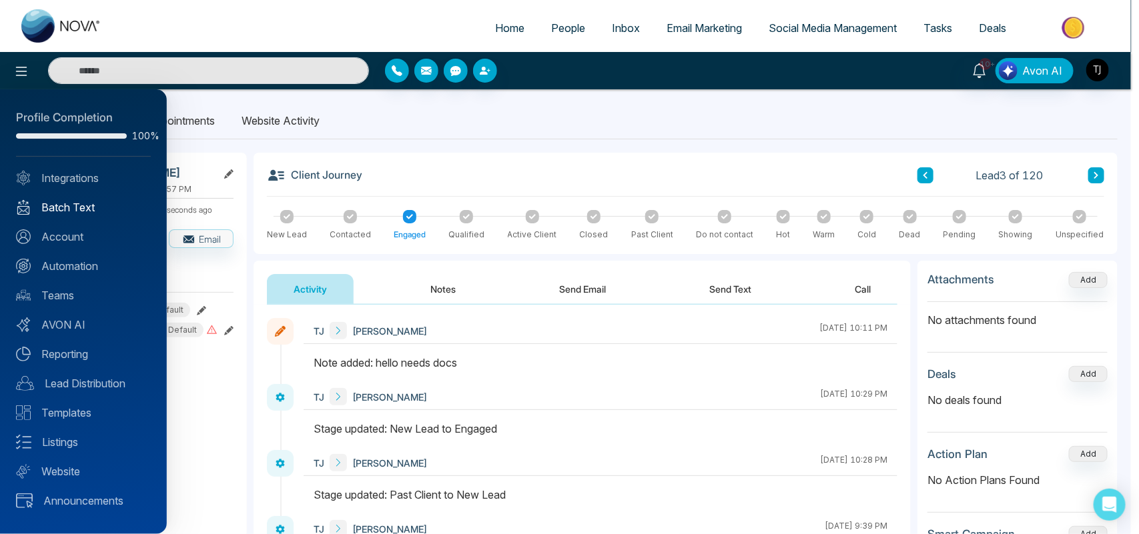
click at [59, 207] on link "Batch Text" at bounding box center [83, 207] width 135 height 16
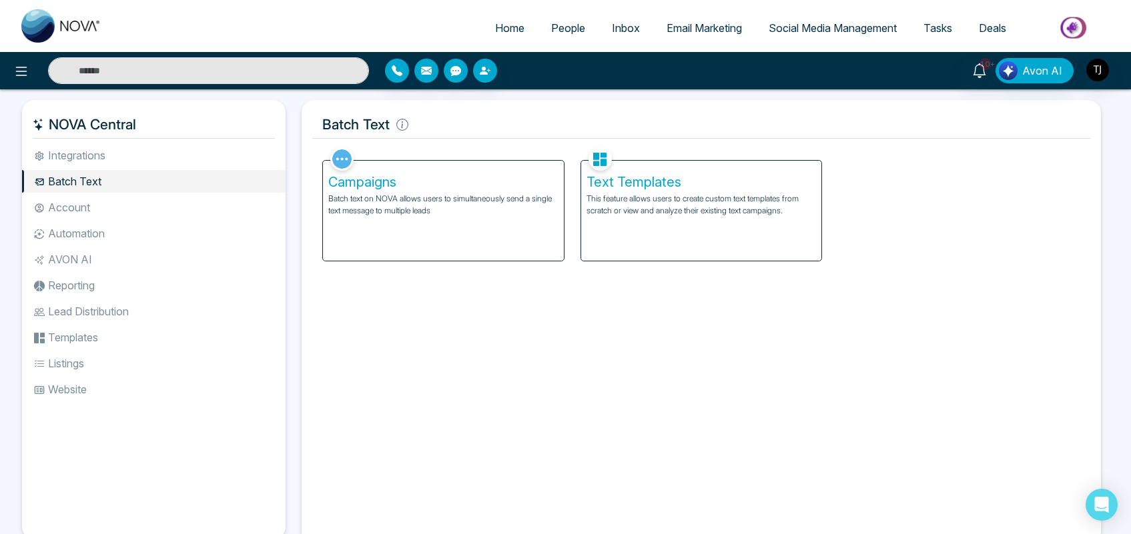
click at [399, 201] on p "Batch text on NOVA allows users to simultaneously send a single text message to…" at bounding box center [443, 205] width 230 height 24
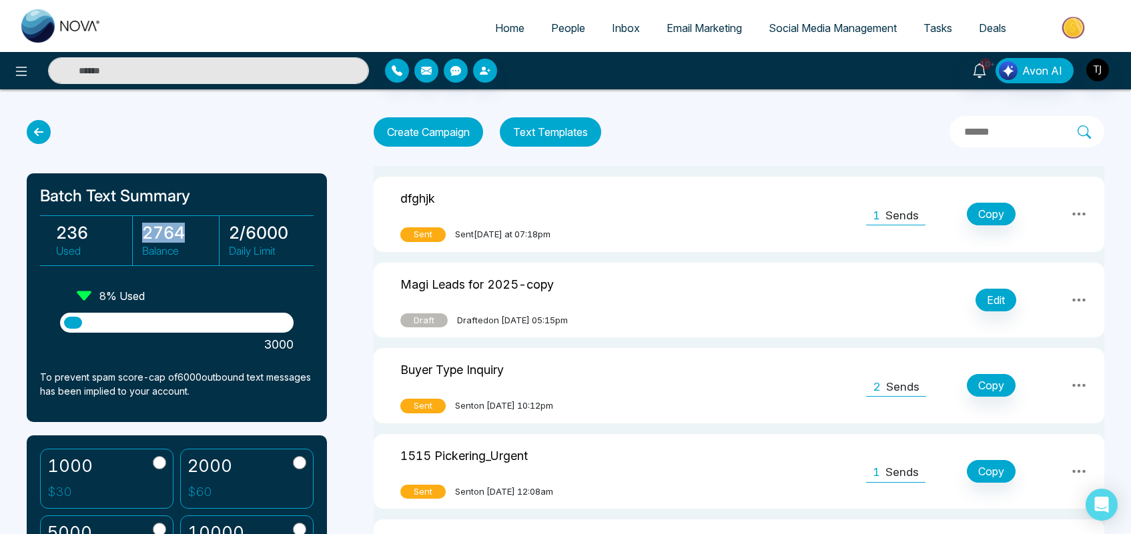
drag, startPoint x: 187, startPoint y: 236, endPoint x: 135, endPoint y: 225, distance: 52.5
click at [135, 225] on div "2764 Balance" at bounding box center [176, 240] width 85 height 49
drag, startPoint x: 246, startPoint y: 229, endPoint x: 289, endPoint y: 229, distance: 43.4
click at [289, 229] on h3 "2 / 6000" at bounding box center [267, 233] width 77 height 20
click at [422, 128] on button "Create Campaign" at bounding box center [428, 131] width 109 height 29
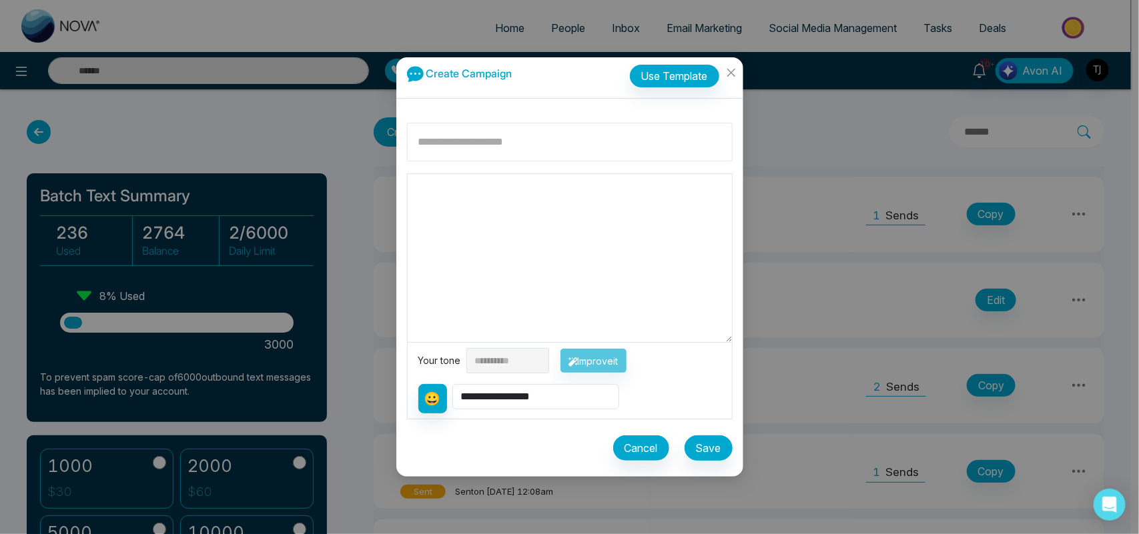
click at [489, 145] on input at bounding box center [570, 142] width 326 height 39
type input "*******"
click at [464, 200] on textarea at bounding box center [570, 258] width 324 height 168
type textarea "**"
click at [502, 395] on select "**********" at bounding box center [535, 396] width 167 height 25
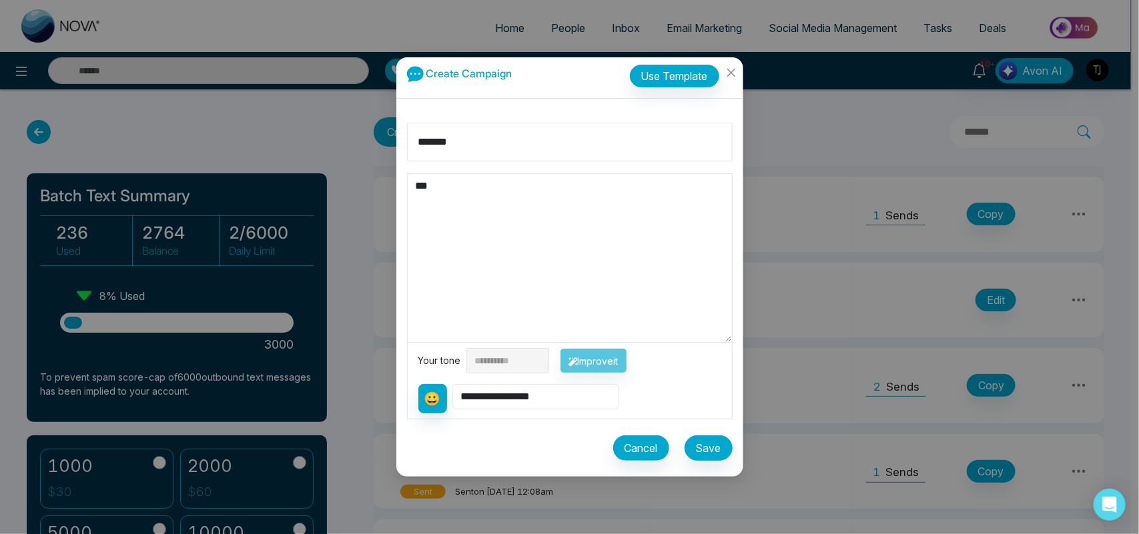
select select "**********"
click at [454, 384] on select "**********" at bounding box center [535, 396] width 167 height 25
click at [500, 181] on textarea "**********" at bounding box center [570, 258] width 324 height 168
type textarea "**********"
click at [516, 358] on select "**********" at bounding box center [507, 360] width 83 height 25
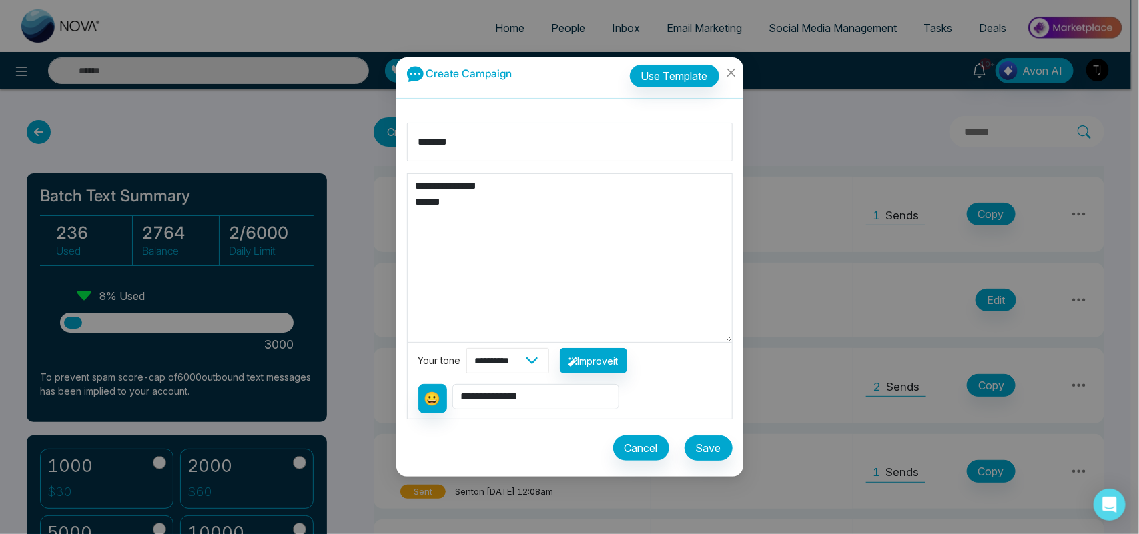
select select "*******"
click at [466, 348] on select "**********" at bounding box center [507, 360] width 83 height 25
click at [627, 364] on button "Improve it" at bounding box center [593, 360] width 67 height 25
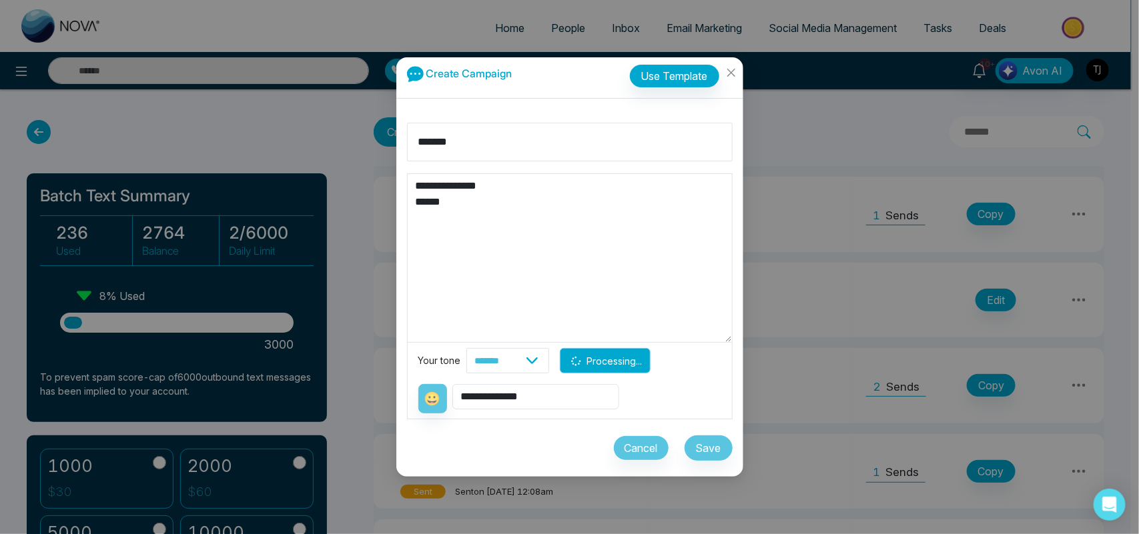
type textarea "**********"
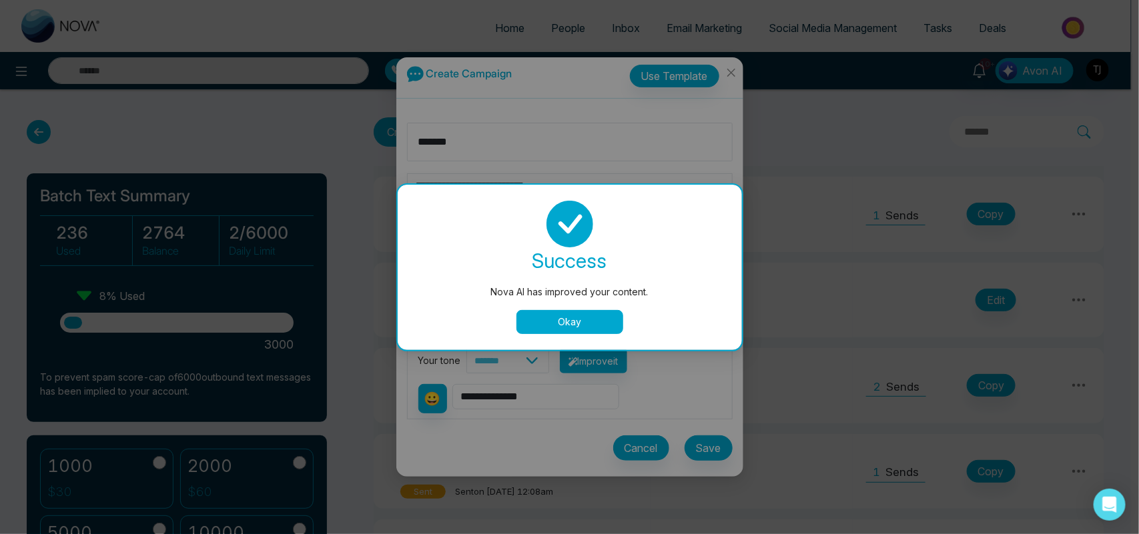
click at [599, 330] on button "Okay" at bounding box center [569, 322] width 107 height 24
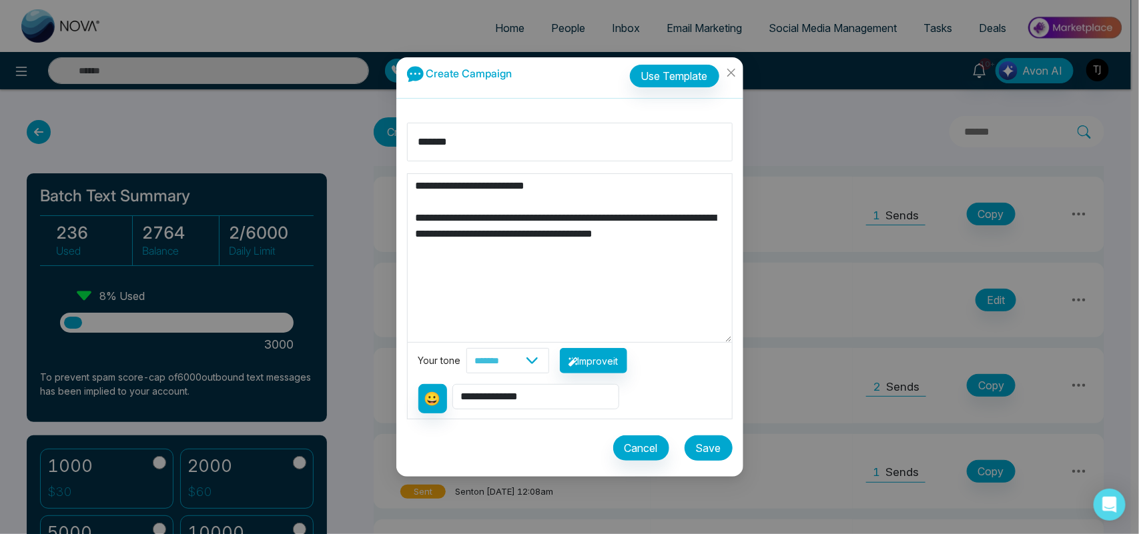
click at [711, 451] on button "Save" at bounding box center [709, 448] width 48 height 25
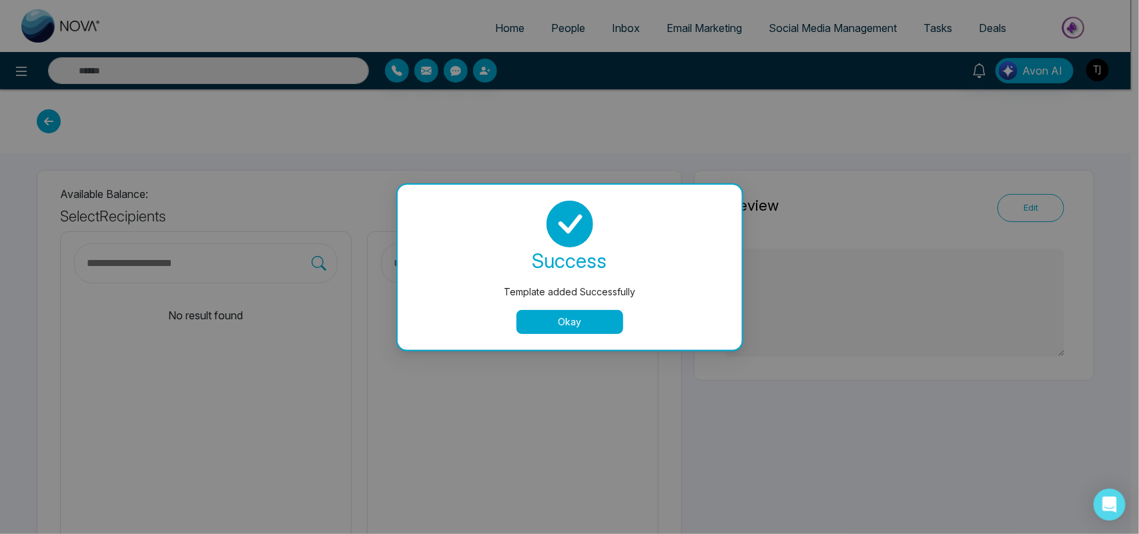
click at [556, 326] on button "Okay" at bounding box center [569, 322] width 107 height 24
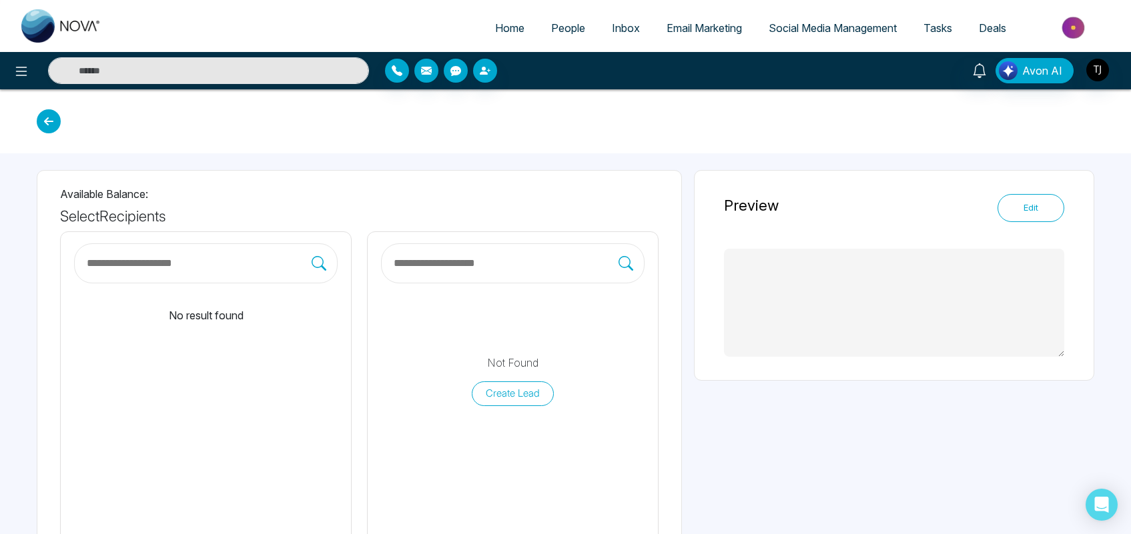
type textarea "**********"
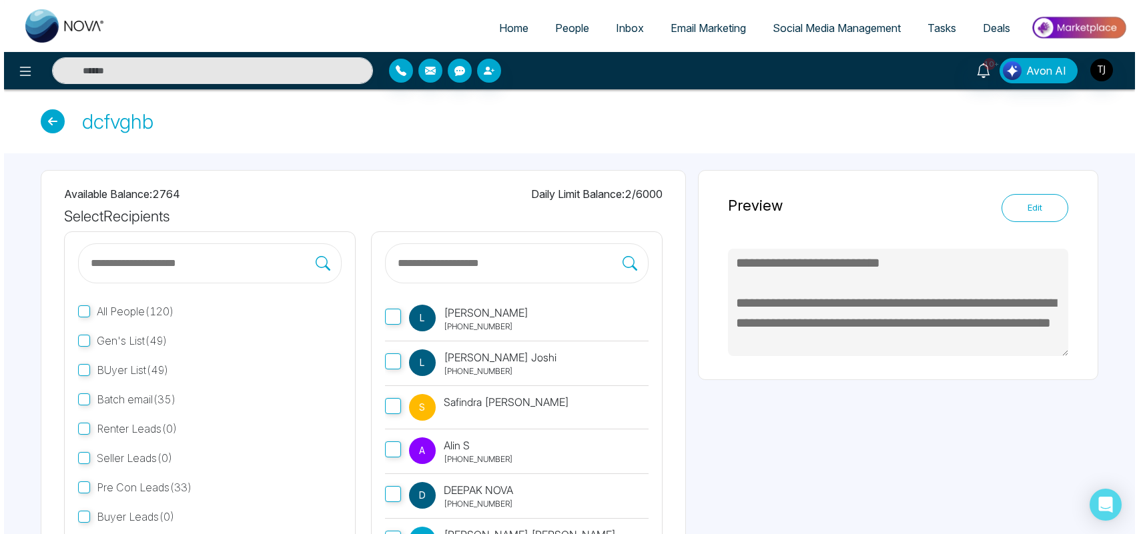
scroll to position [114, 0]
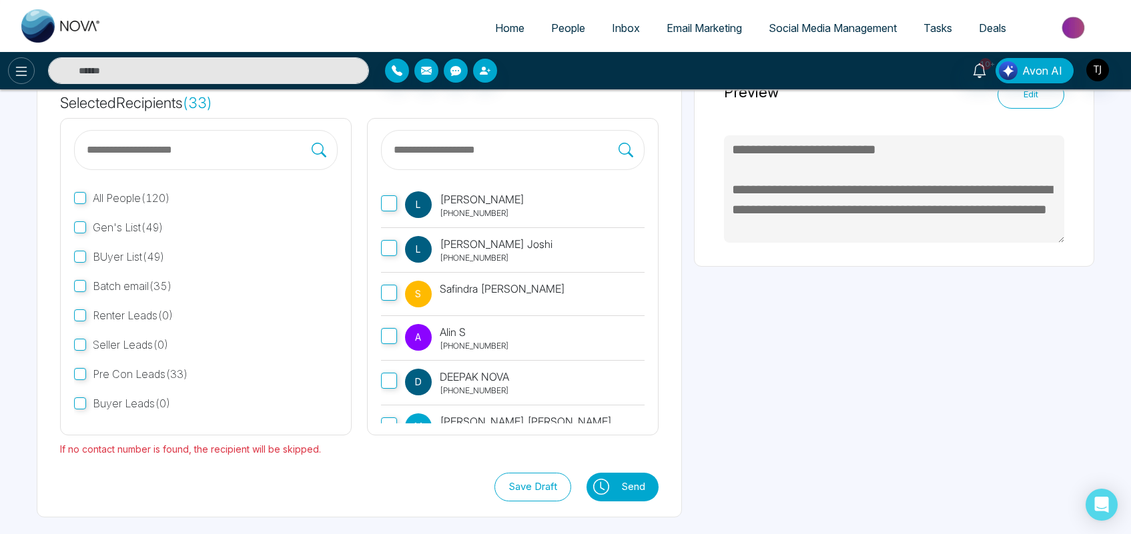
click at [15, 71] on icon at bounding box center [21, 71] width 16 height 16
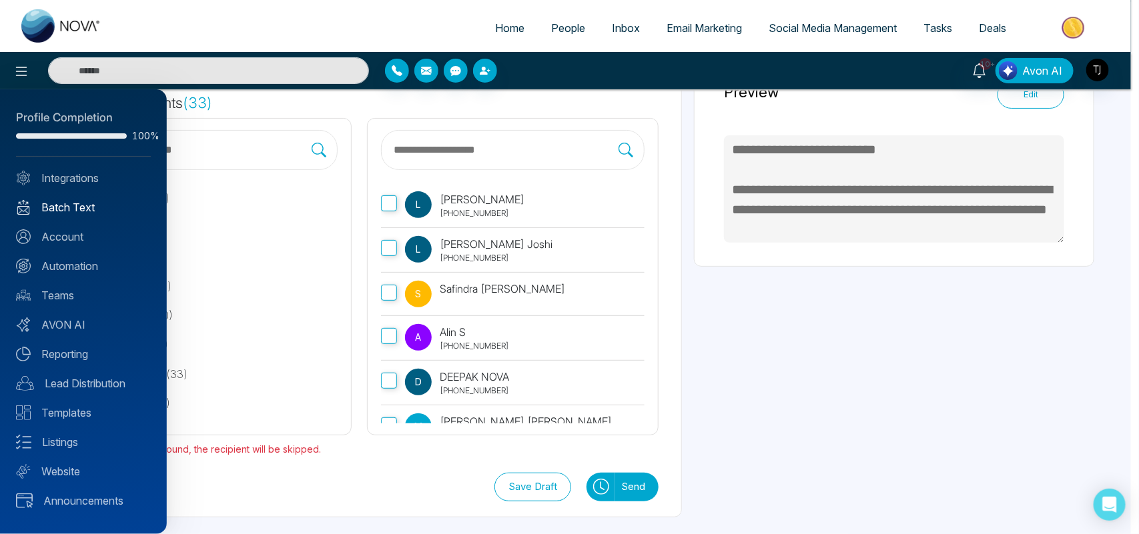
click at [87, 199] on link "Batch Text" at bounding box center [83, 207] width 135 height 16
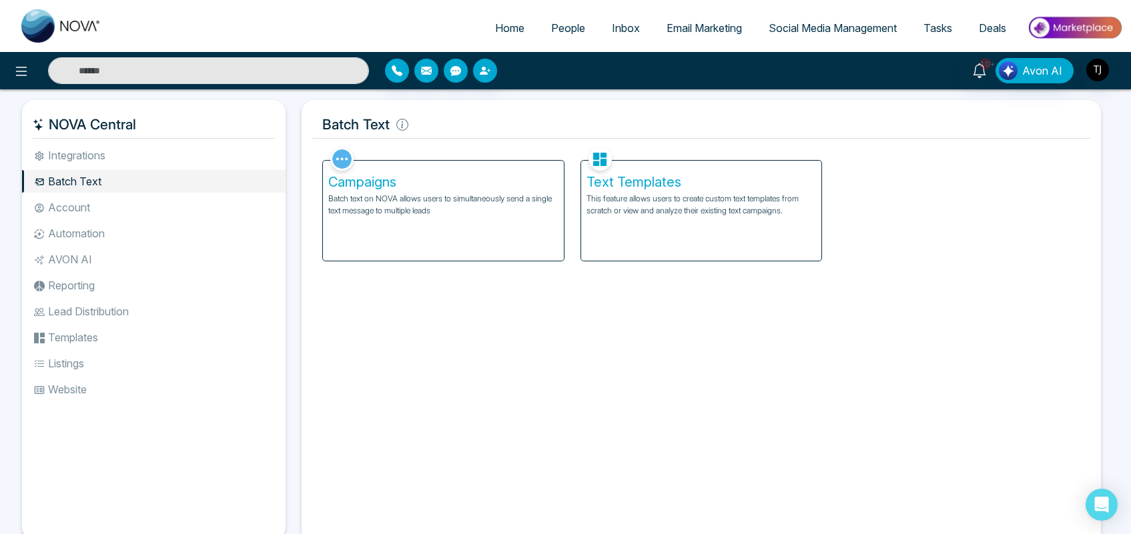
click at [659, 193] on p "This feature allows users to create custom text templates from scratch or view …" at bounding box center [701, 205] width 230 height 24
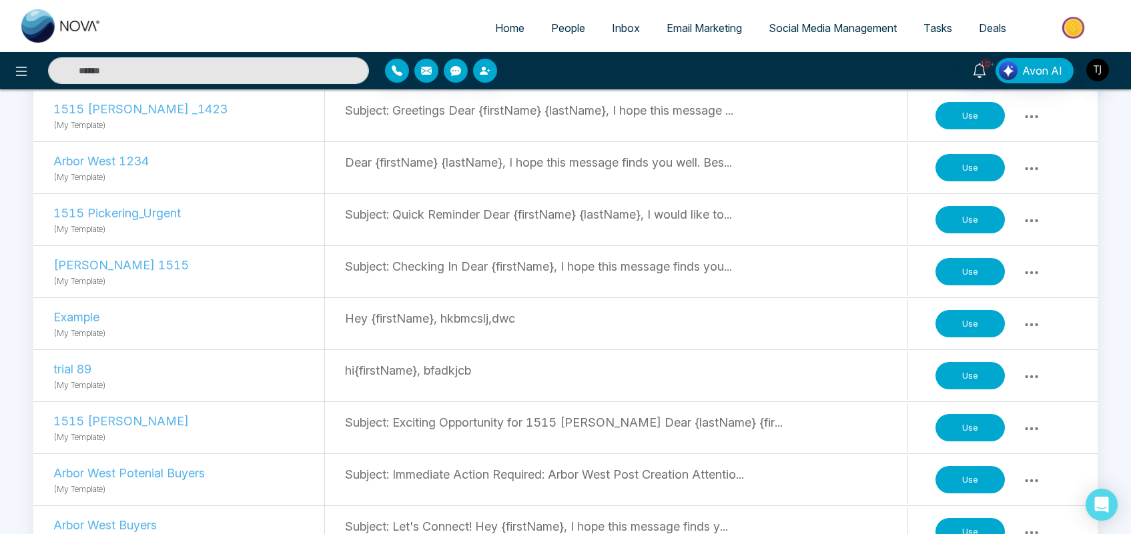
scroll to position [1750, 0]
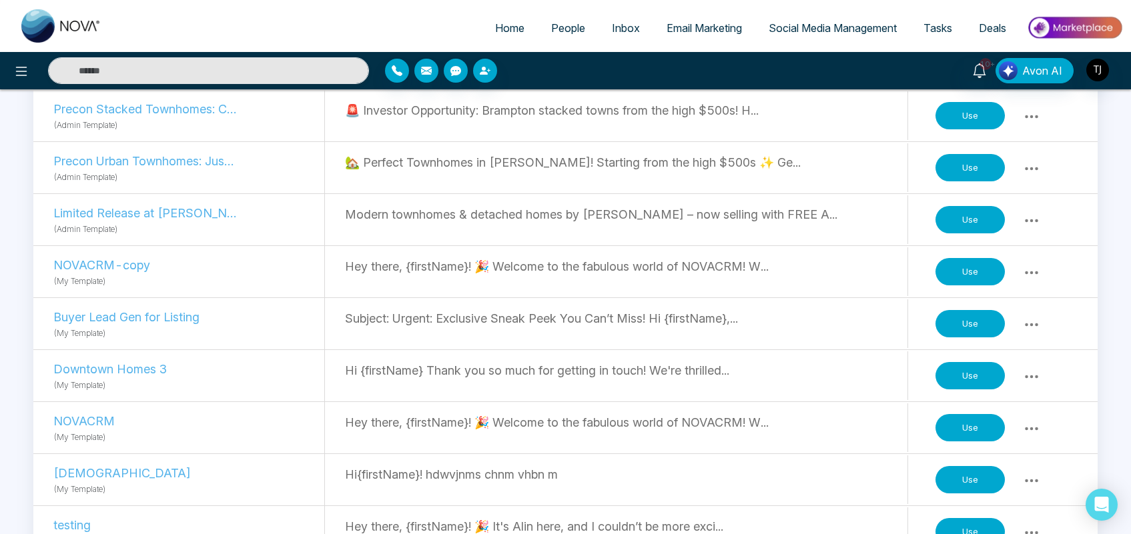
click at [1034, 274] on icon at bounding box center [1032, 273] width 16 height 16
click at [971, 278] on button "Use" at bounding box center [969, 272] width 69 height 28
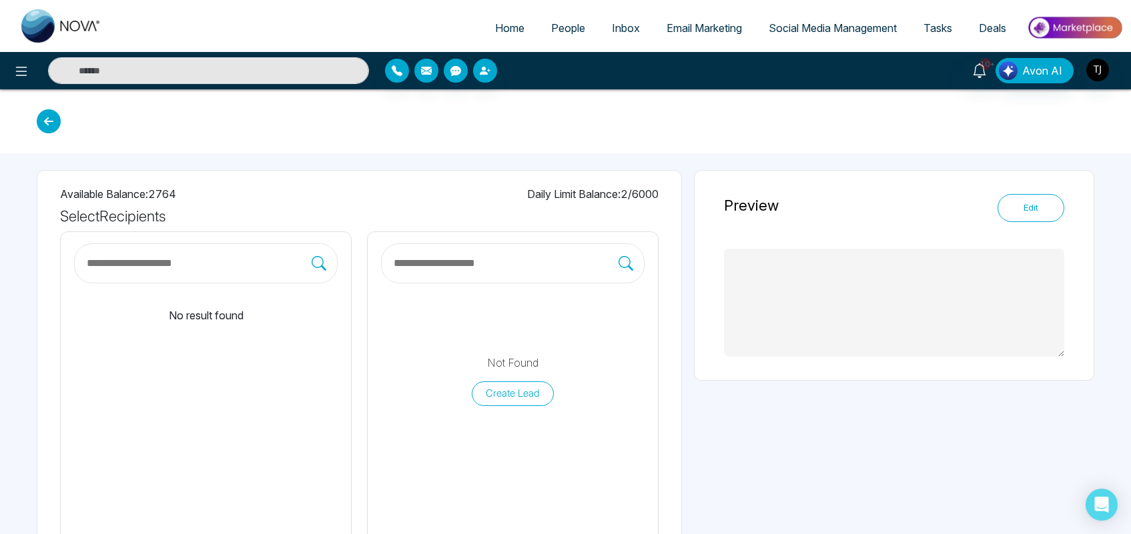
type textarea "**********"
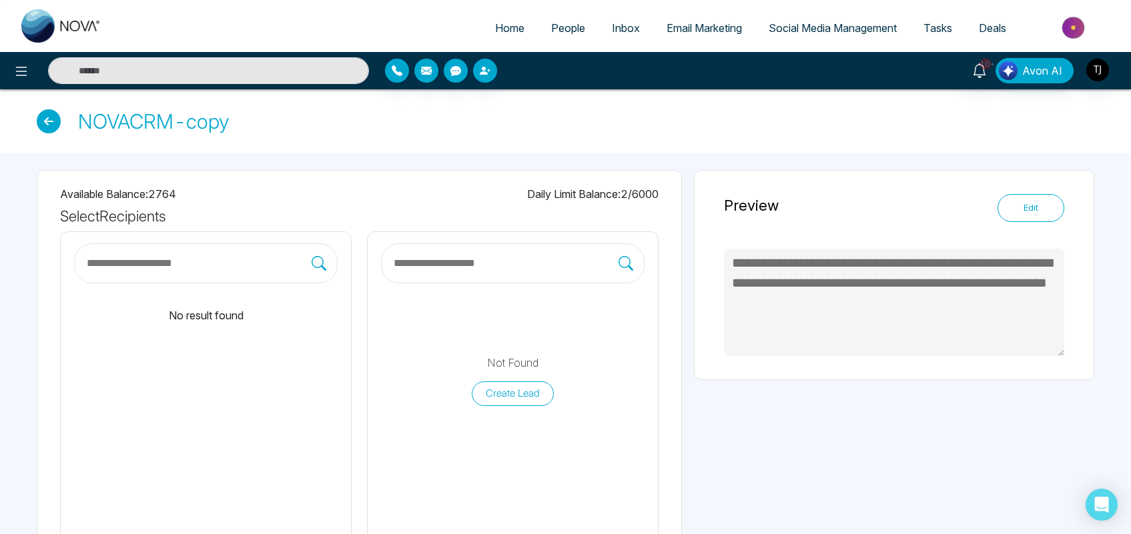
click at [1040, 216] on button "Edit" at bounding box center [1030, 208] width 67 height 28
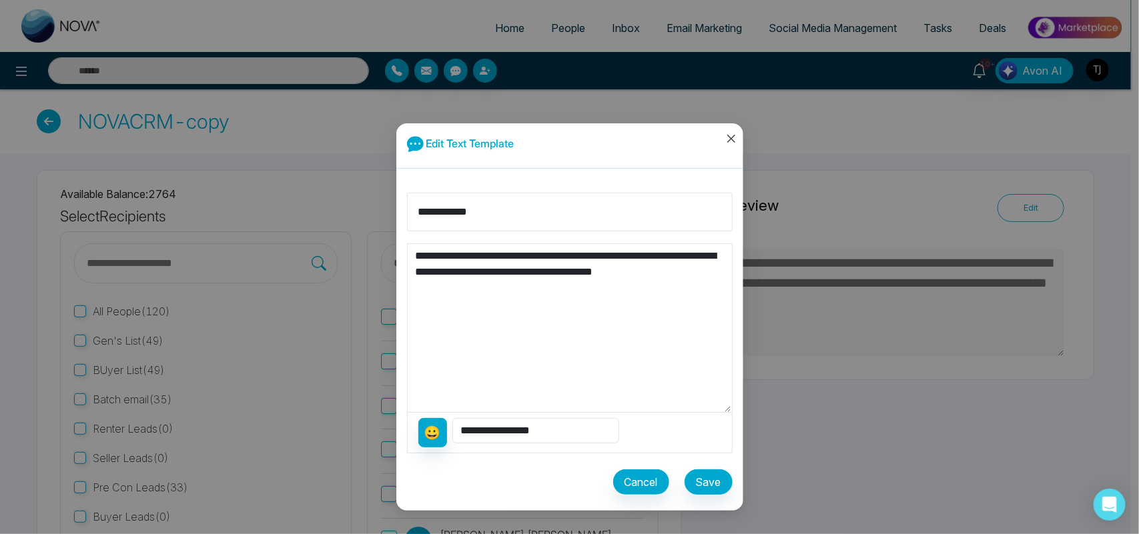
click at [729, 135] on icon "close" at bounding box center [731, 139] width 8 height 8
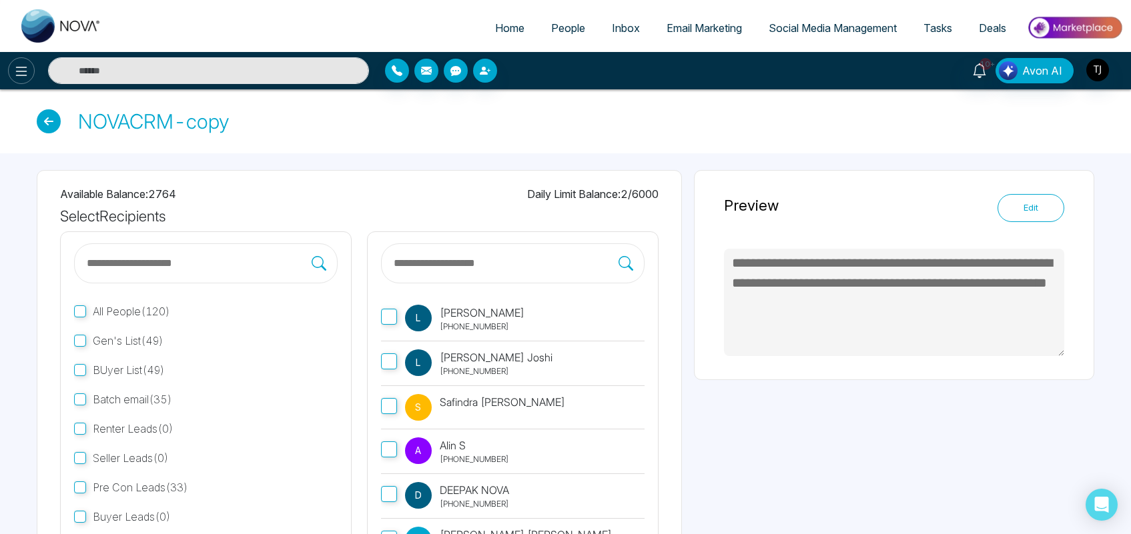
click at [9, 73] on button at bounding box center [21, 70] width 27 height 27
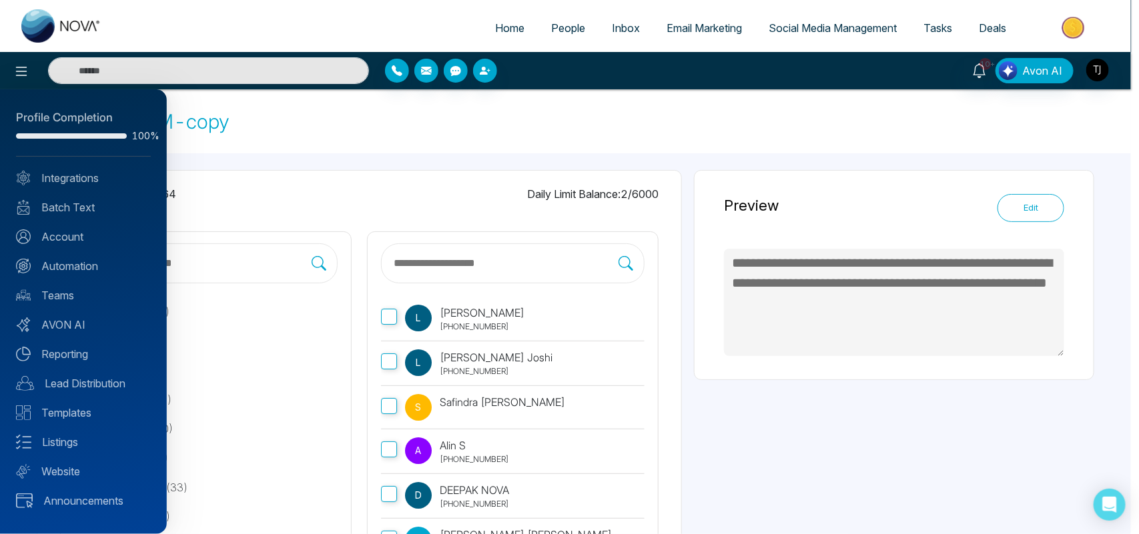
click at [945, 28] on div at bounding box center [569, 267] width 1139 height 534
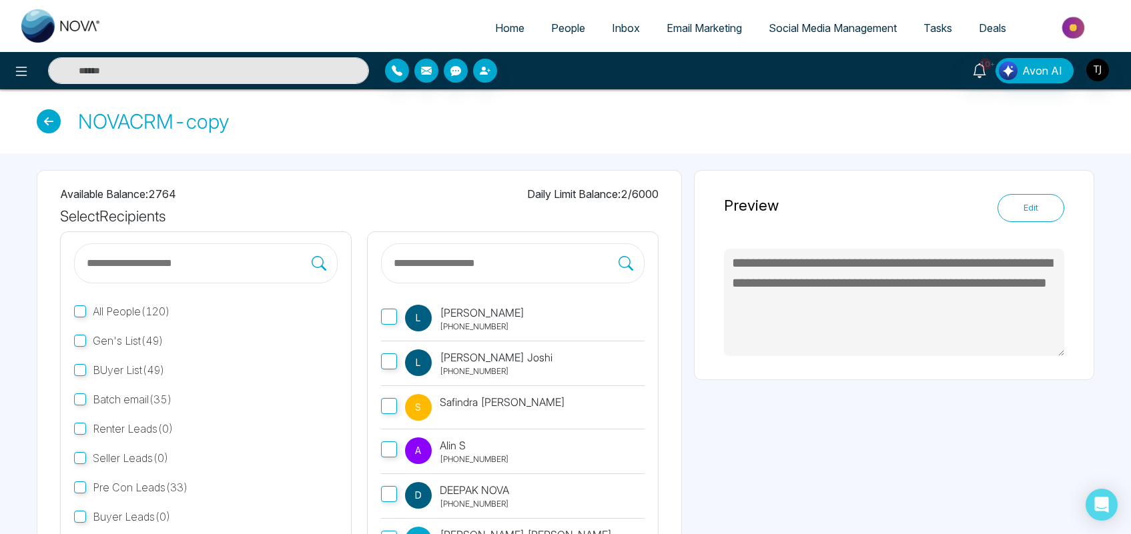
click at [938, 28] on span "Tasks" at bounding box center [937, 27] width 29 height 13
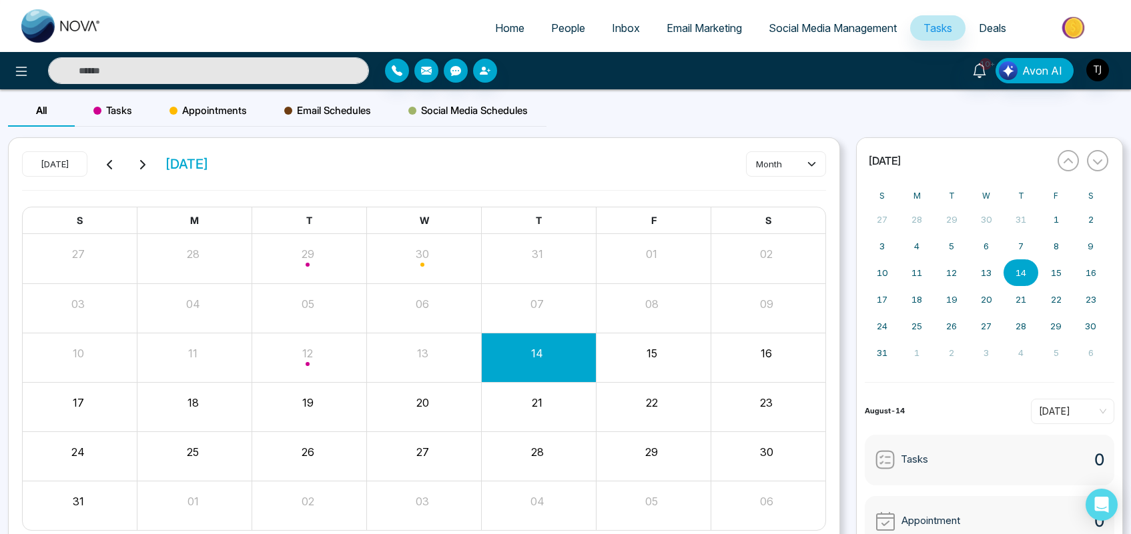
click at [121, 105] on span "Tasks" at bounding box center [112, 111] width 39 height 16
